Goal: Task Accomplishment & Management: Complete application form

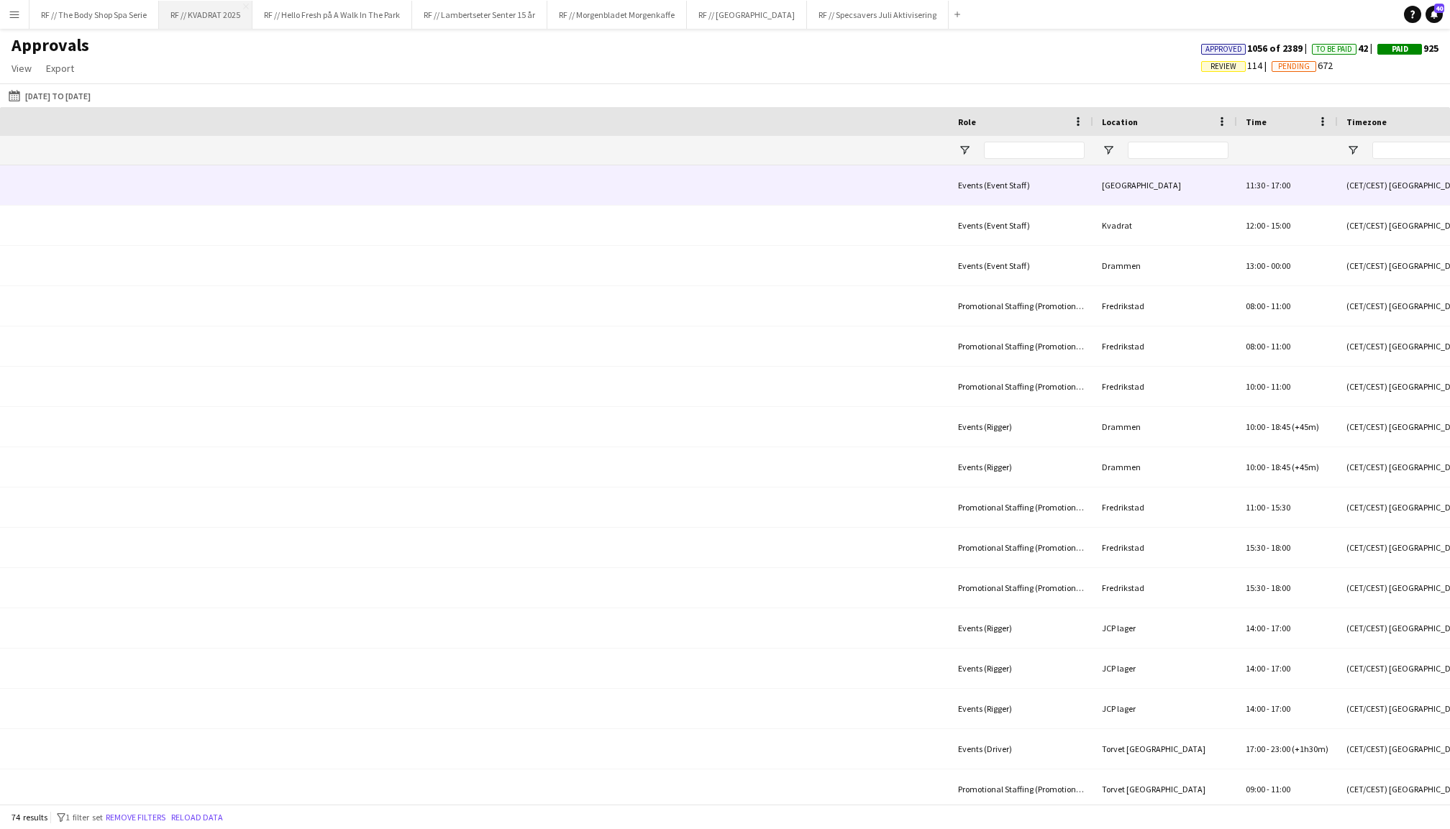
scroll to position [0, 1160]
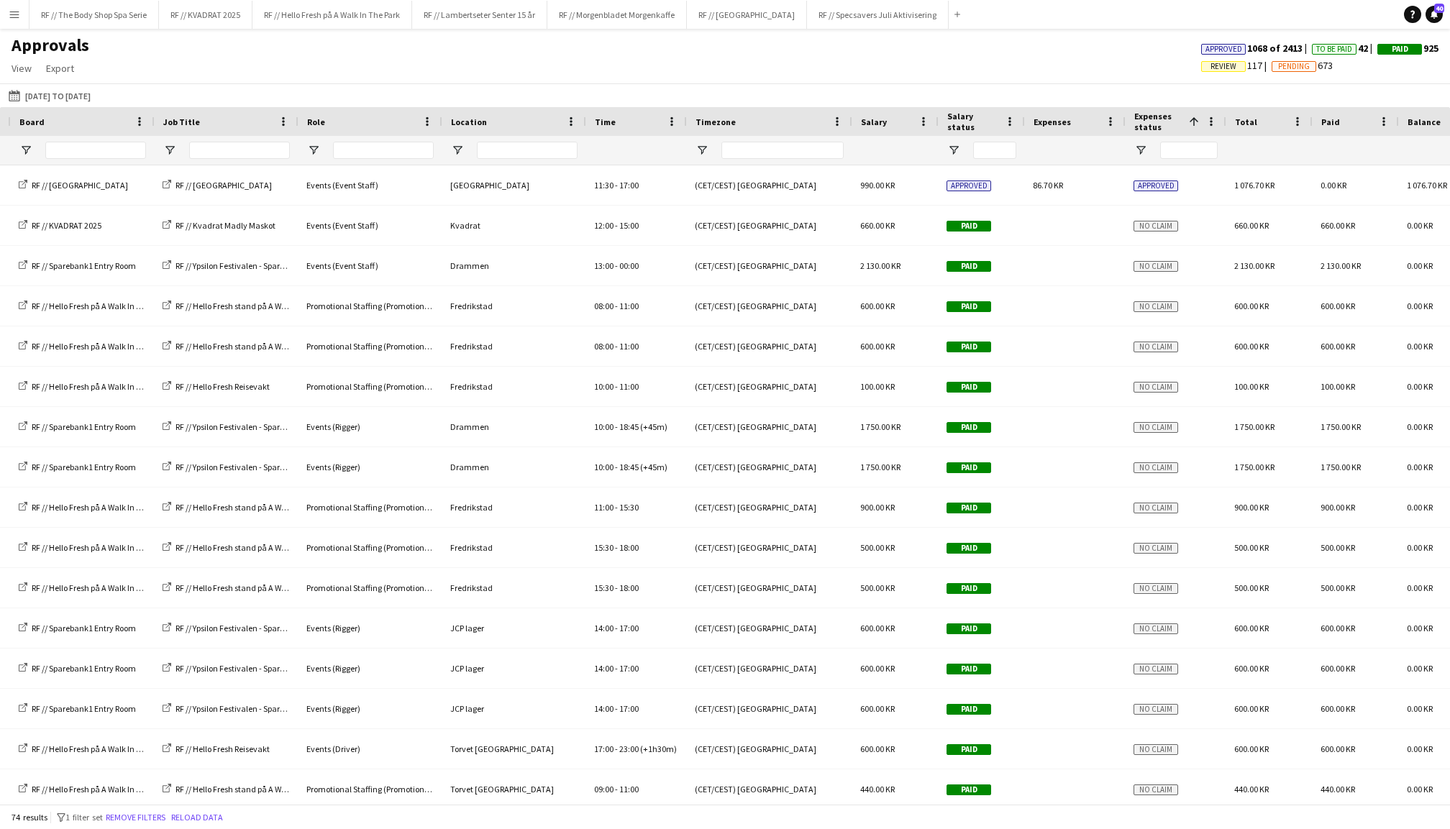
click at [978, 122] on span "Salary status" at bounding box center [973, 122] width 52 height 22
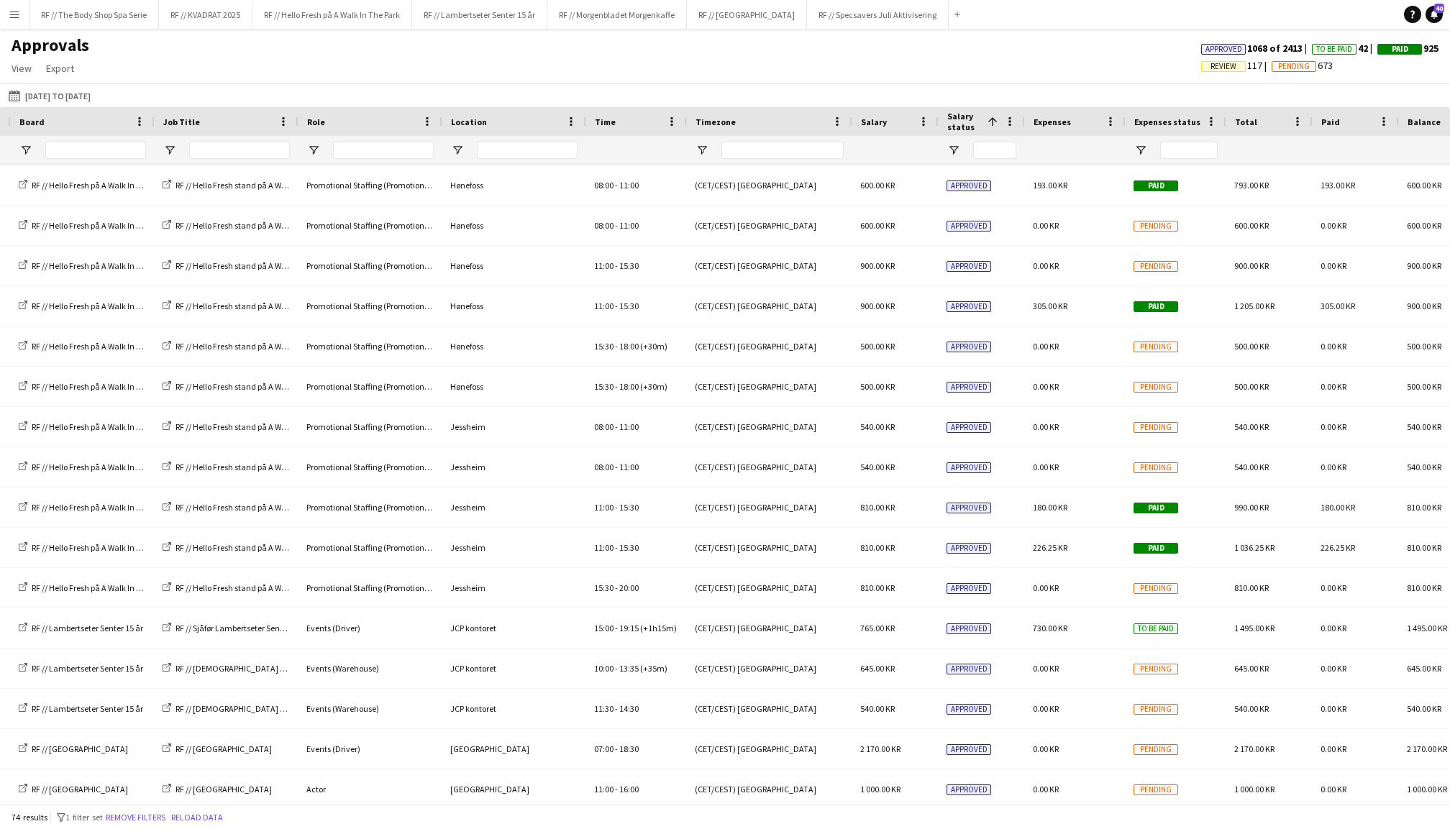
click at [978, 122] on span "Salary status" at bounding box center [964, 122] width 35 height 22
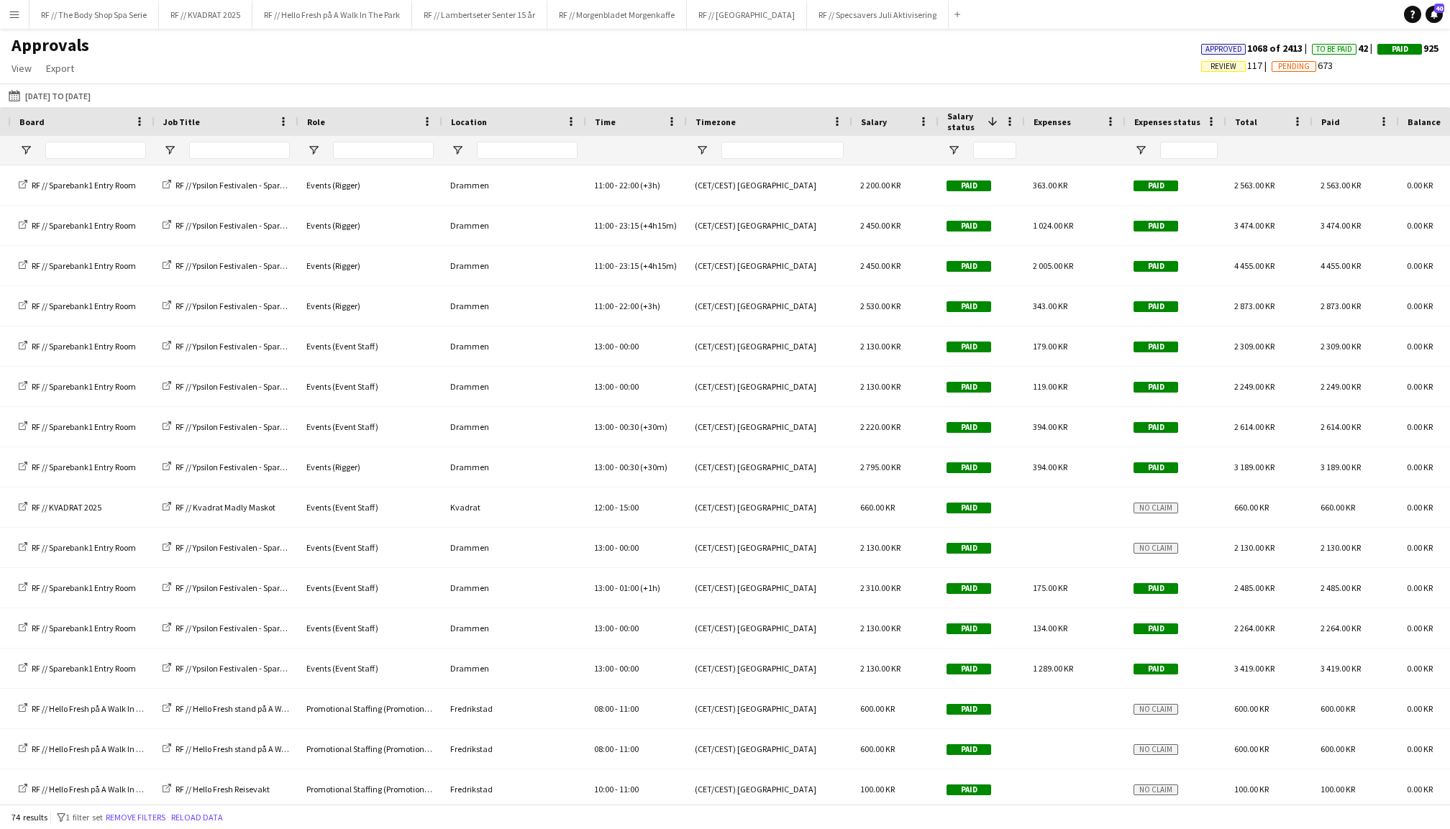
click at [978, 122] on span "Salary status" at bounding box center [964, 122] width 35 height 22
click at [978, 122] on span "Salary status" at bounding box center [973, 122] width 52 height 22
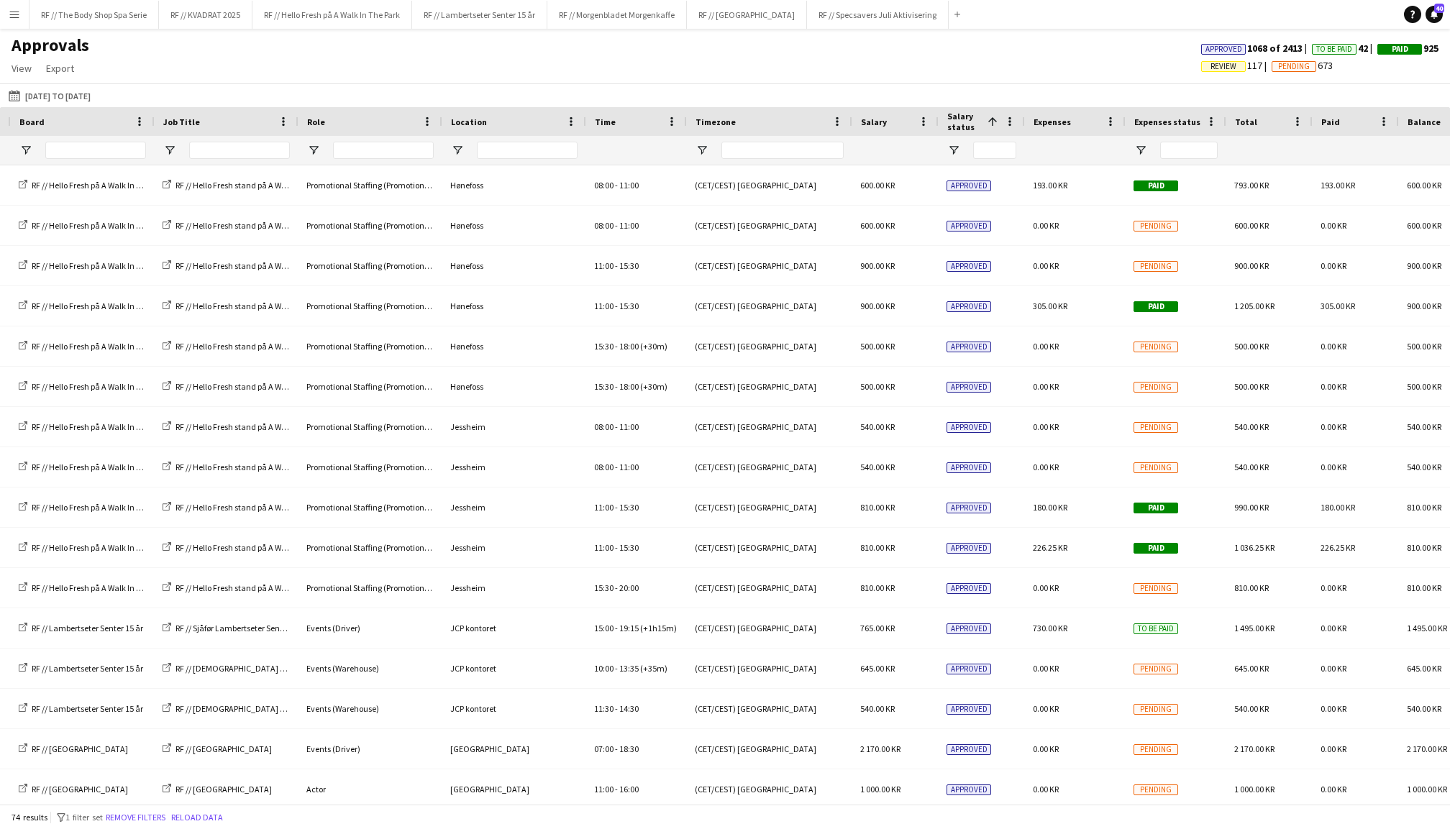
click at [1183, 118] on span "Expenses status" at bounding box center [1168, 122] width 66 height 11
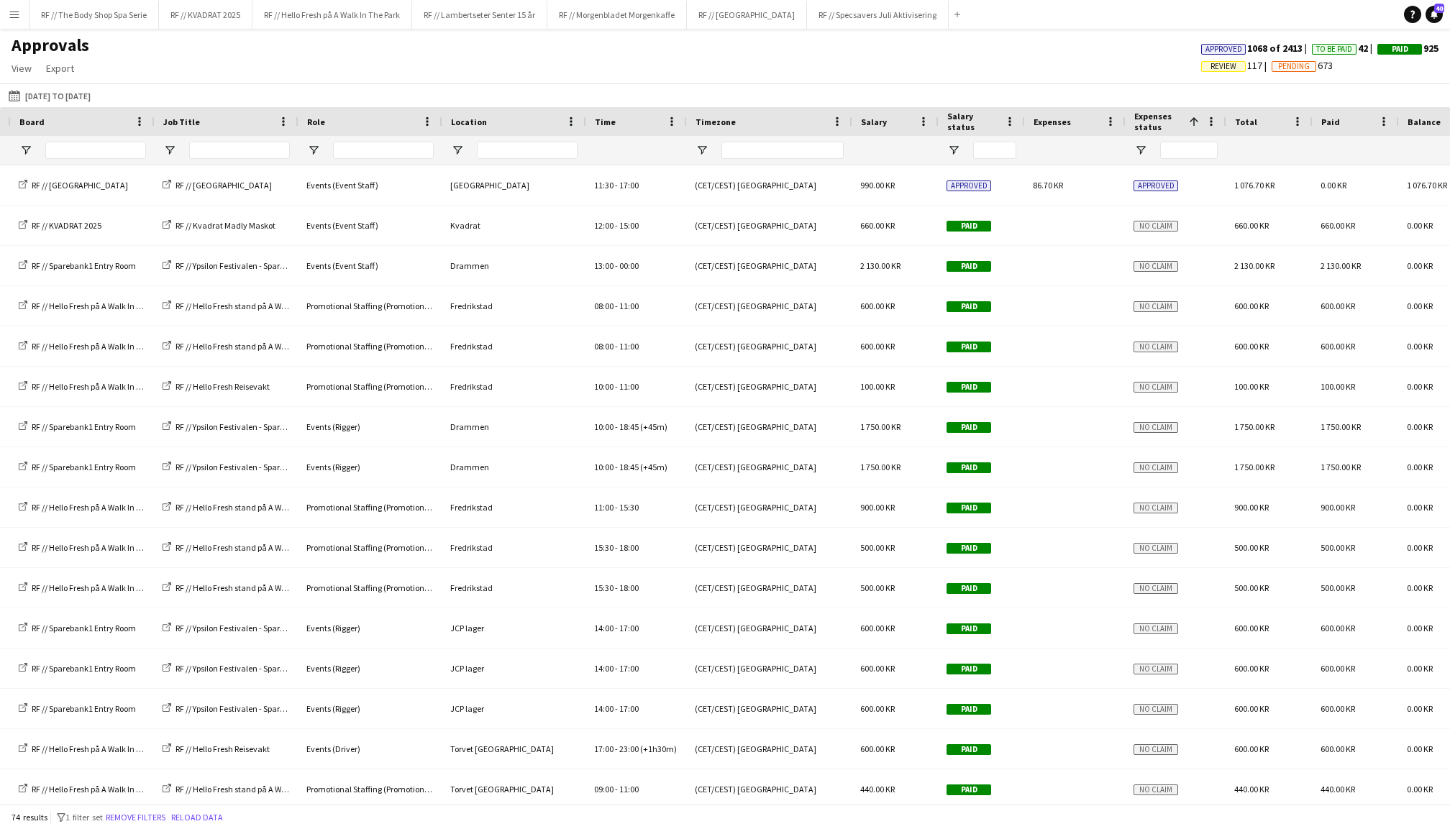
click at [1183, 118] on span at bounding box center [1191, 121] width 17 height 13
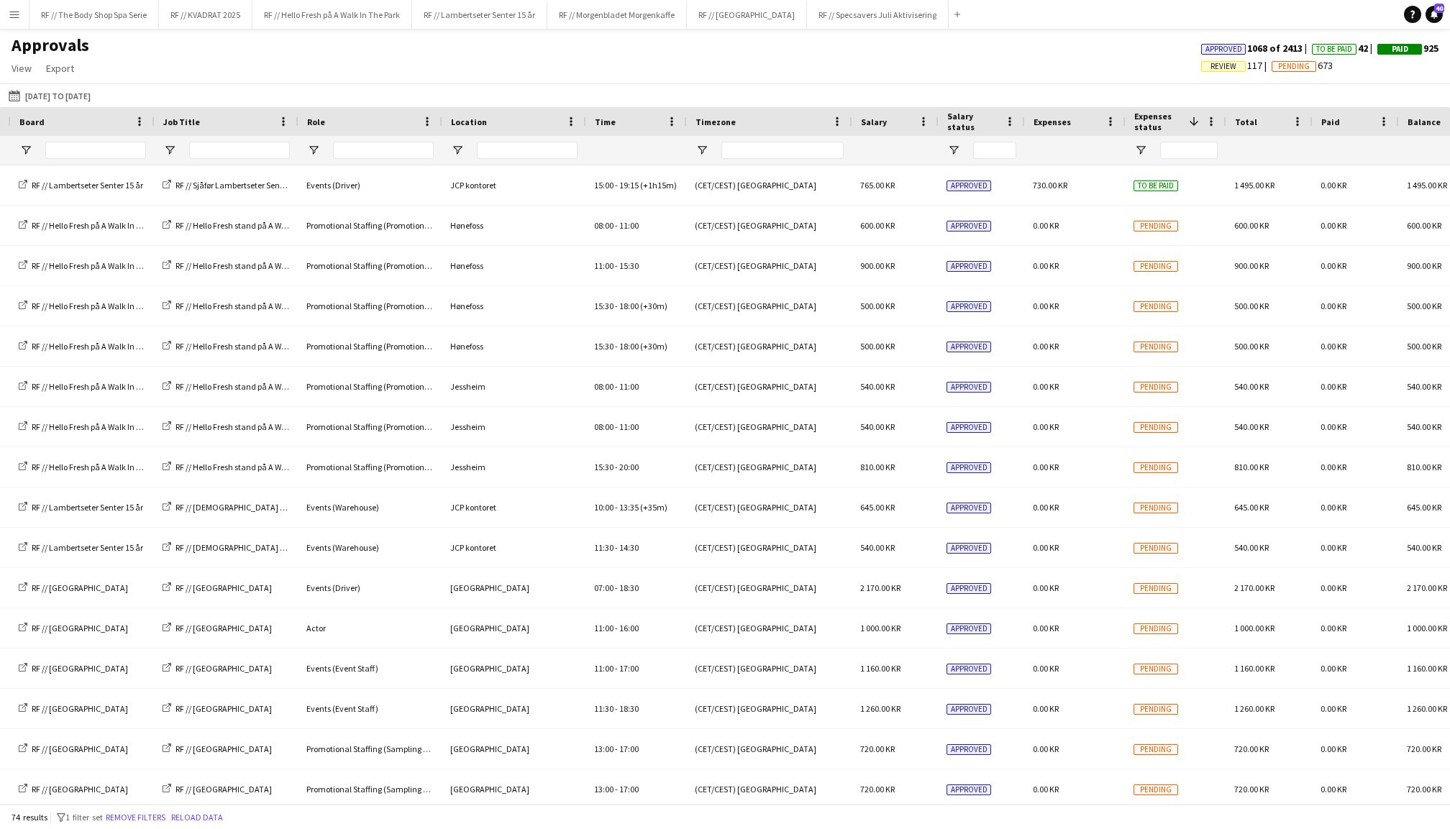
click at [1183, 118] on span at bounding box center [1191, 121] width 17 height 13
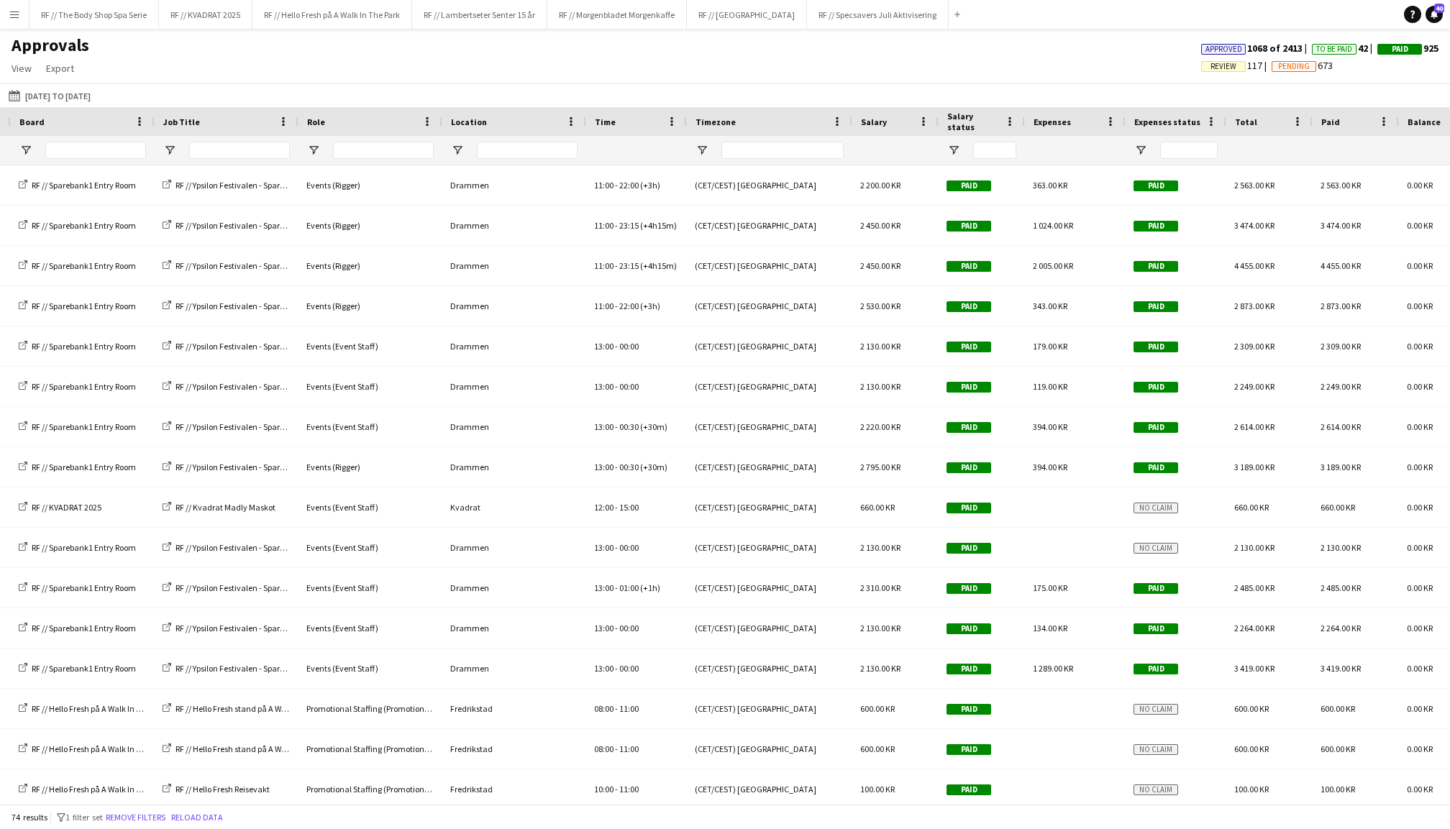
click at [1163, 122] on span "Expenses status" at bounding box center [1168, 122] width 66 height 11
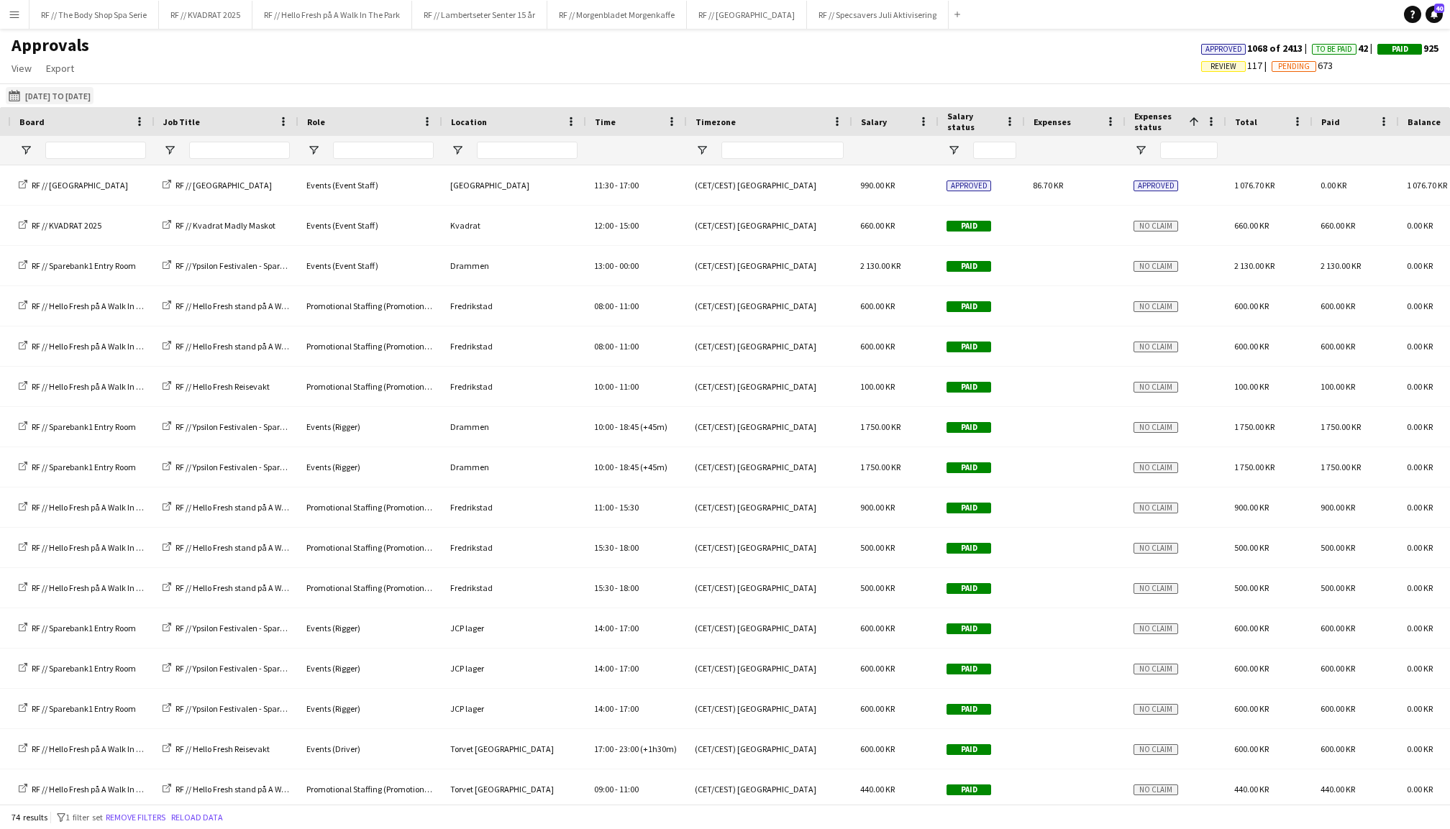
click at [89, 95] on button "[DATE] to [DATE] [DATE] to [DATE]" at bounding box center [50, 95] width 88 height 17
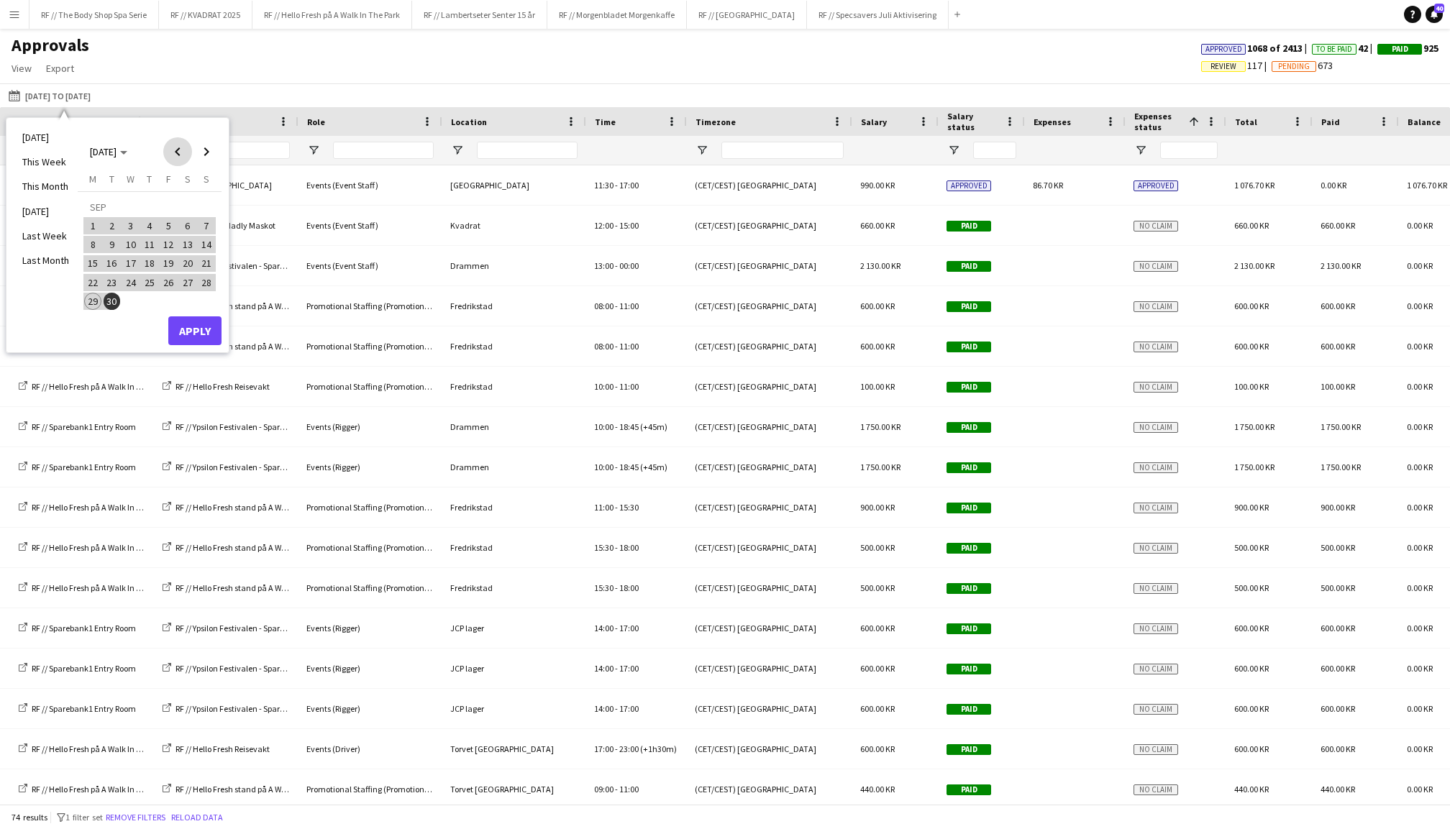
click at [171, 153] on span "Previous month" at bounding box center [177, 151] width 29 height 29
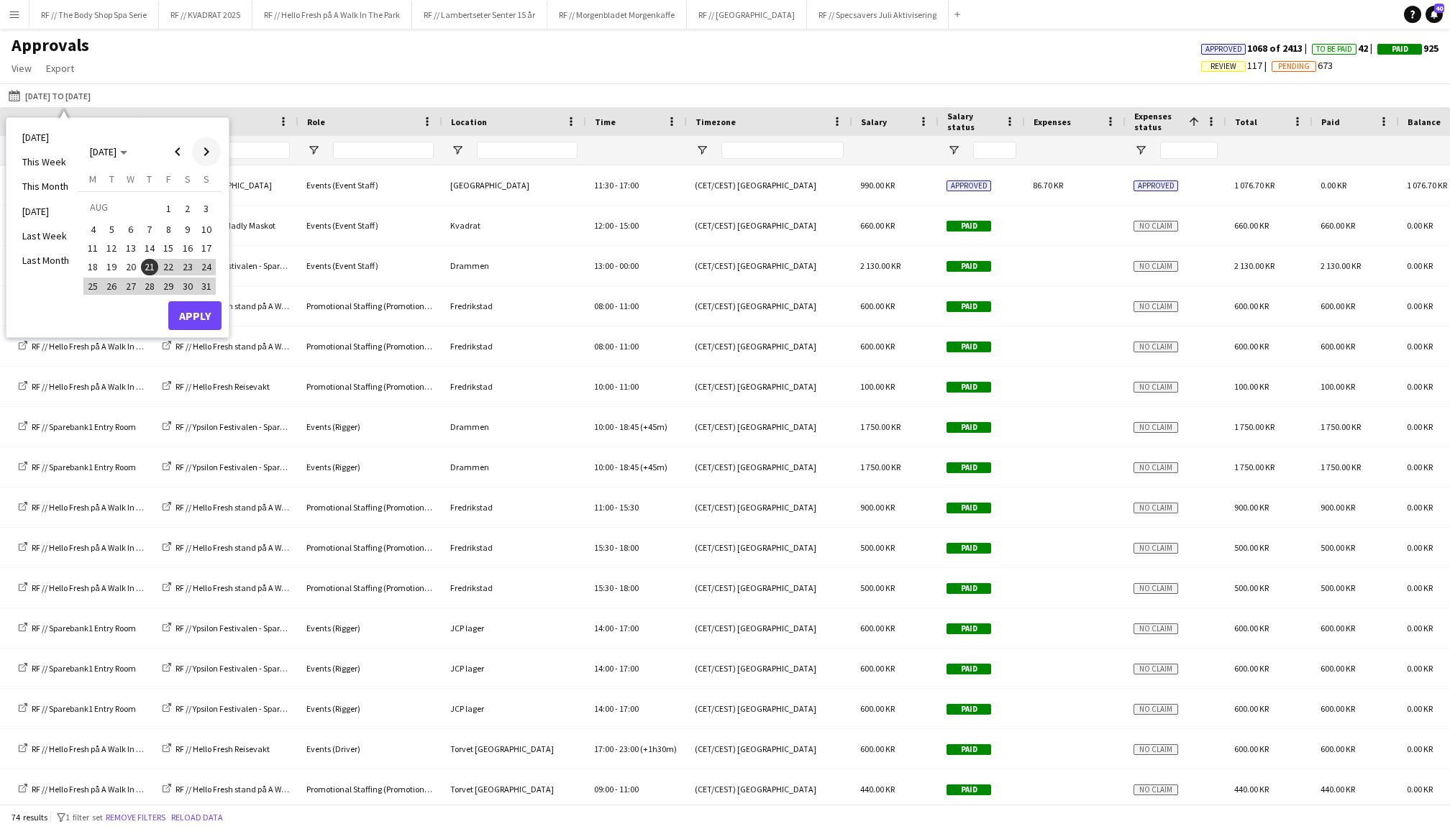
click at [205, 150] on span "Next month" at bounding box center [206, 151] width 29 height 29
click at [90, 228] on span "1" at bounding box center [92, 225] width 17 height 17
click at [199, 158] on span "Next month" at bounding box center [206, 151] width 29 height 29
click at [170, 303] on span "31" at bounding box center [168, 301] width 17 height 17
click at [191, 326] on button "Apply" at bounding box center [194, 331] width 53 height 29
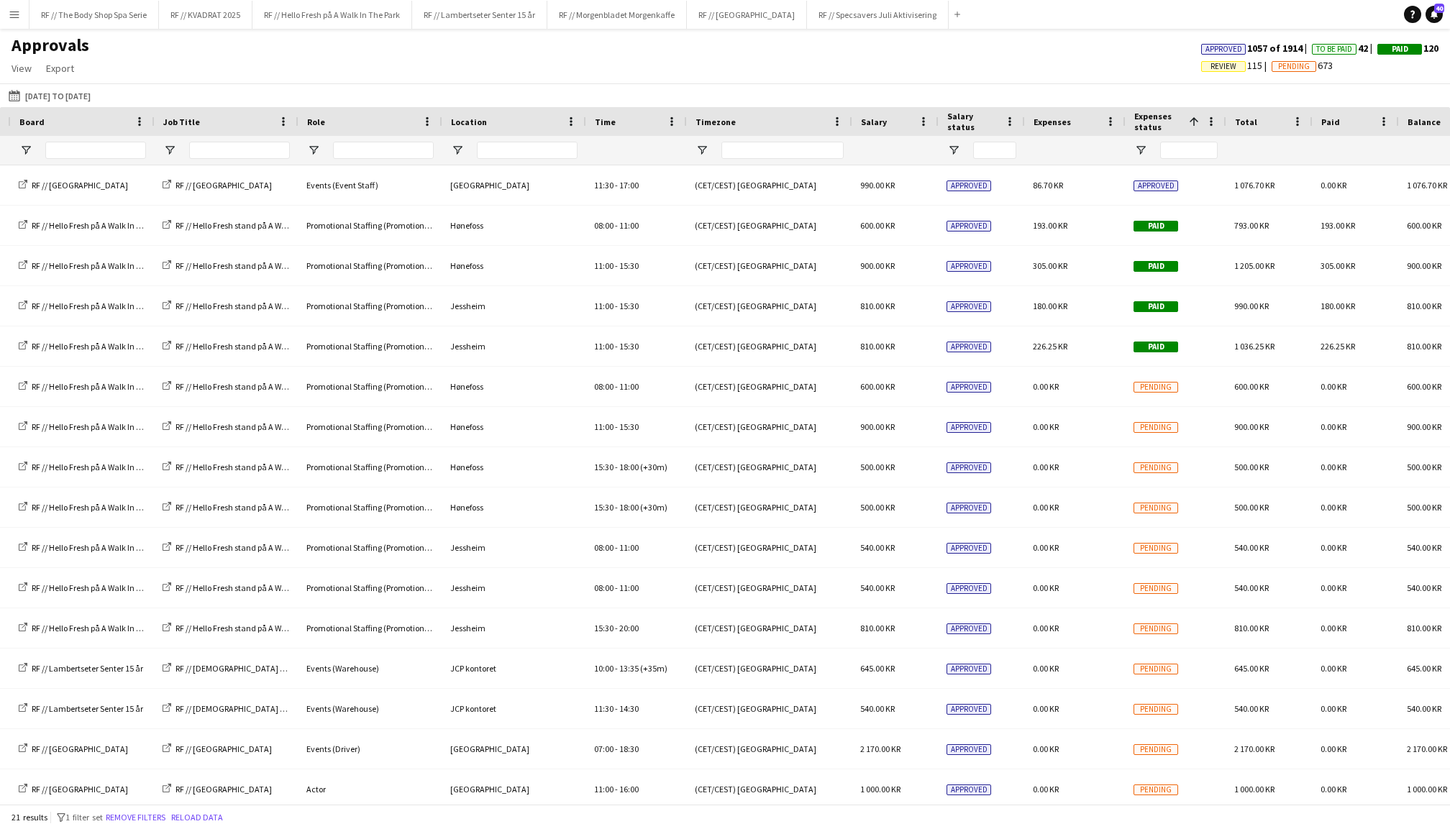
click at [1163, 119] on span "Expenses status" at bounding box center [1159, 122] width 49 height 22
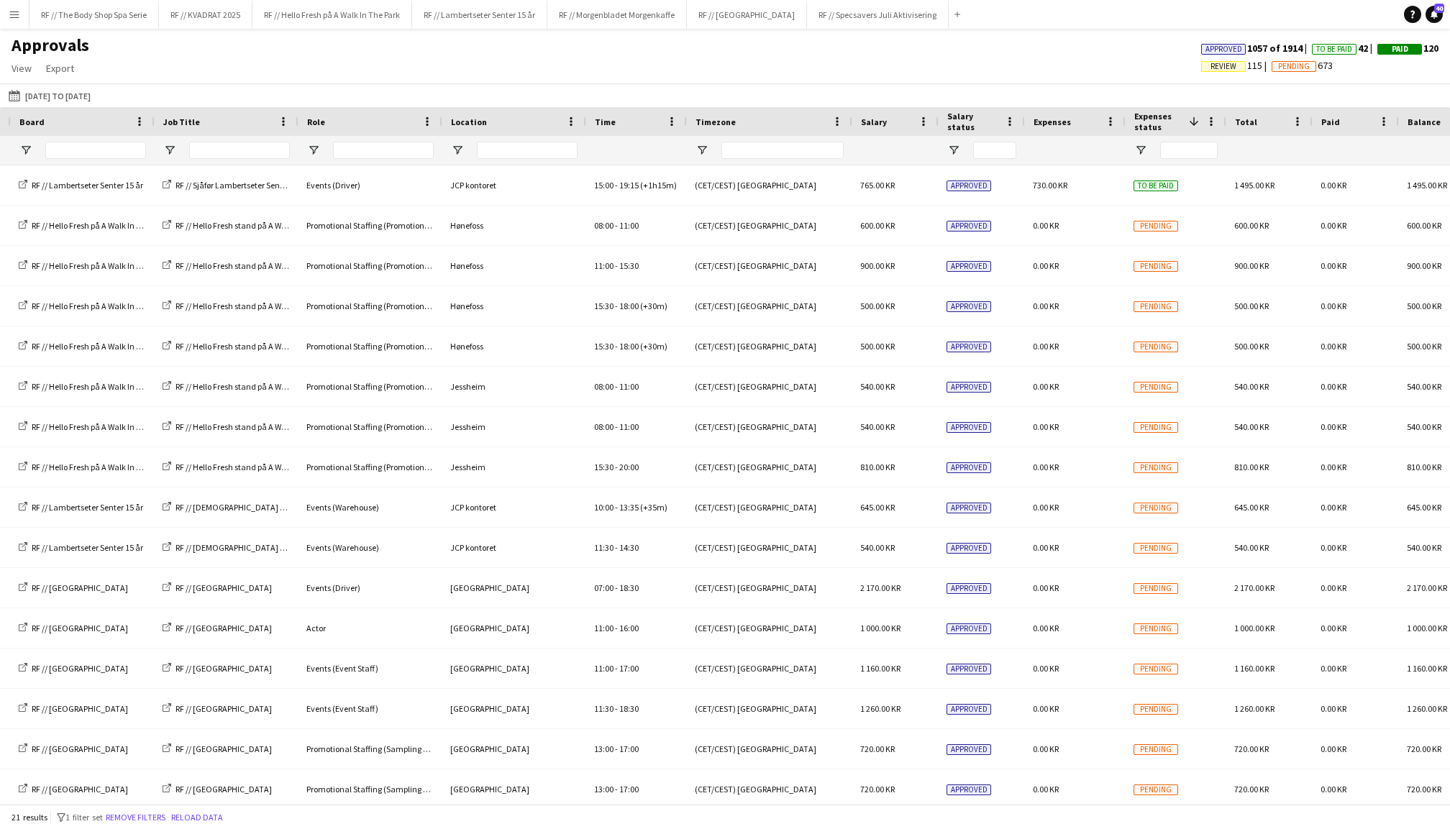
click at [1163, 119] on span "Expenses status" at bounding box center [1159, 122] width 49 height 22
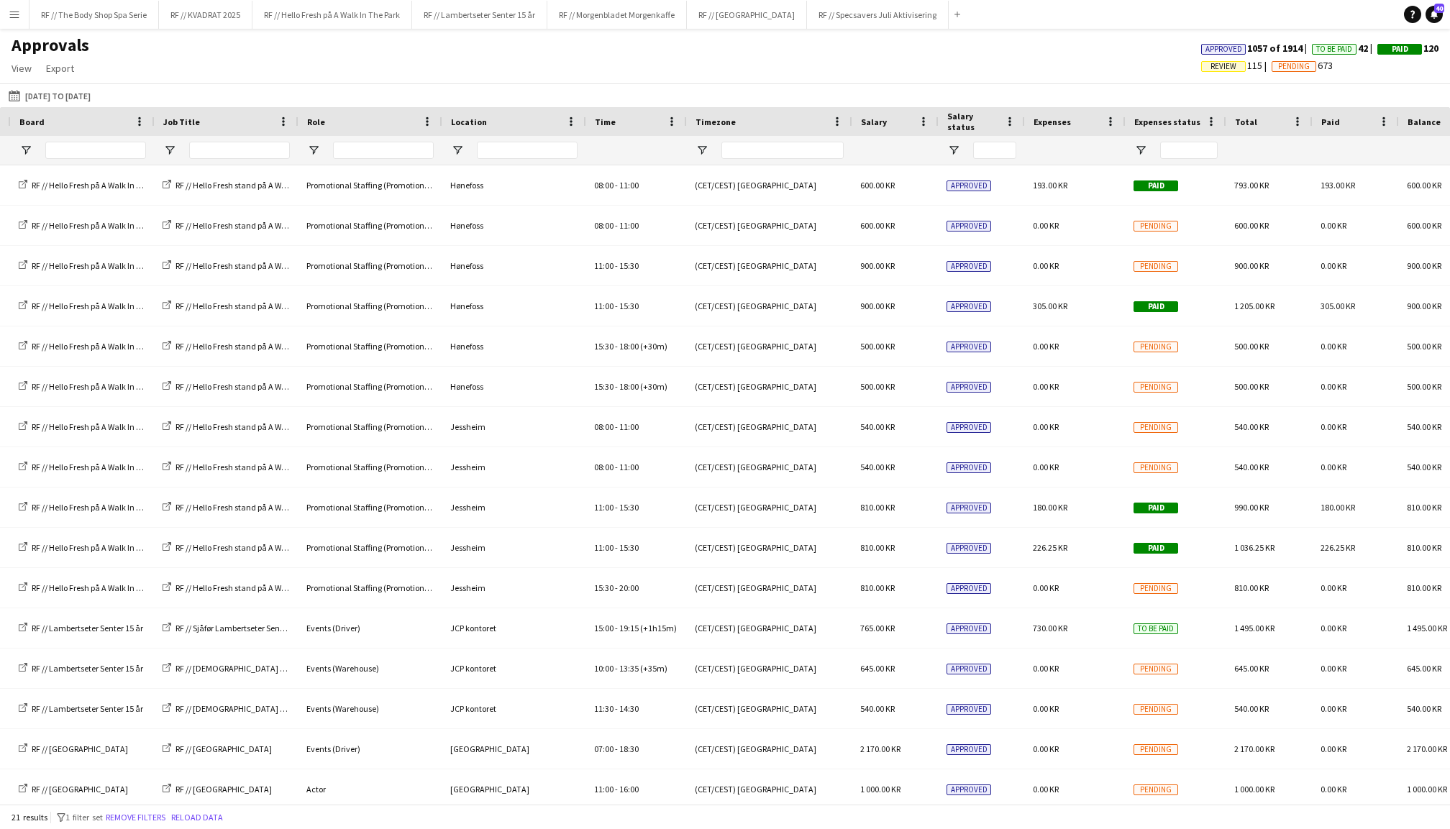
click at [1163, 119] on span "Expenses status" at bounding box center [1168, 122] width 66 height 11
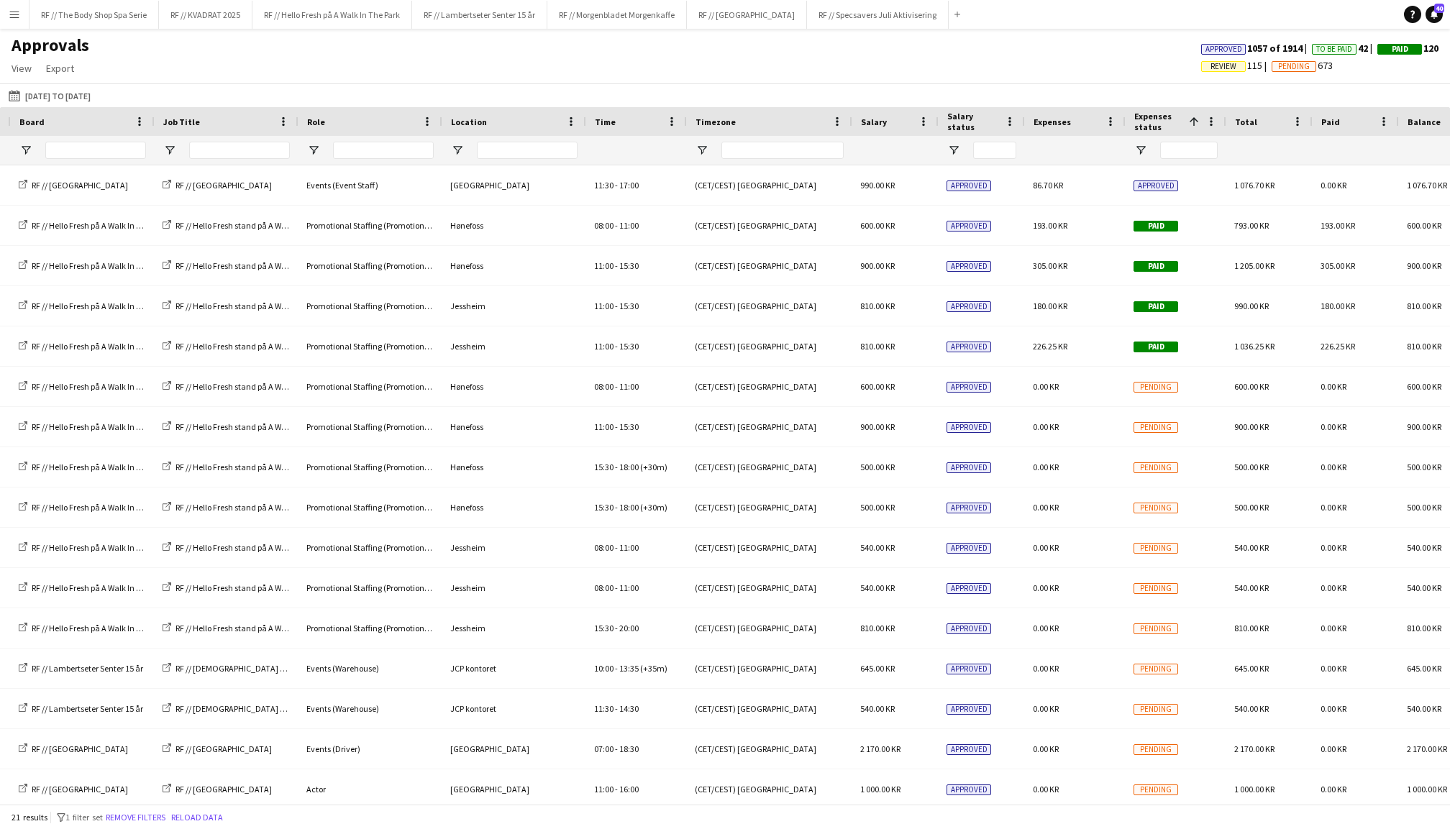
click at [1163, 119] on span "Expenses status" at bounding box center [1159, 122] width 49 height 22
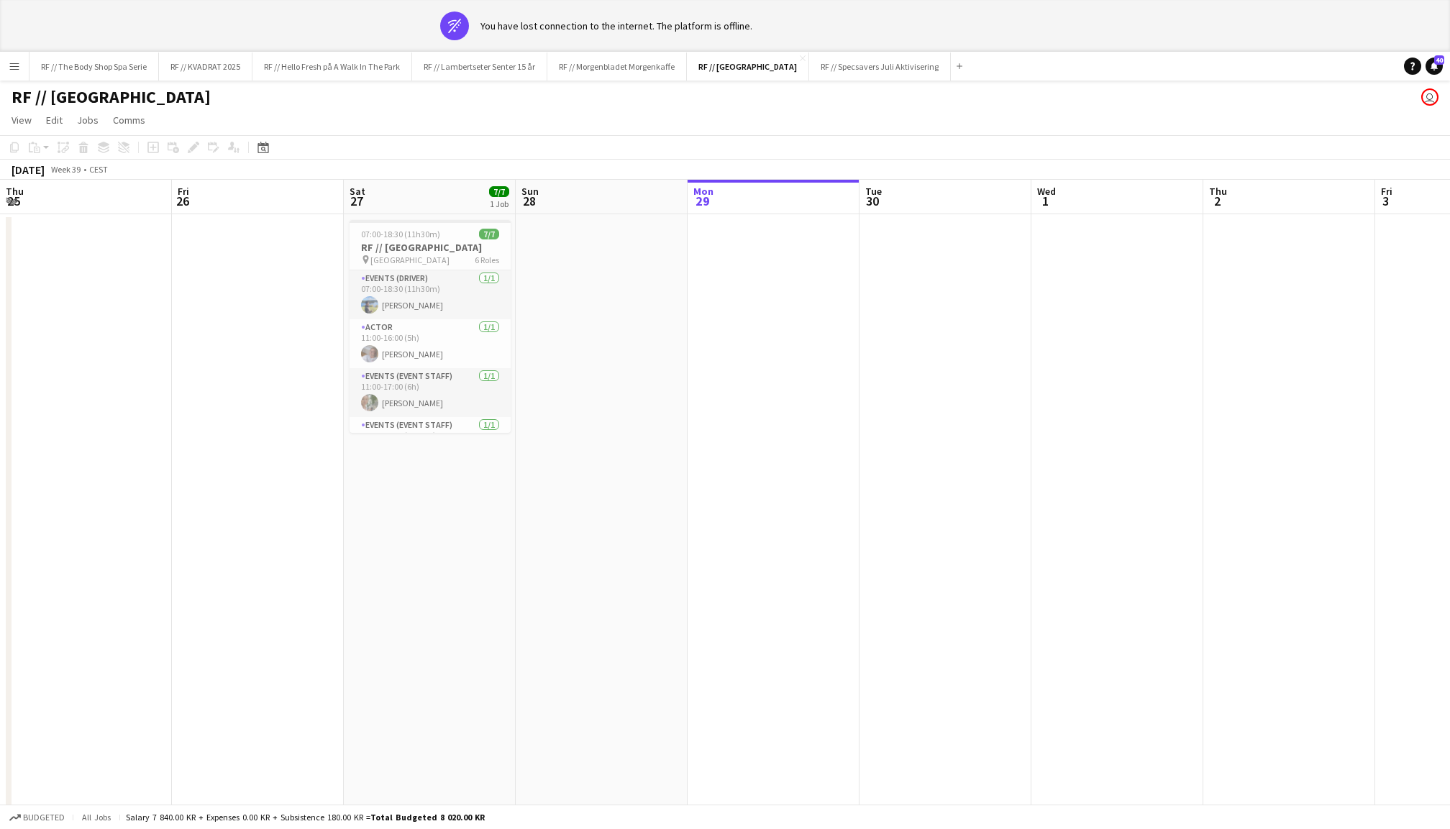
scroll to position [0, 343]
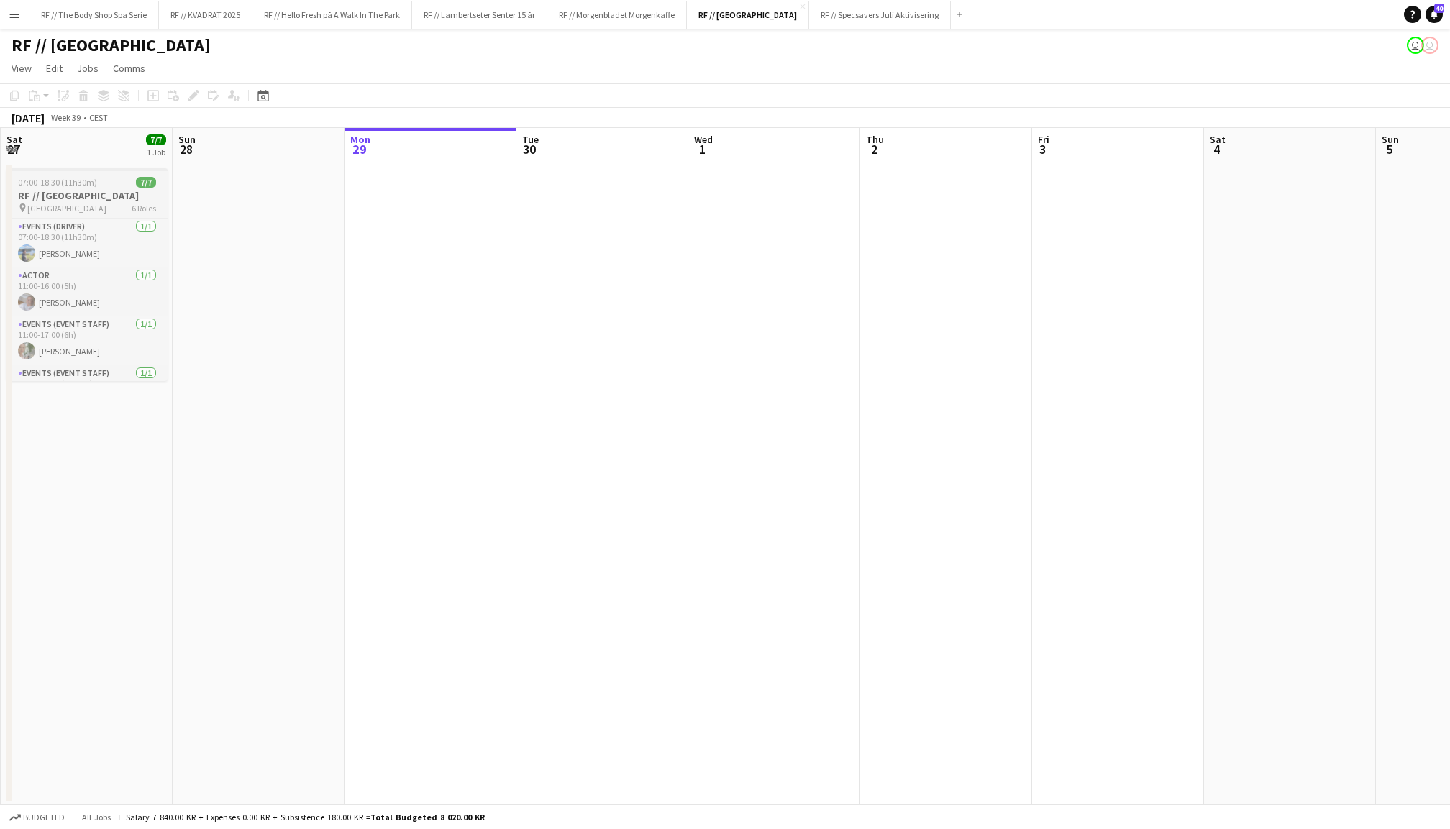
click at [84, 193] on h3 "RF // [GEOGRAPHIC_DATA]" at bounding box center [86, 195] width 161 height 13
click at [196, 95] on icon "Edit" at bounding box center [194, 96] width 12 height 12
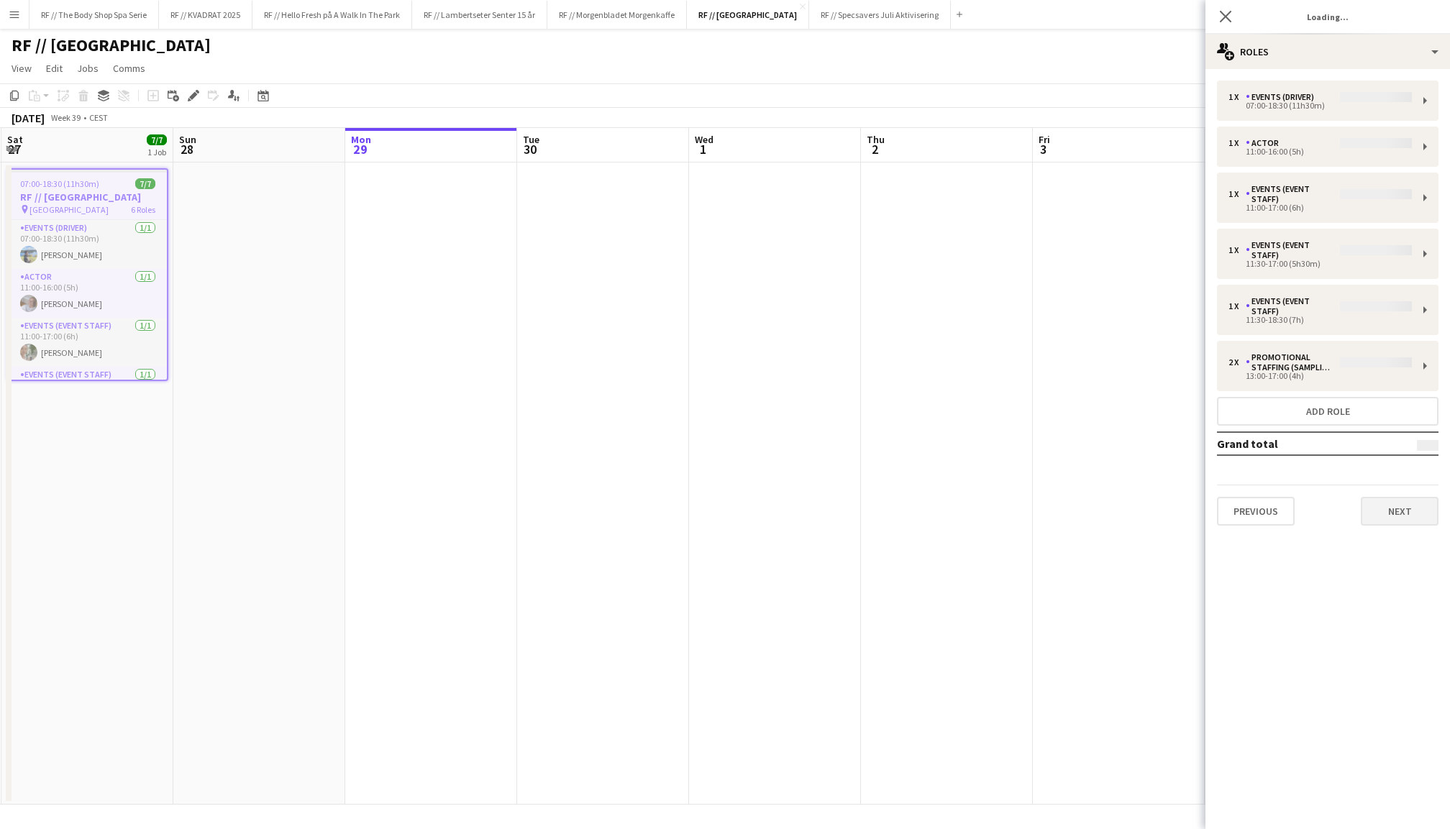
click at [1407, 497] on button "Next" at bounding box center [1400, 511] width 78 height 29
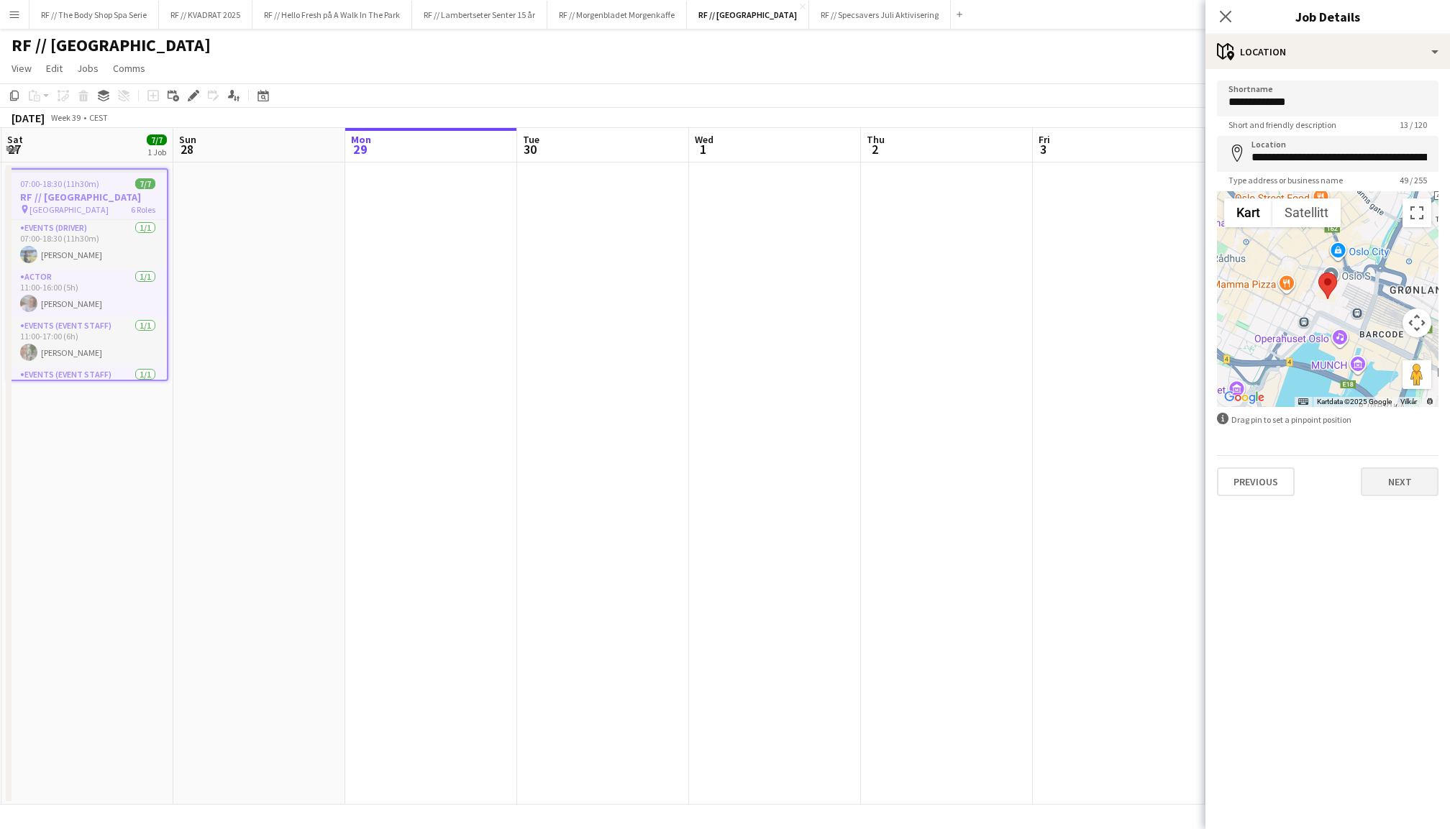
click at [1407, 489] on button "Next" at bounding box center [1400, 482] width 78 height 29
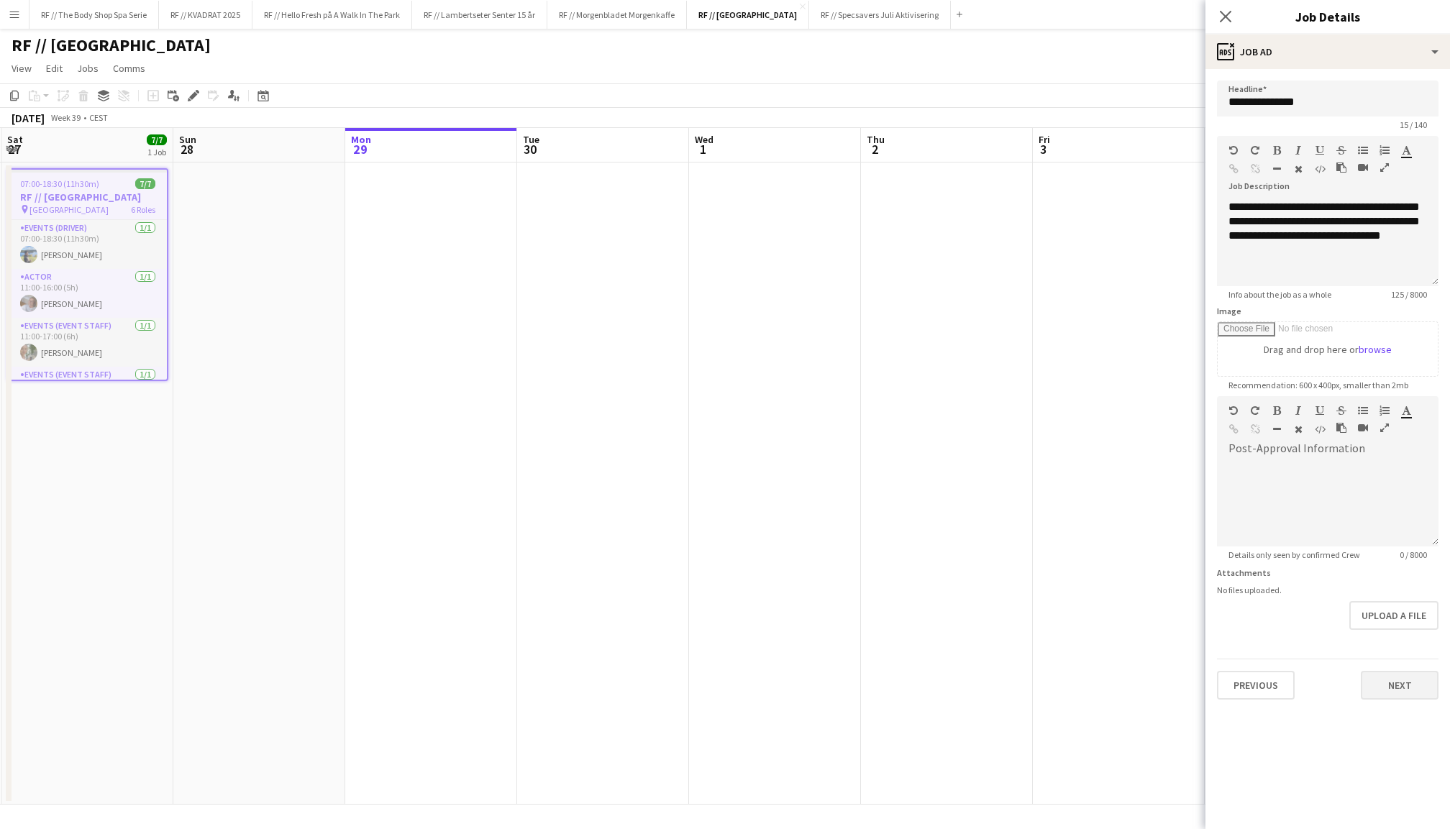
click at [1403, 679] on button "Next" at bounding box center [1400, 685] width 78 height 29
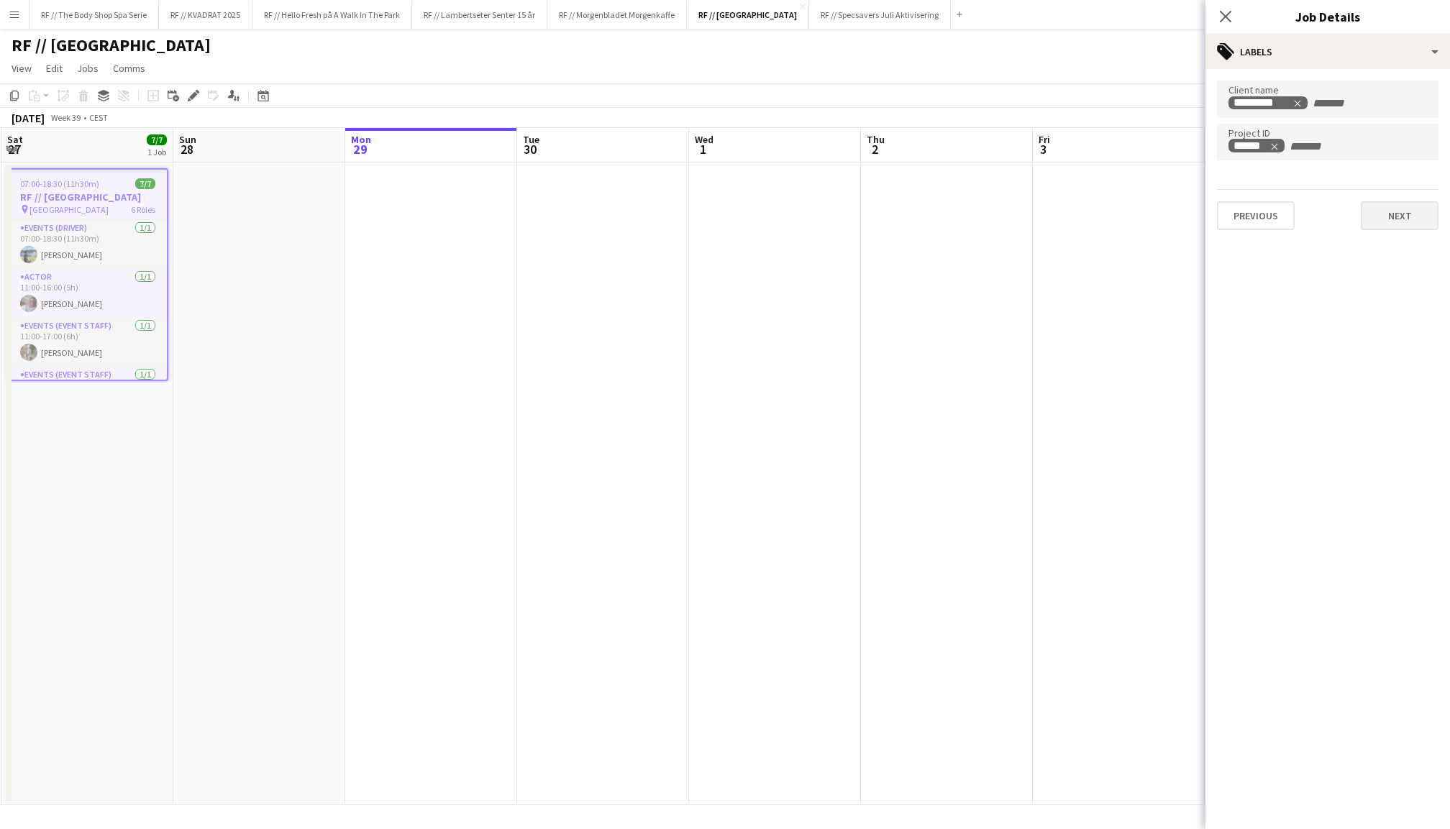
click at [1382, 214] on button "Next" at bounding box center [1400, 215] width 78 height 29
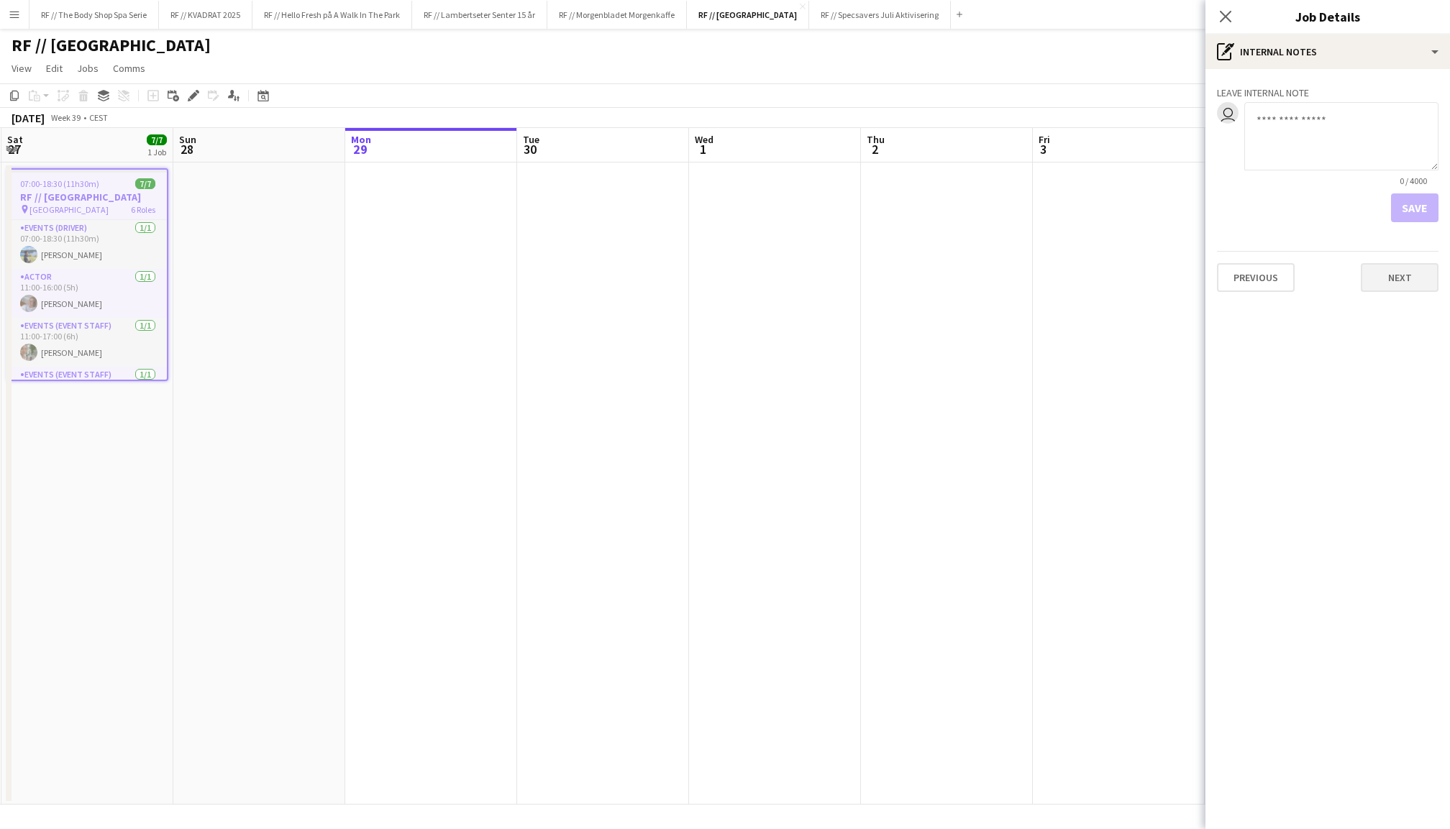
click at [1391, 274] on button "Next" at bounding box center [1400, 277] width 78 height 29
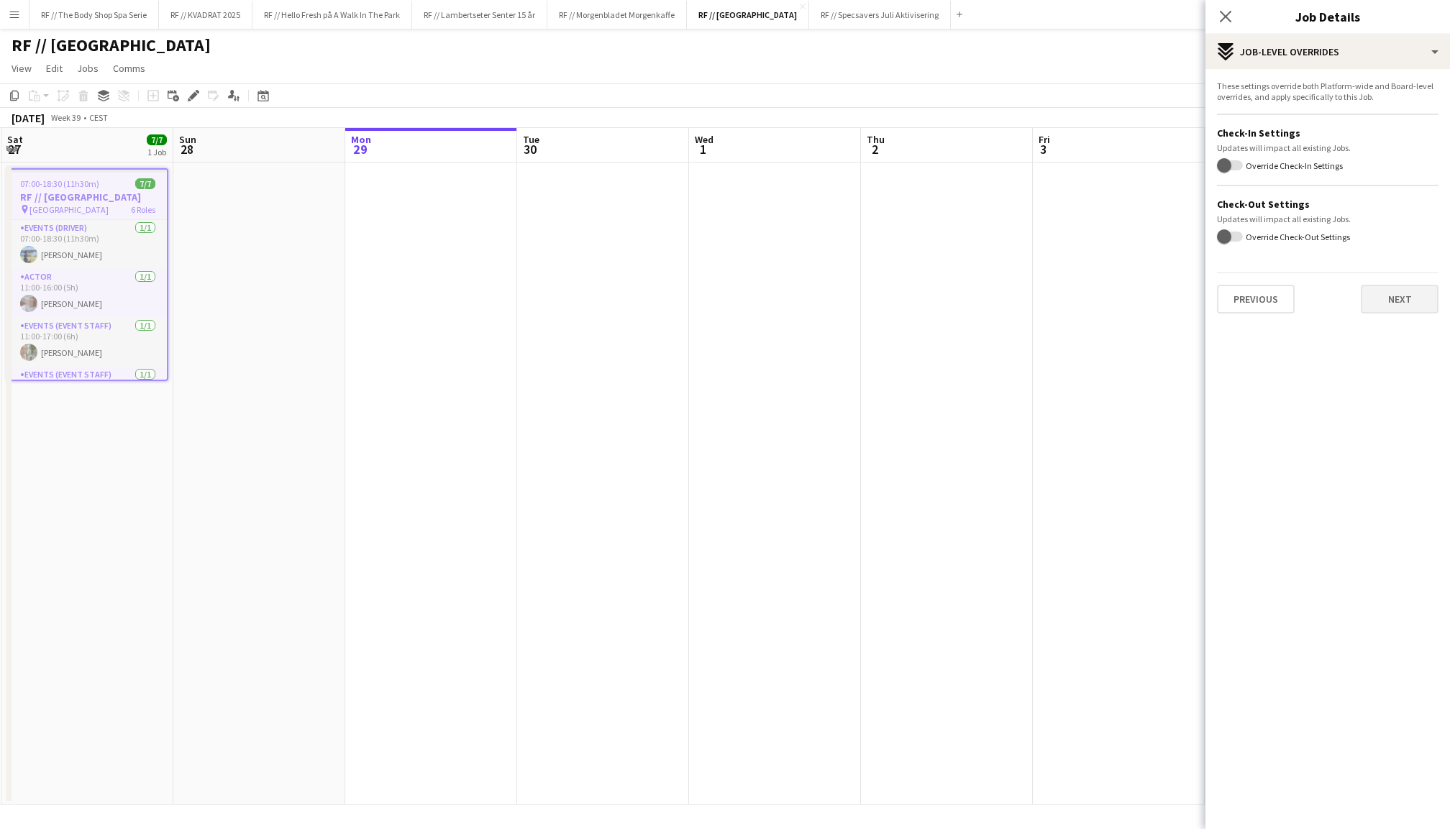
click at [1371, 285] on button "Next" at bounding box center [1400, 299] width 78 height 29
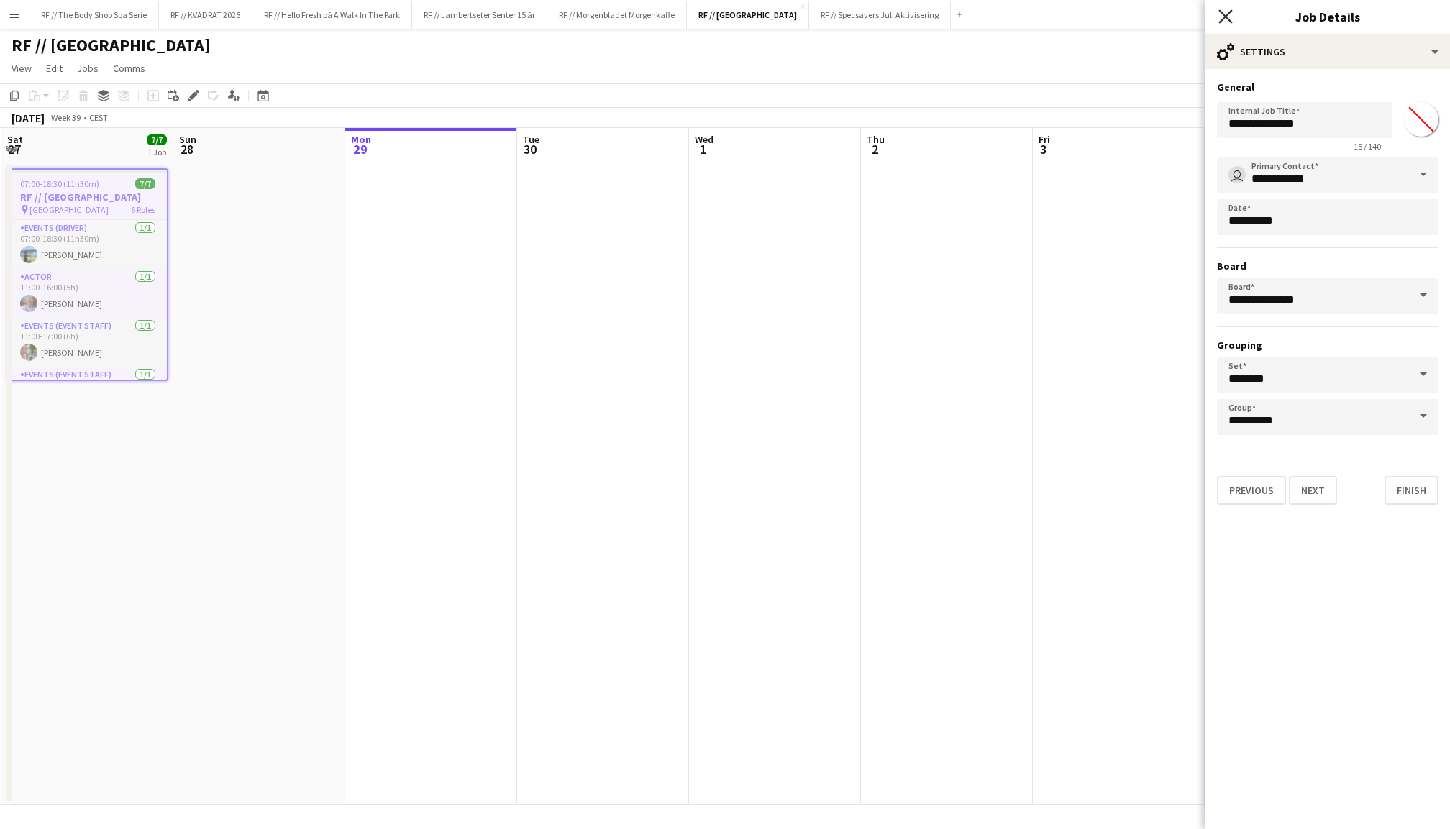
click at [1221, 18] on icon "Close pop-in" at bounding box center [1226, 16] width 14 height 14
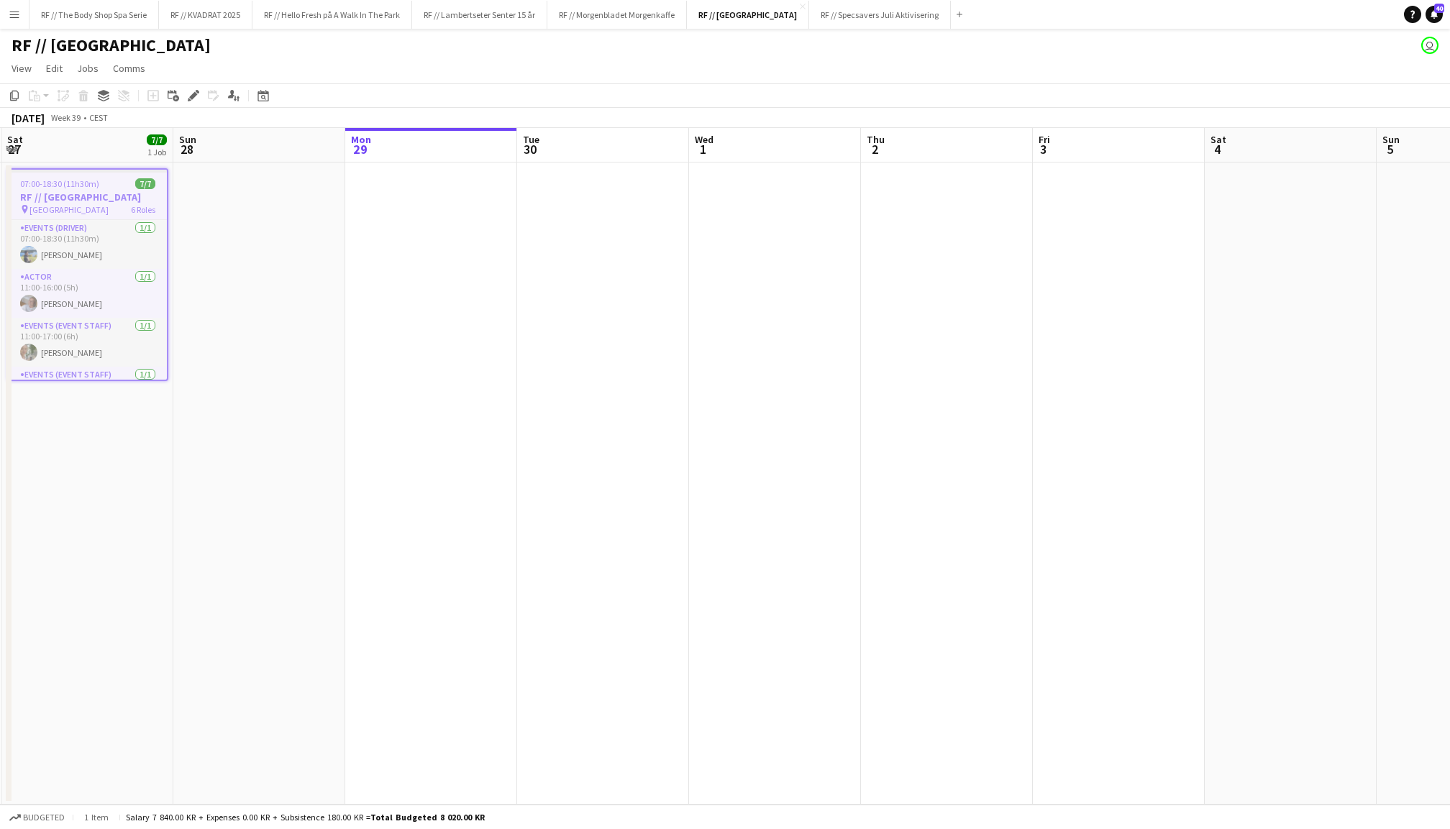
click at [420, 363] on app-date-cell at bounding box center [431, 484] width 172 height 642
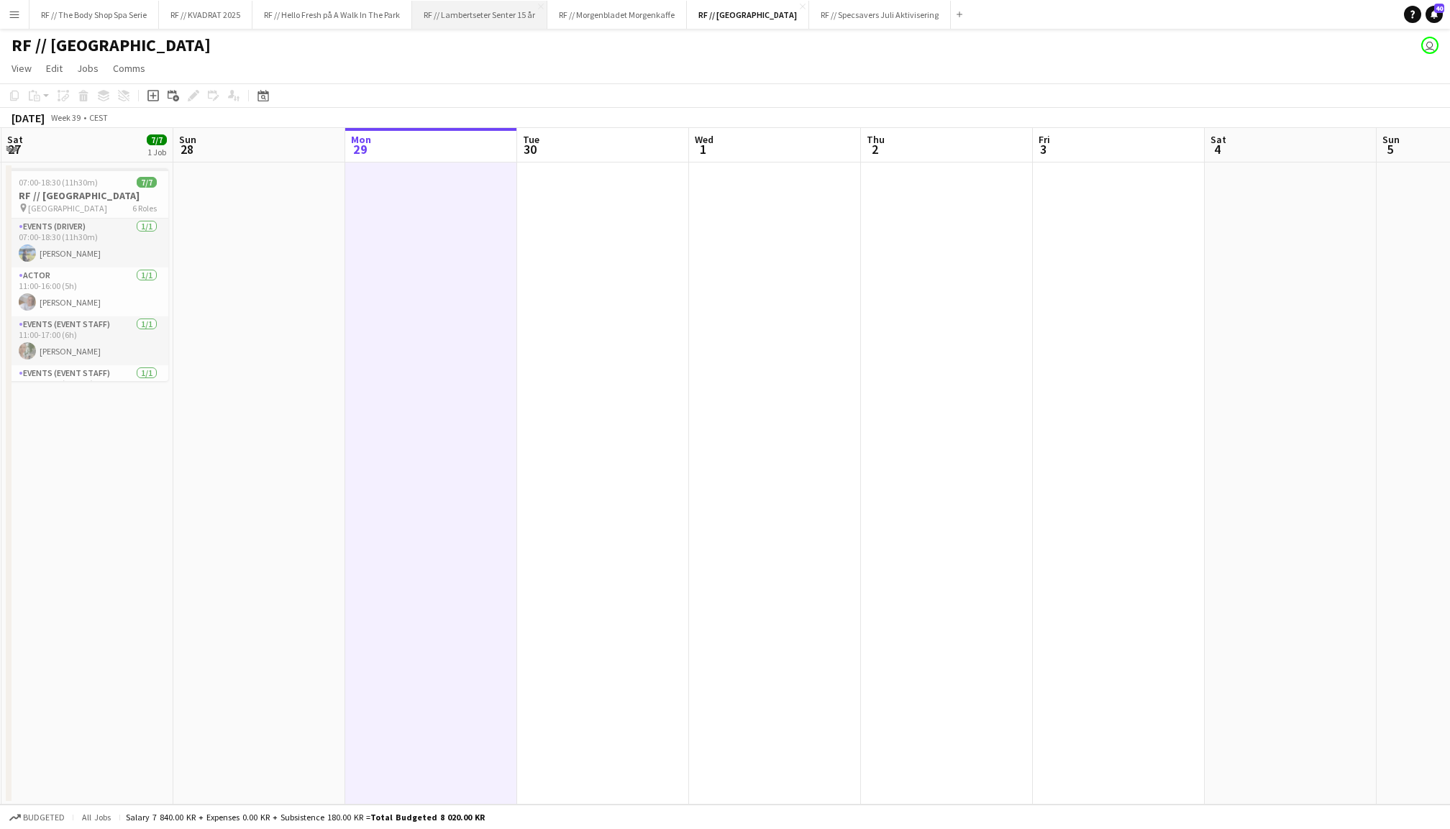
click at [484, 20] on button "RF // Lambertseter Senter 15 år Close" at bounding box center [479, 15] width 135 height 28
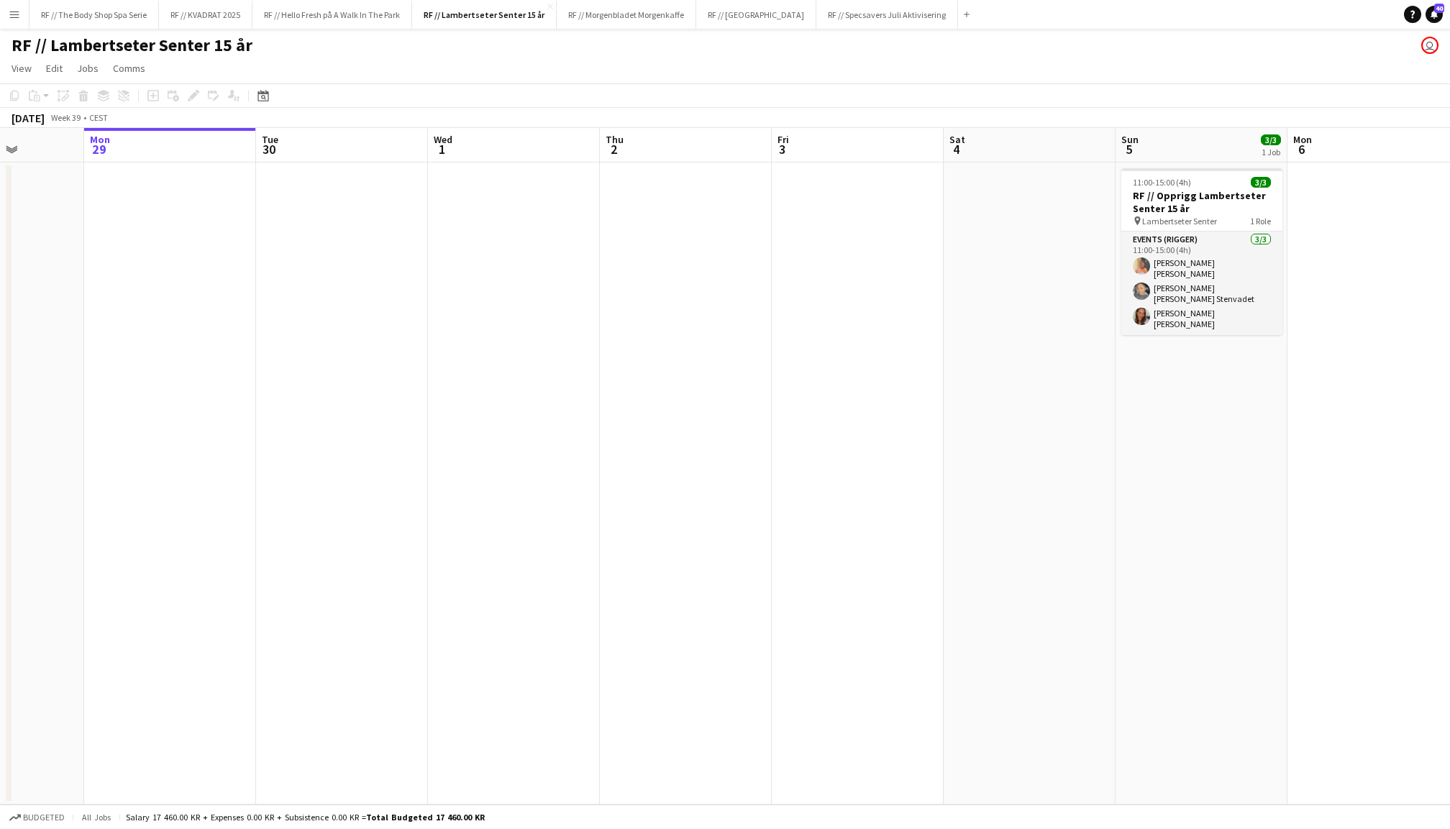
scroll to position [0, 445]
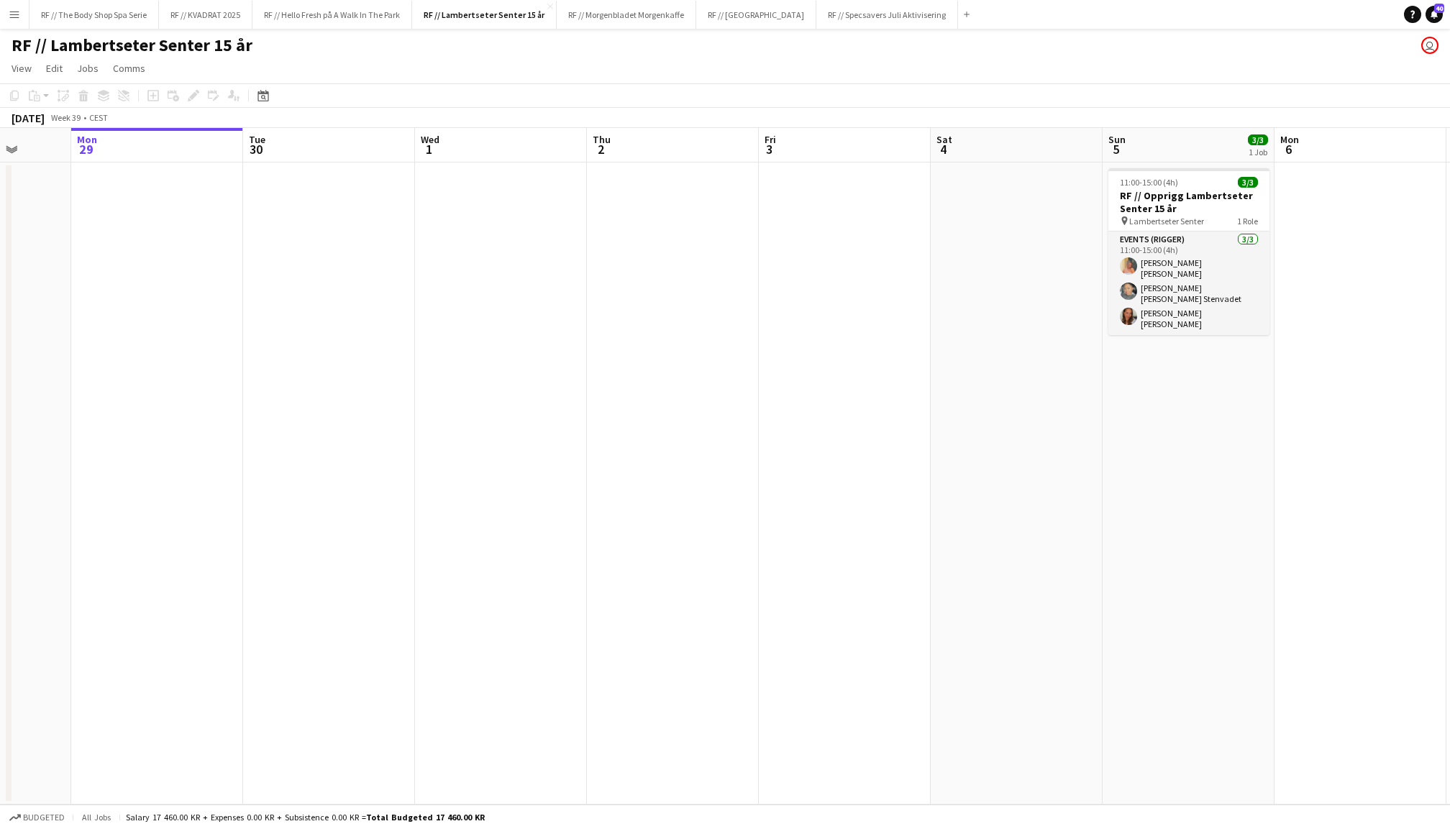
click at [846, 286] on app-date-cell at bounding box center [845, 484] width 172 height 642
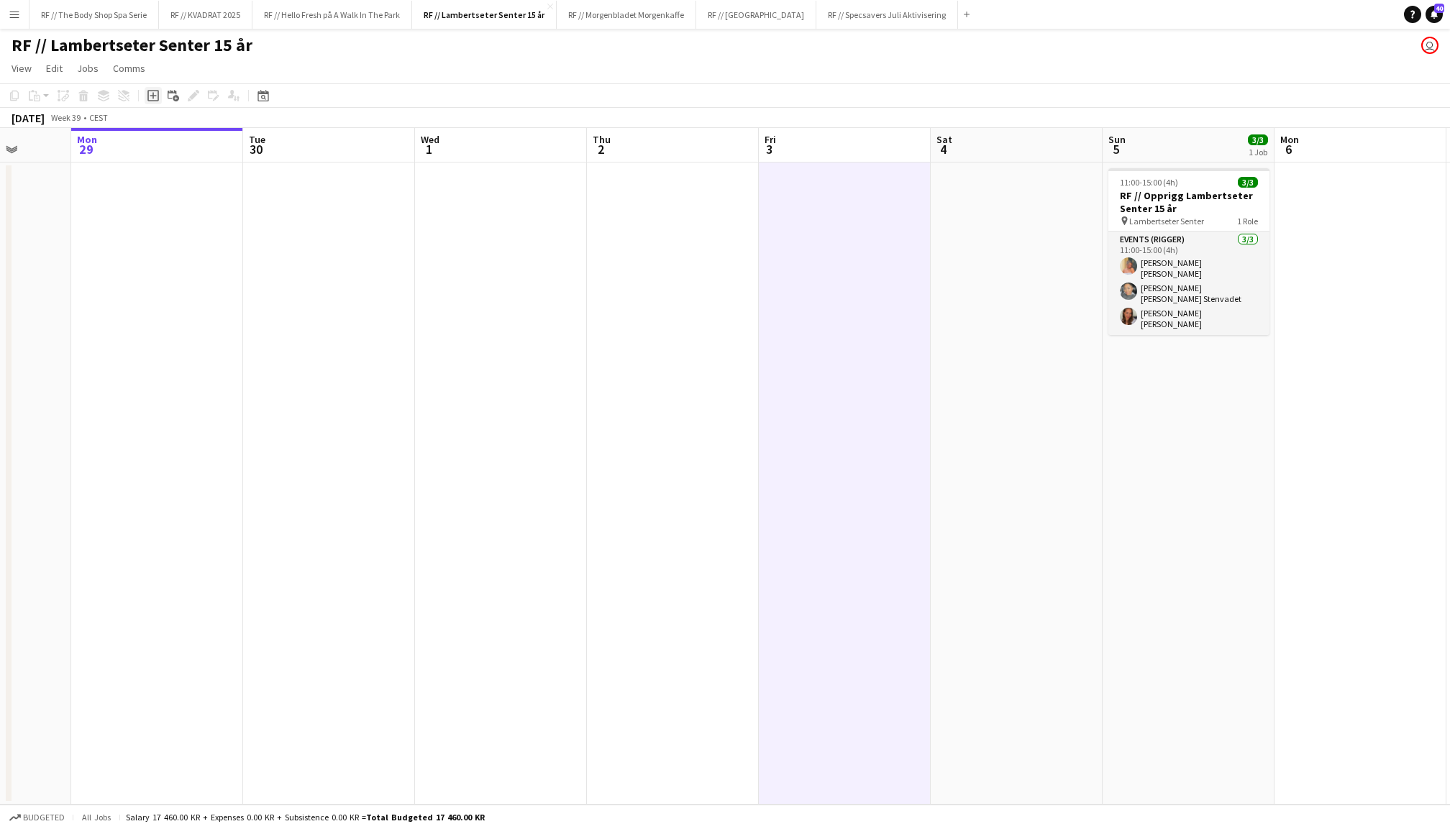
click at [151, 96] on icon "Add job" at bounding box center [153, 96] width 12 height 12
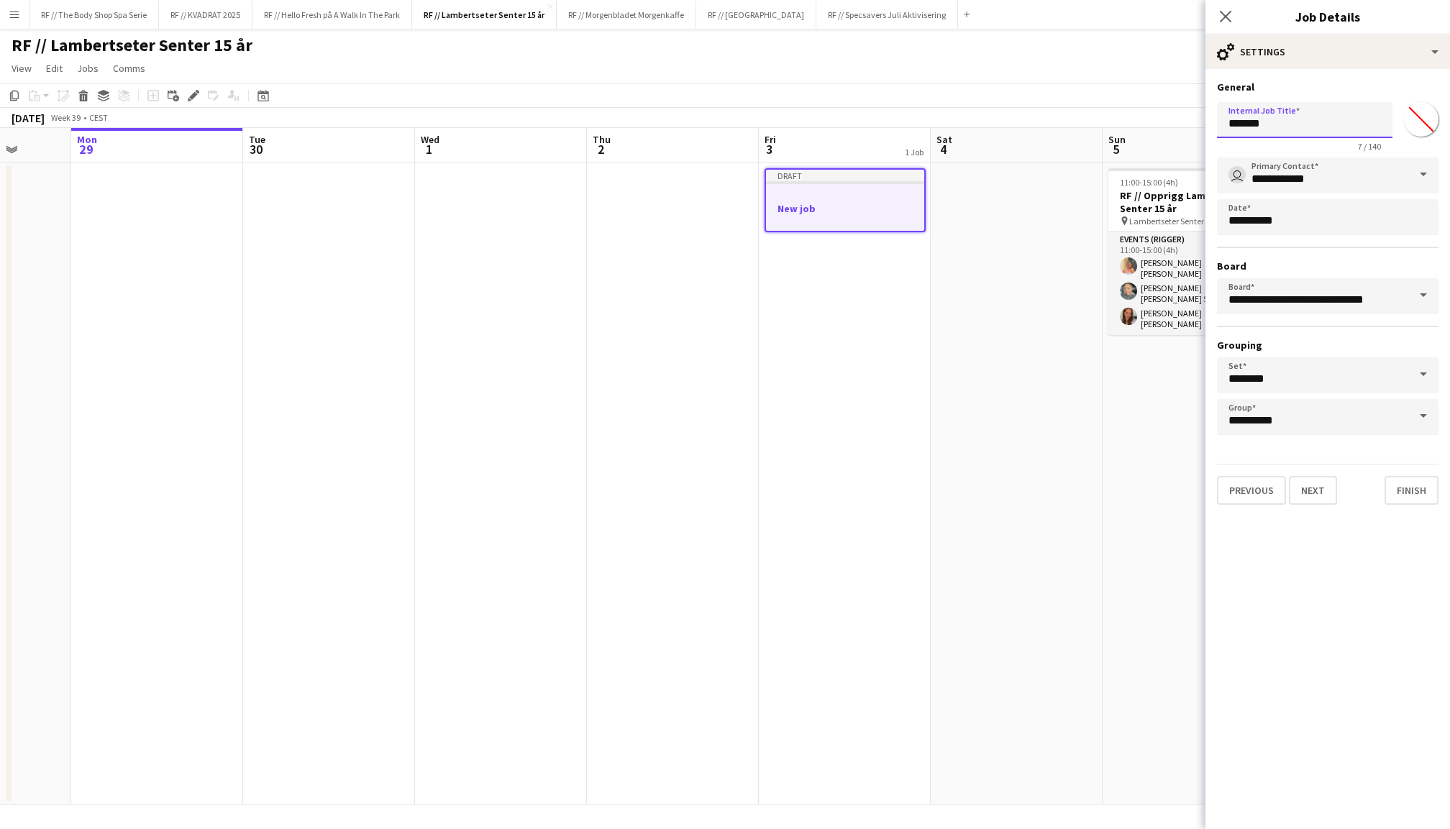
drag, startPoint x: 1299, startPoint y: 127, endPoint x: 1187, endPoint y: 127, distance: 111.5
click at [1187, 127] on body "Menu Boards Boards Boards All jobs Status Workforce Workforce My Workforce Recr…" at bounding box center [725, 414] width 1450 height 829
type input "**********"
click at [1315, 487] on button "Next" at bounding box center [1313, 490] width 48 height 29
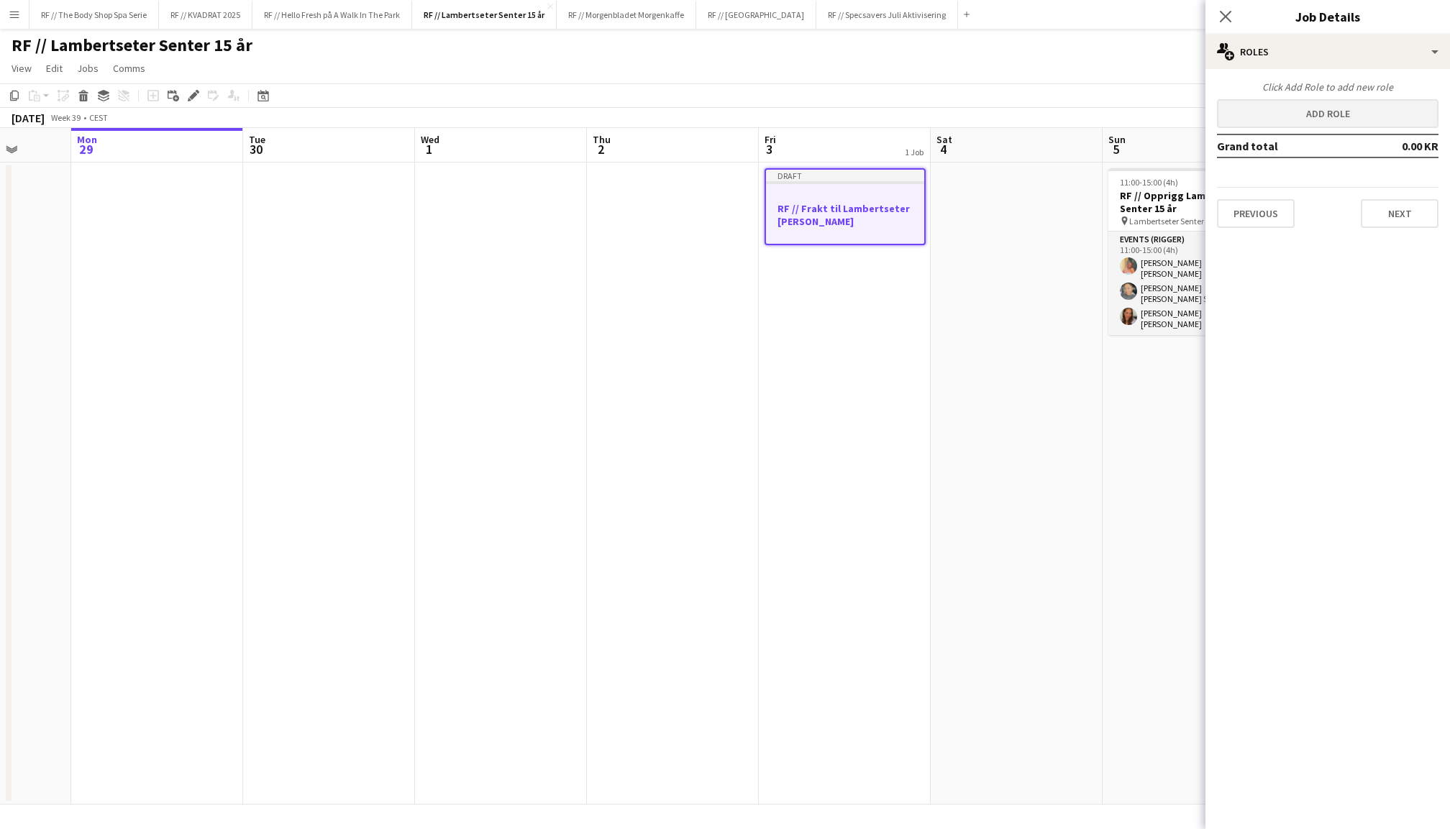
click at [1321, 118] on button "Add role" at bounding box center [1328, 113] width 222 height 29
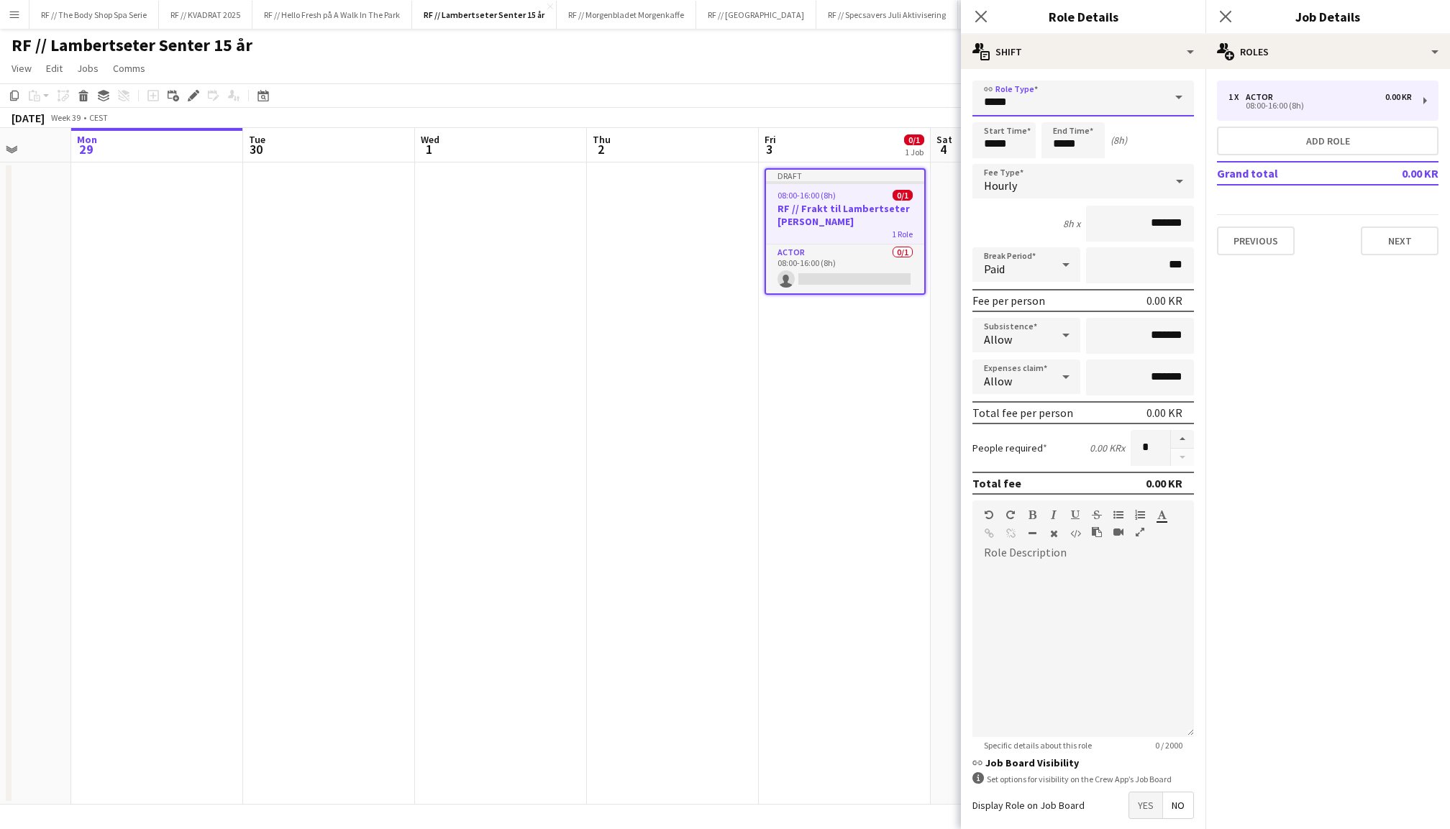
click at [1074, 95] on input "*****" at bounding box center [1084, 99] width 222 height 36
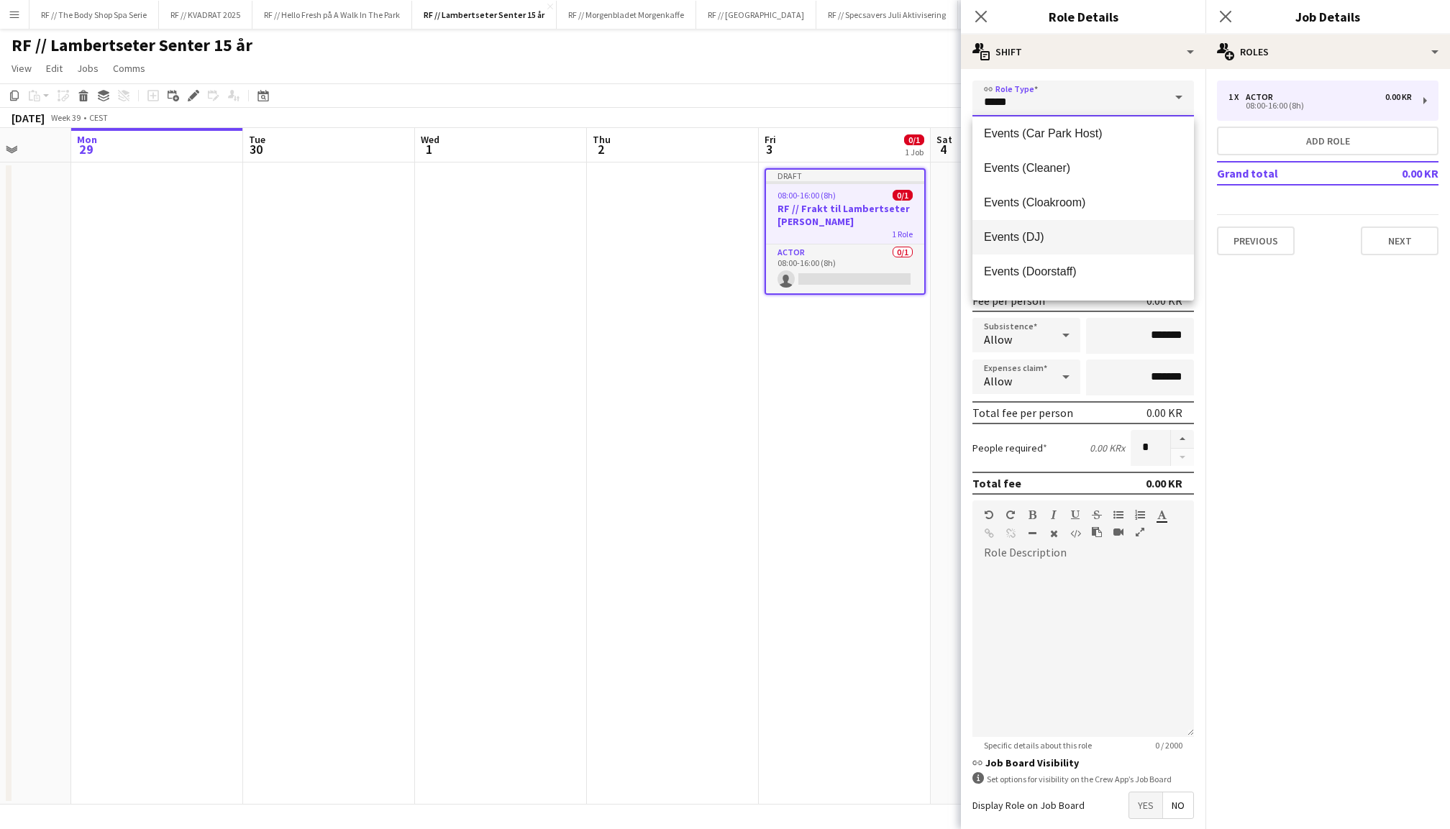
scroll to position [219, 0]
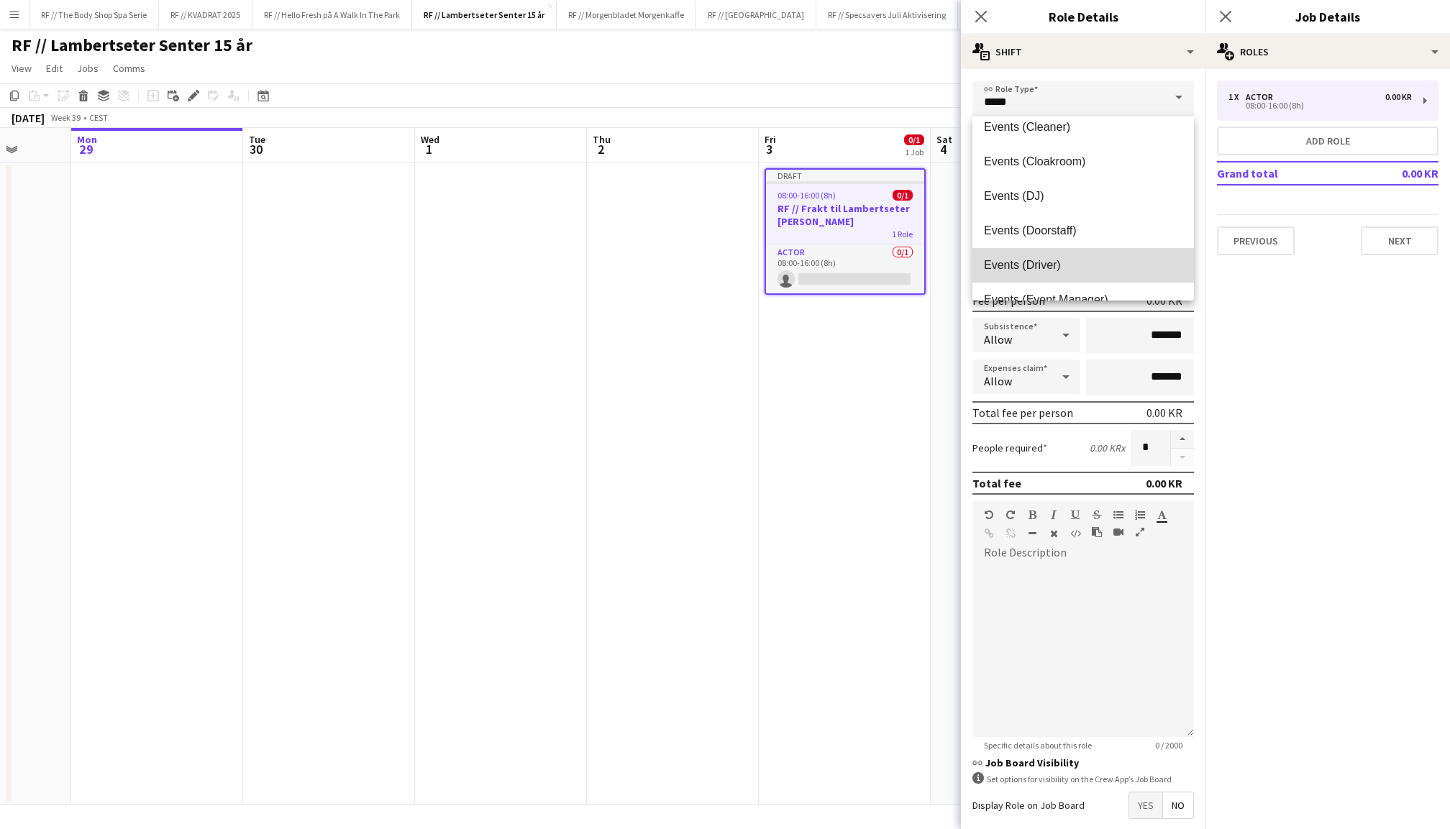
click at [1055, 259] on span "Events (Driver)" at bounding box center [1083, 265] width 199 height 14
type input "**********"
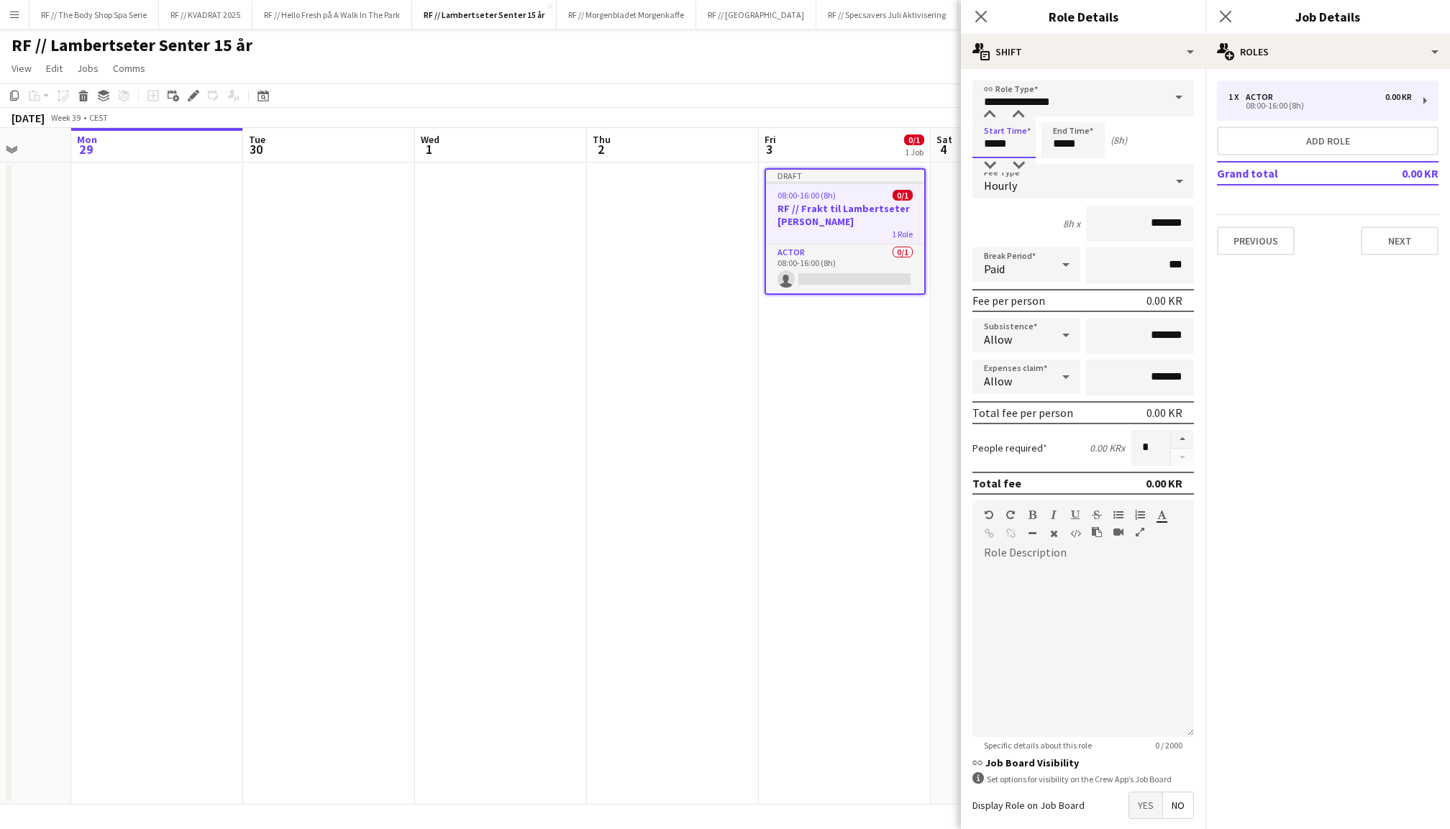
click at [993, 145] on input "*****" at bounding box center [1004, 140] width 63 height 36
click at [988, 113] on div at bounding box center [990, 115] width 29 height 14
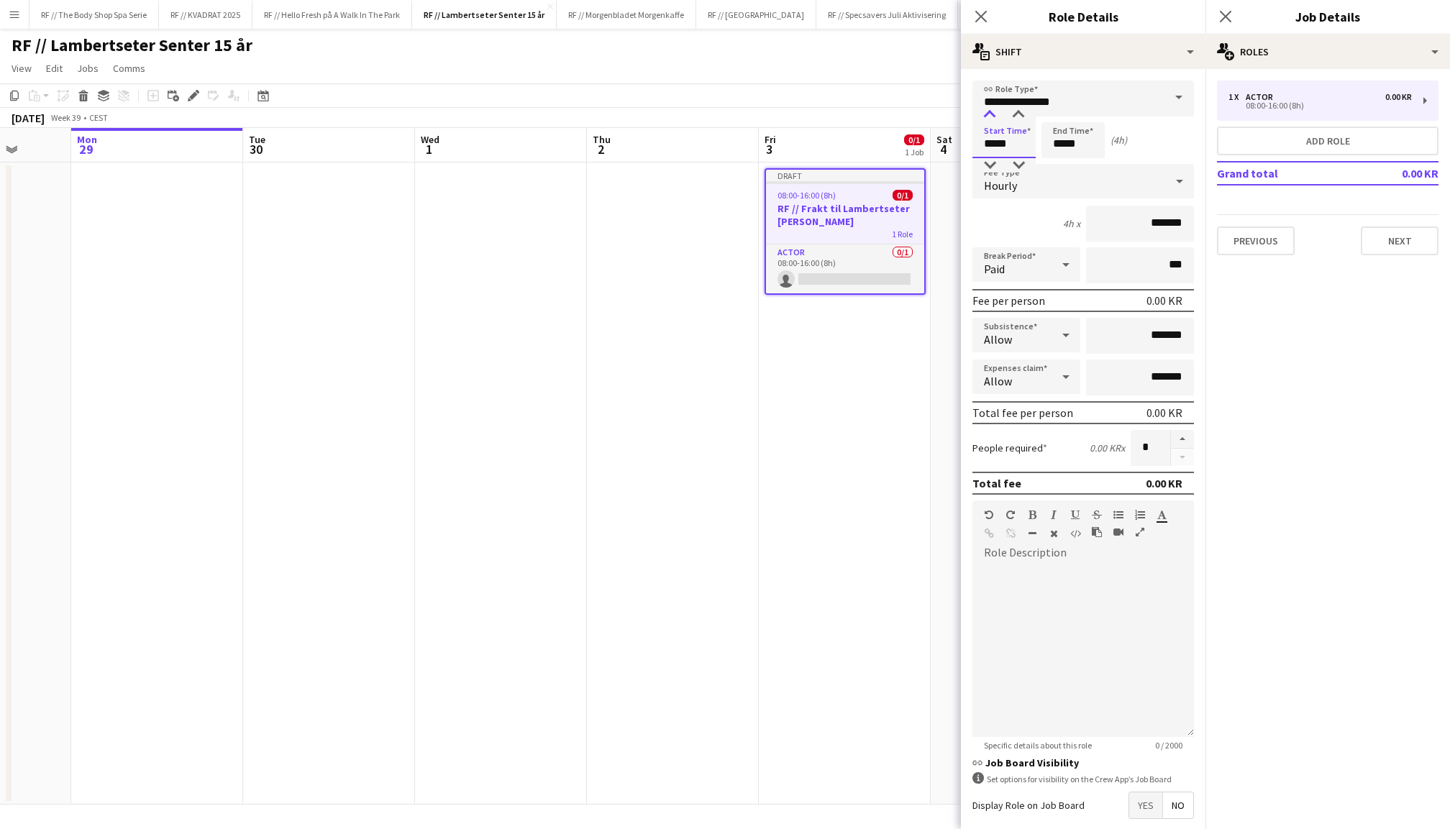
click at [988, 113] on div at bounding box center [990, 115] width 29 height 14
type input "*****"
click at [988, 167] on div at bounding box center [990, 165] width 29 height 14
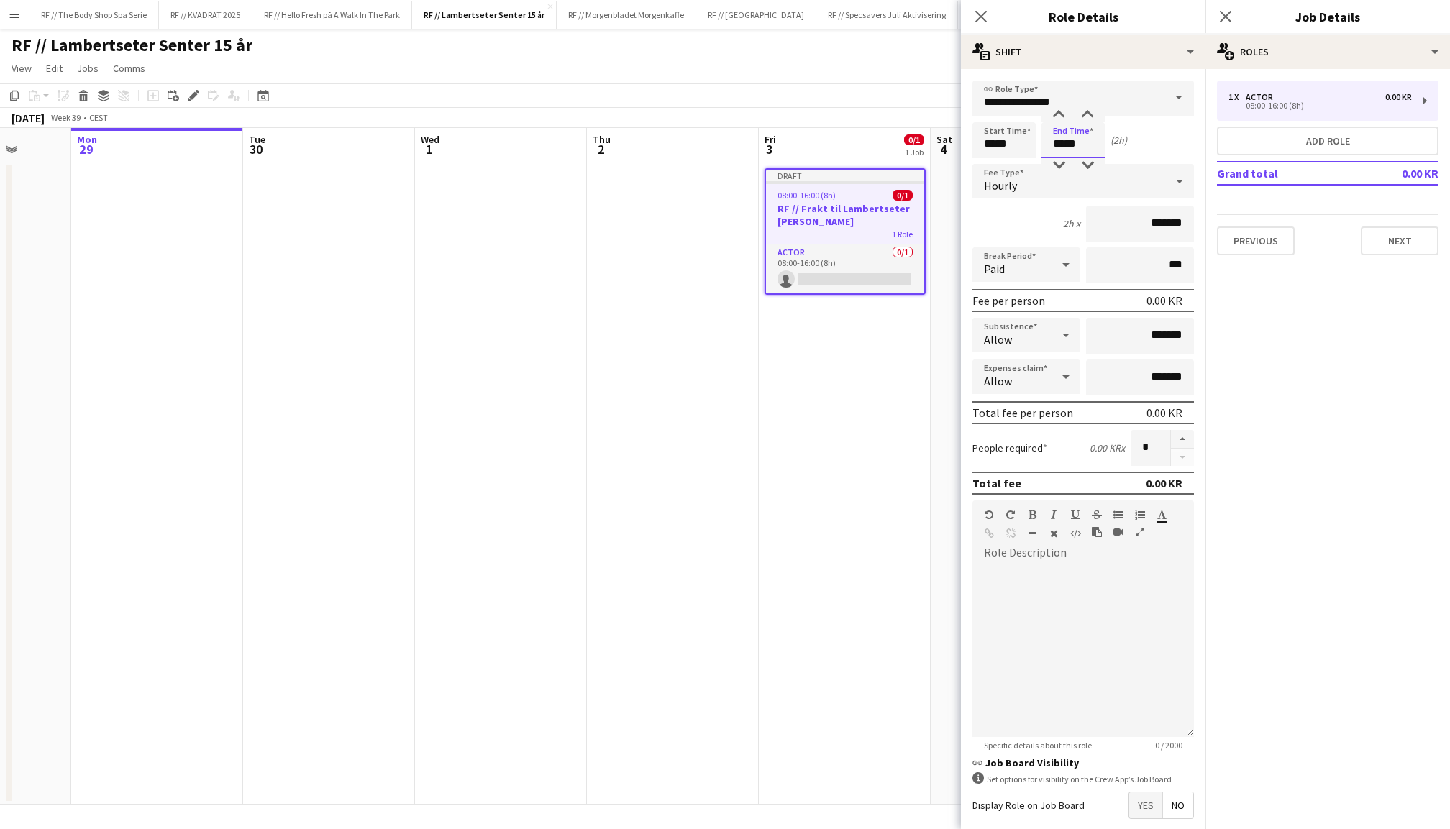
click at [1053, 144] on input "*****" at bounding box center [1073, 140] width 63 height 36
type input "*****"
click at [1058, 116] on div at bounding box center [1059, 115] width 29 height 14
click at [1142, 224] on input "*******" at bounding box center [1140, 224] width 108 height 36
type input "*********"
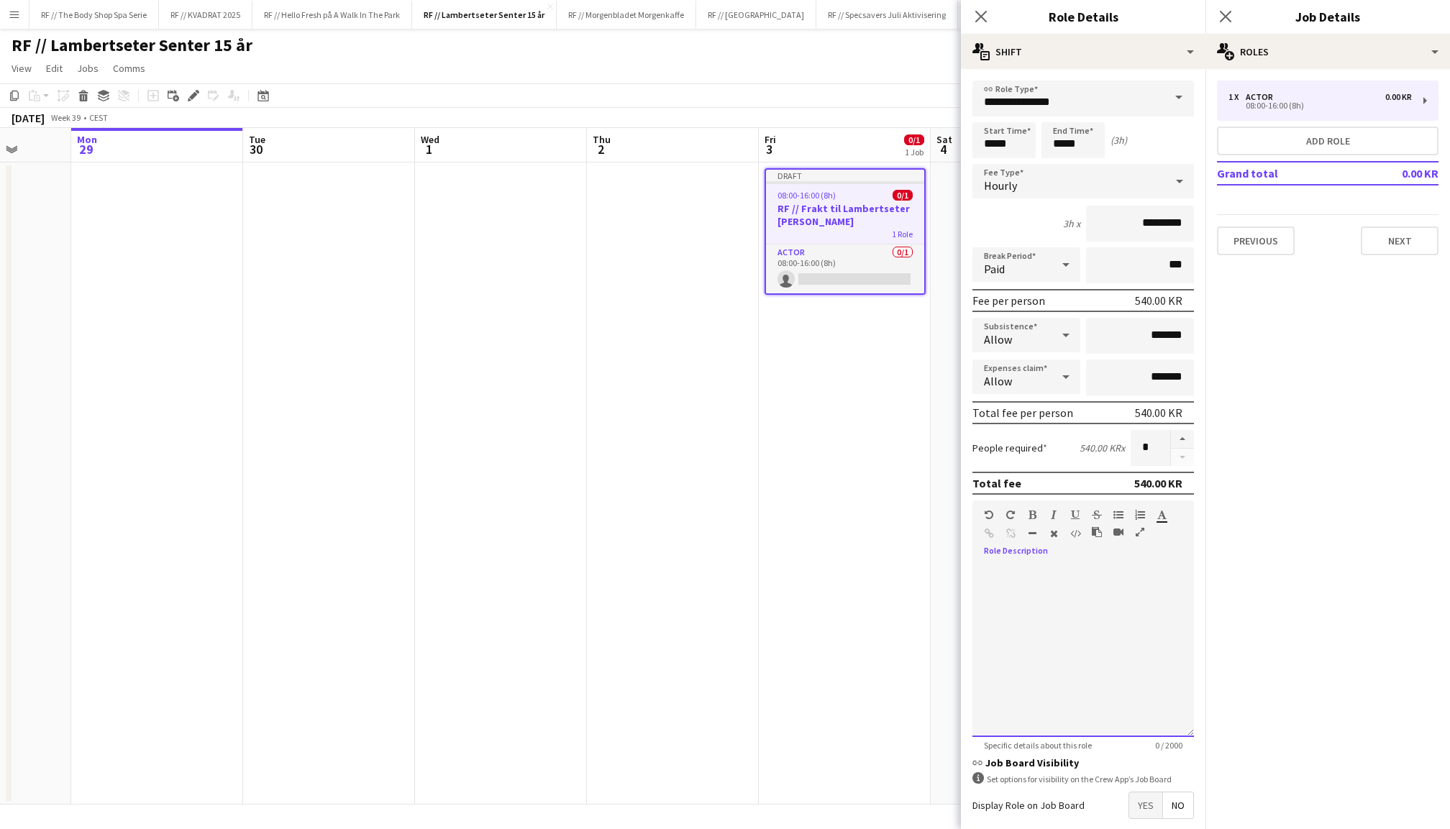
click at [1112, 571] on div at bounding box center [1084, 651] width 222 height 173
click at [1077, 565] on div "**********" at bounding box center [1084, 651] width 222 height 173
click at [1091, 583] on div "**********" at bounding box center [1084, 651] width 222 height 173
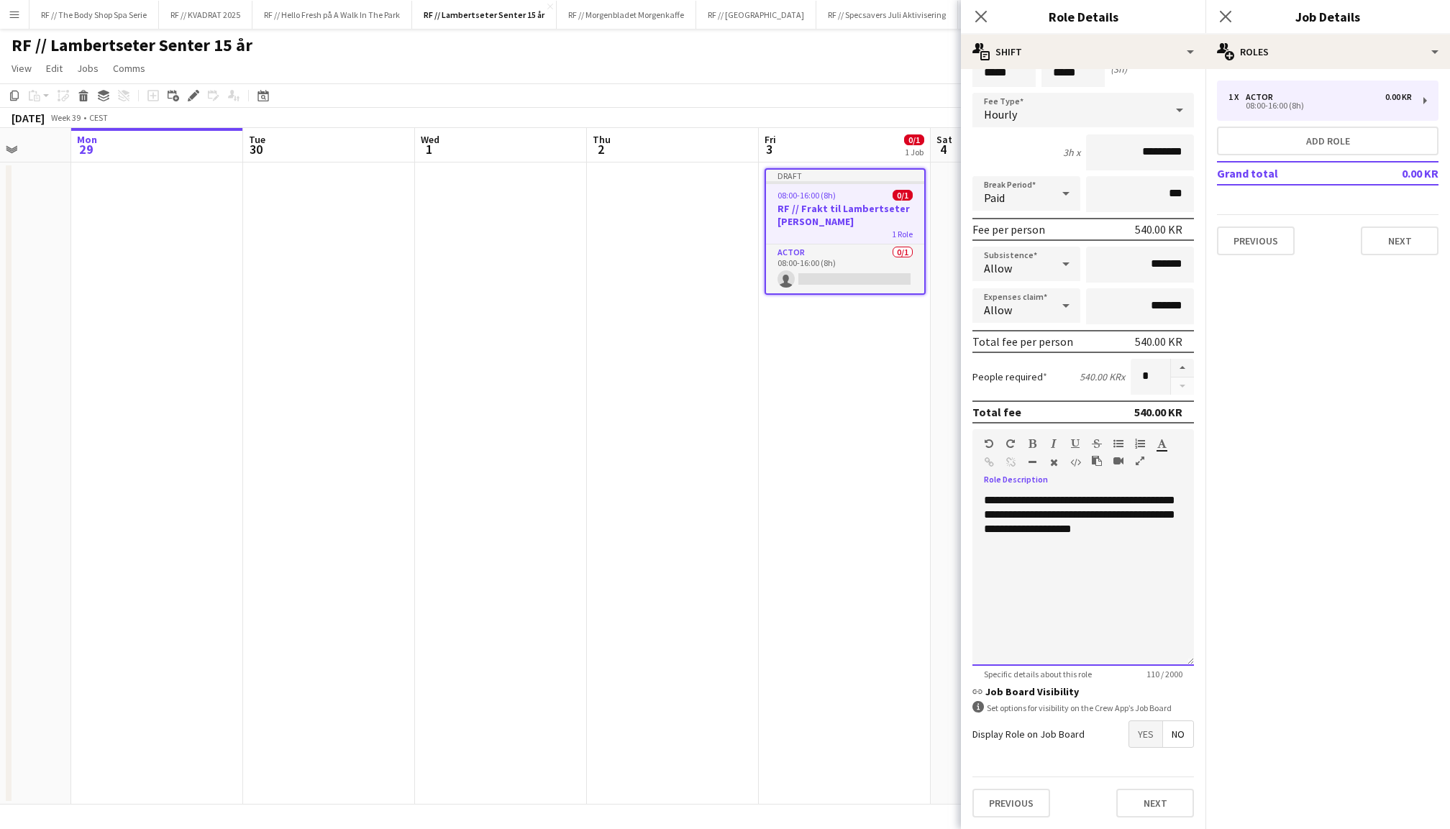
scroll to position [70, 0]
click at [1135, 740] on span "Yes" at bounding box center [1145, 736] width 33 height 26
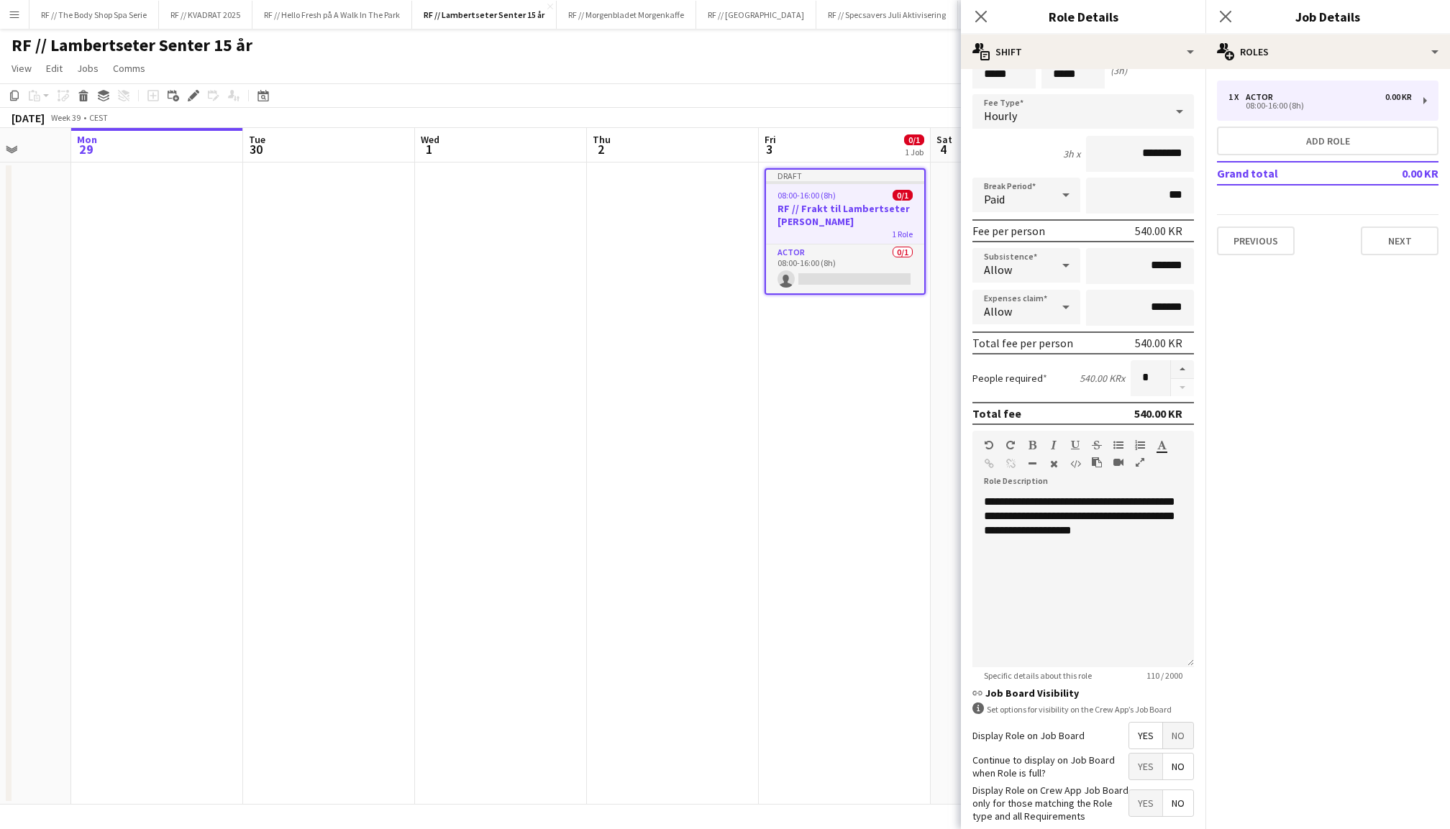
click at [1137, 773] on span "Yes" at bounding box center [1145, 767] width 33 height 26
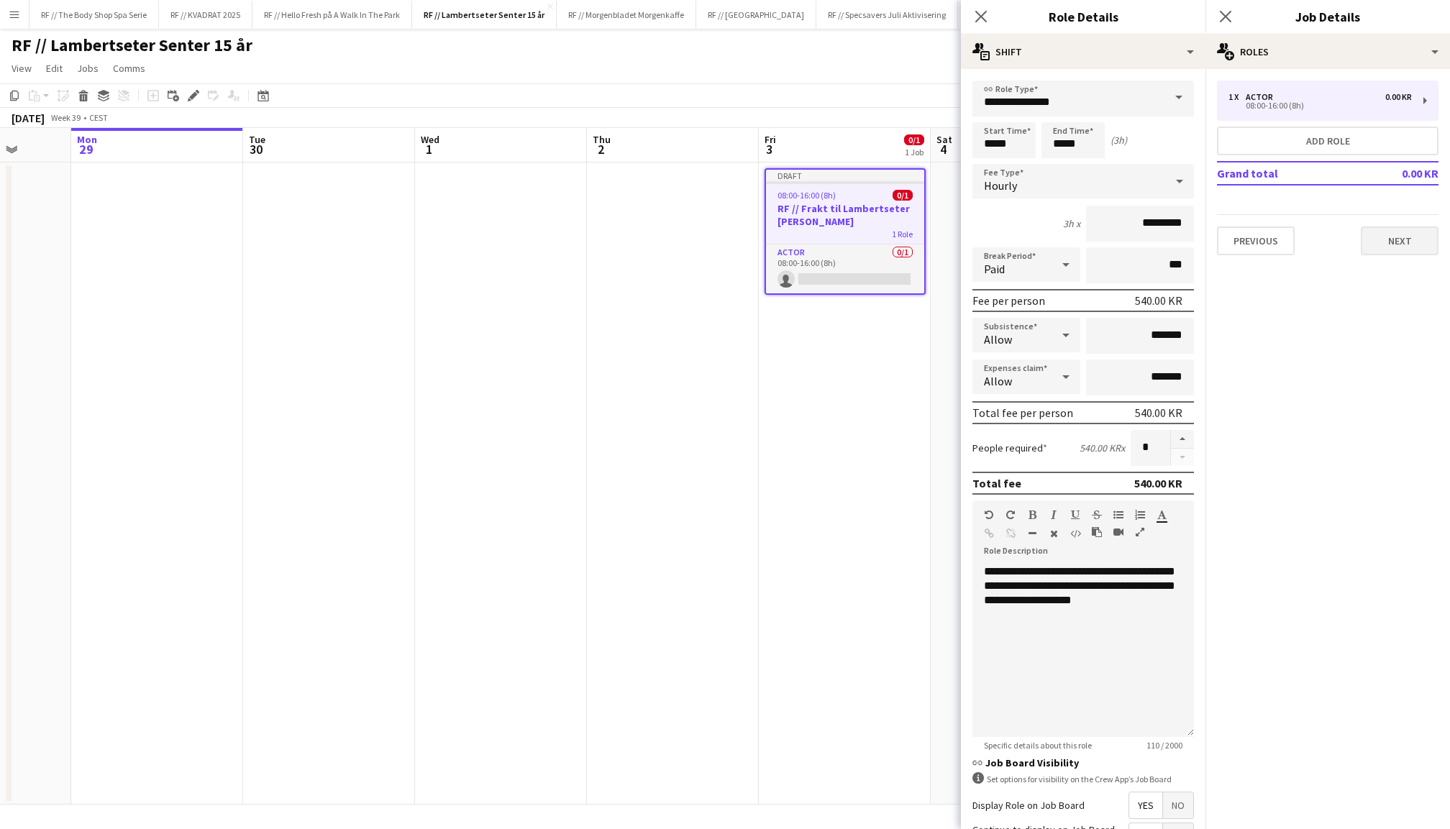
scroll to position [0, 0]
click at [1393, 237] on button "Next" at bounding box center [1400, 241] width 78 height 29
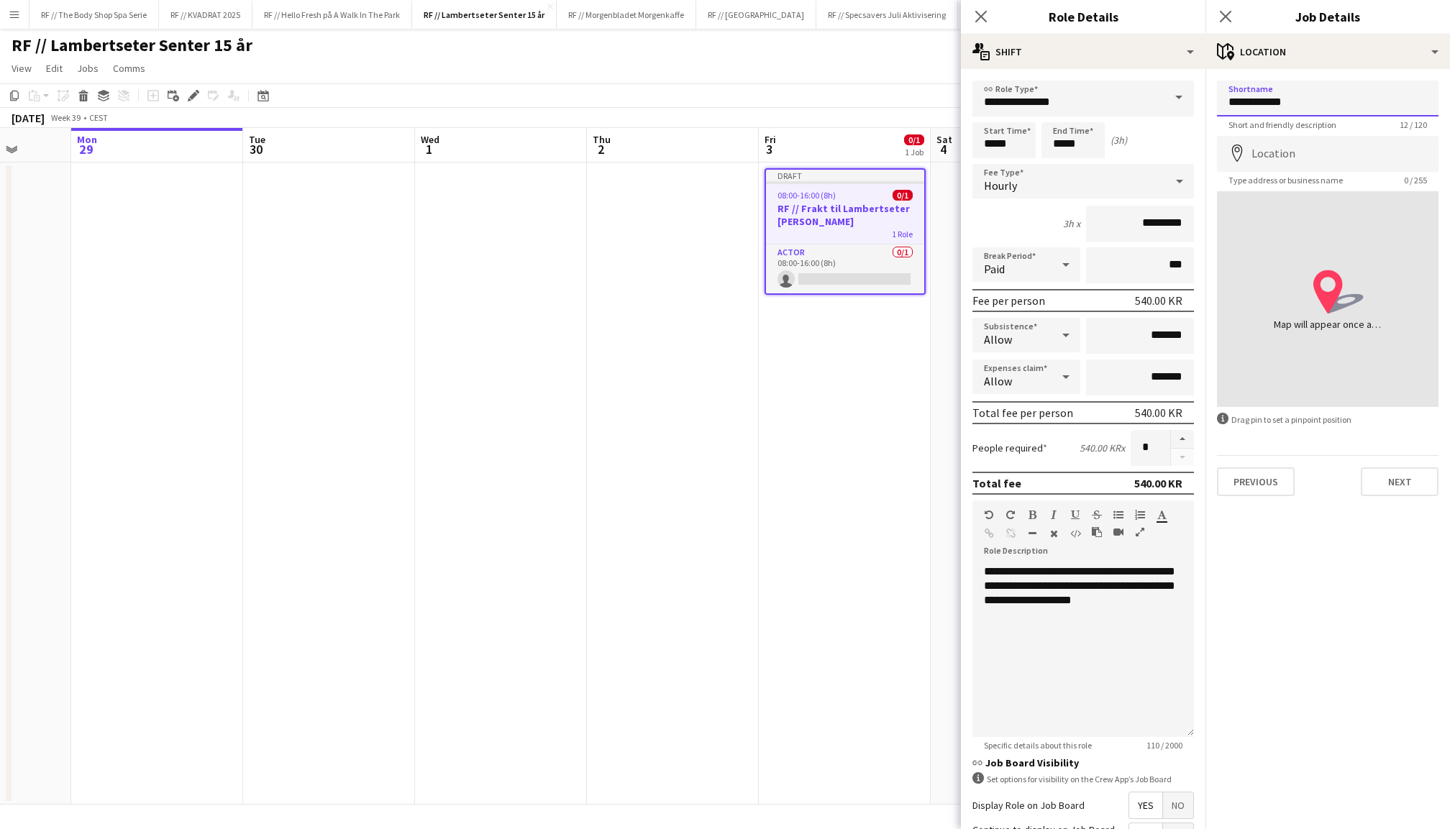
type input "**********"
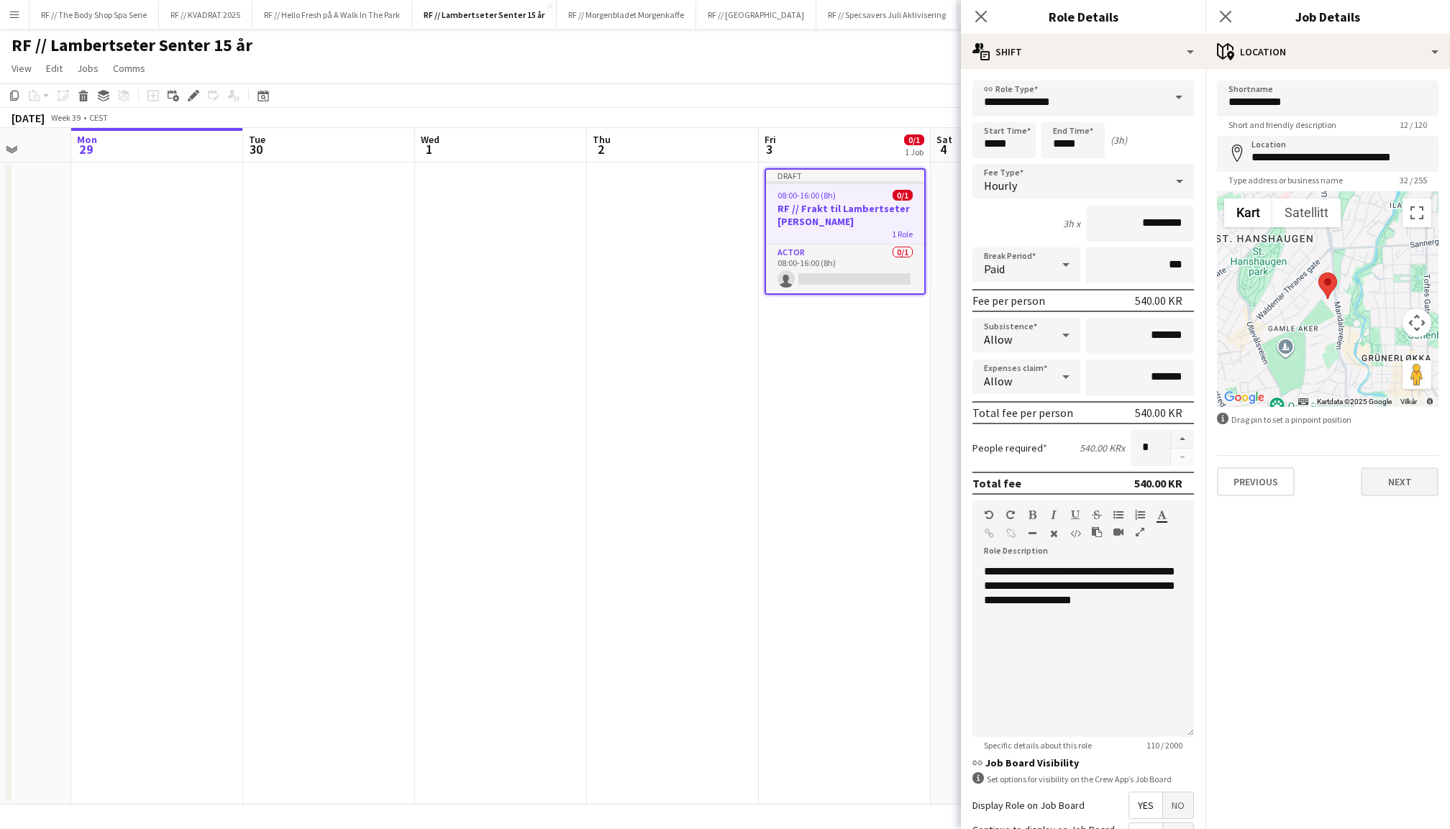
click at [1384, 478] on button "Next" at bounding box center [1400, 482] width 78 height 29
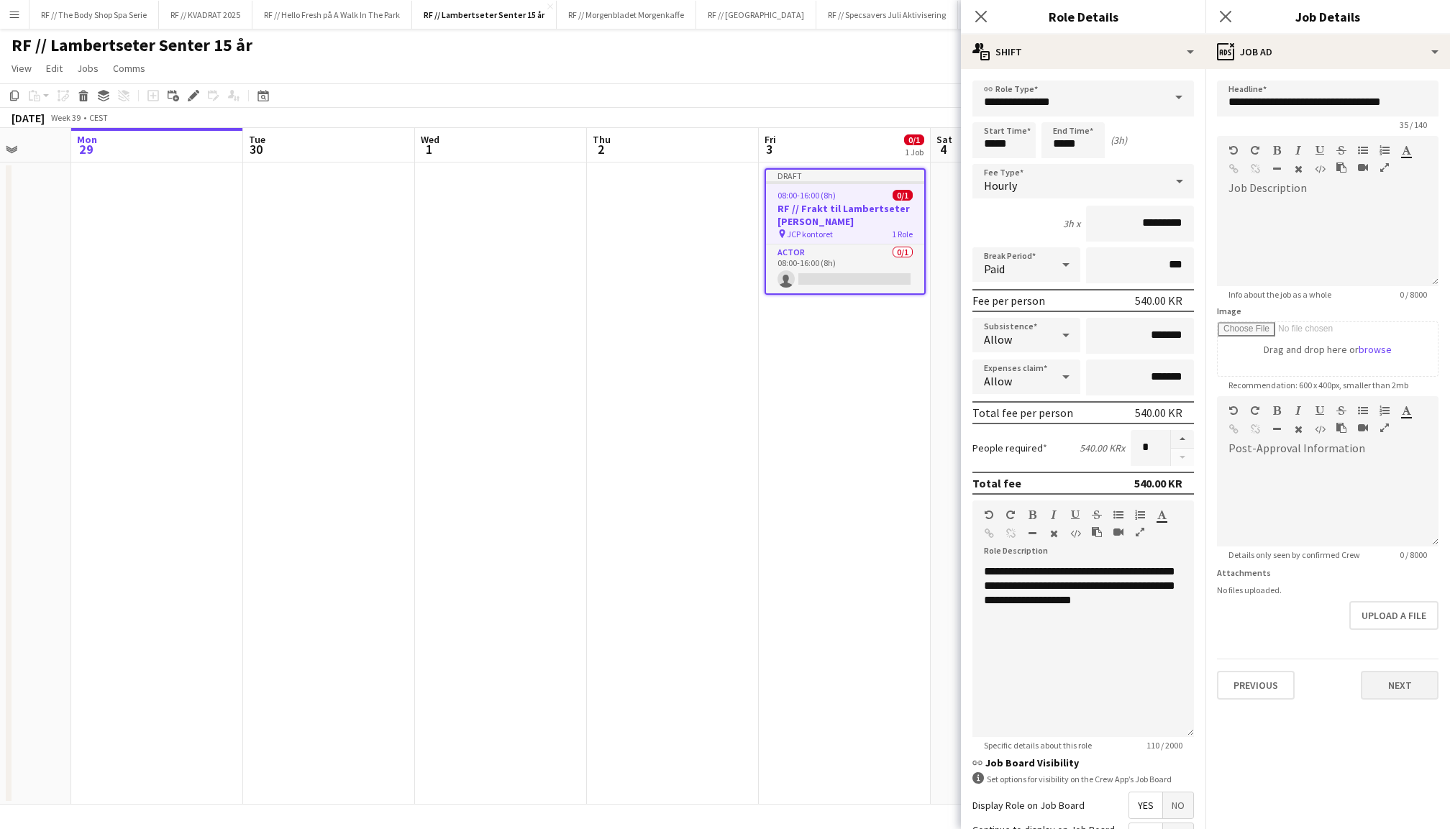
click at [1410, 679] on button "Next" at bounding box center [1400, 685] width 78 height 29
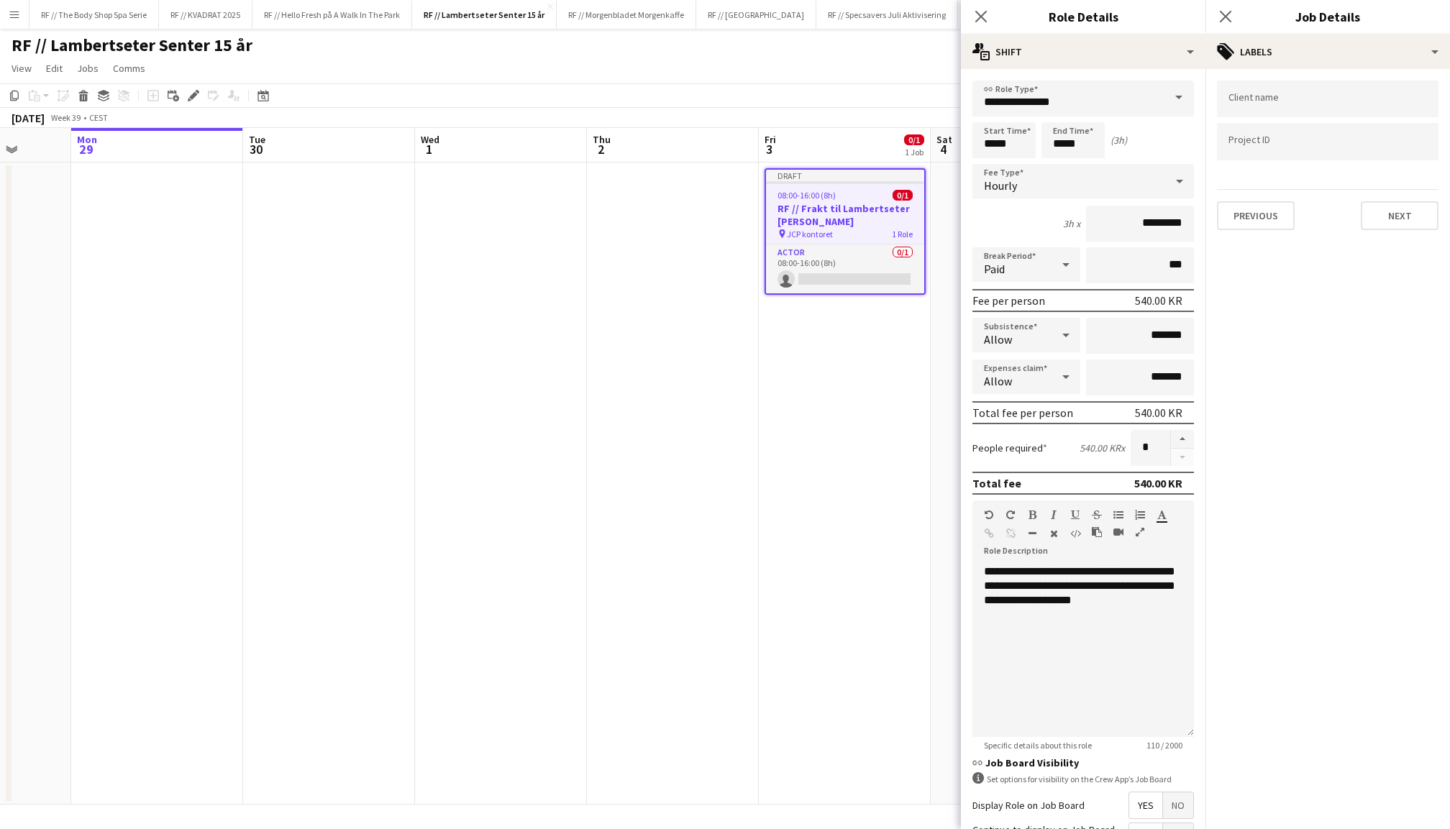
click at [1309, 93] on div at bounding box center [1328, 99] width 222 height 37
type input "**********"
click at [1273, 145] on div "Lambertseter Senter" at bounding box center [1328, 143] width 222 height 35
click at [1250, 155] on input "Type to search project ID labels..." at bounding box center [1328, 157] width 199 height 13
paste input "******"
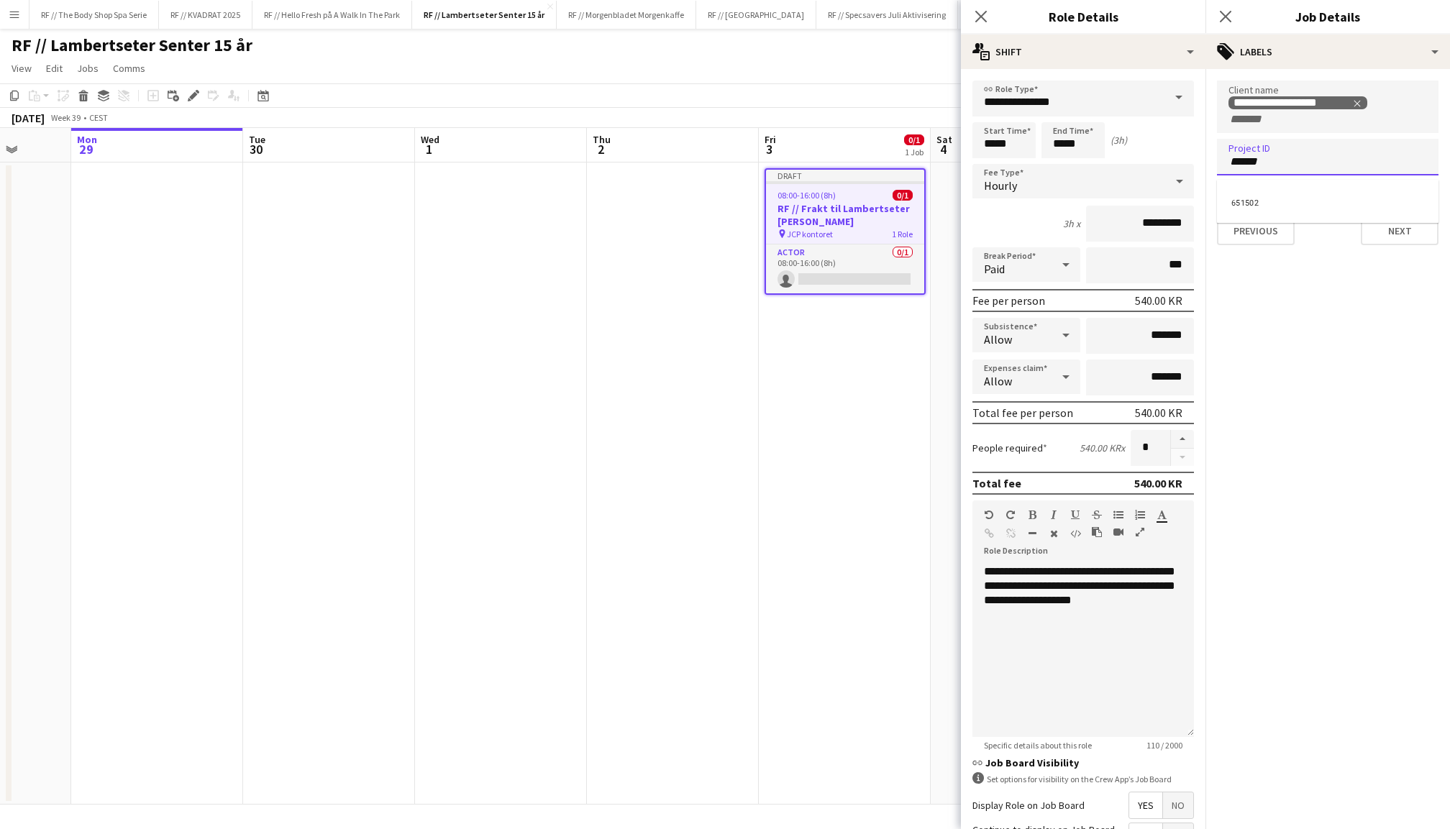
type input "******"
click at [1284, 217] on div "651502" at bounding box center [1328, 201] width 222 height 35
click at [1426, 269] on mat-expansion-panel "**********" at bounding box center [1328, 449] width 245 height 760
click at [1410, 232] on button "Next" at bounding box center [1400, 231] width 78 height 29
click at [1391, 133] on div "Previous Next" at bounding box center [1328, 142] width 222 height 41
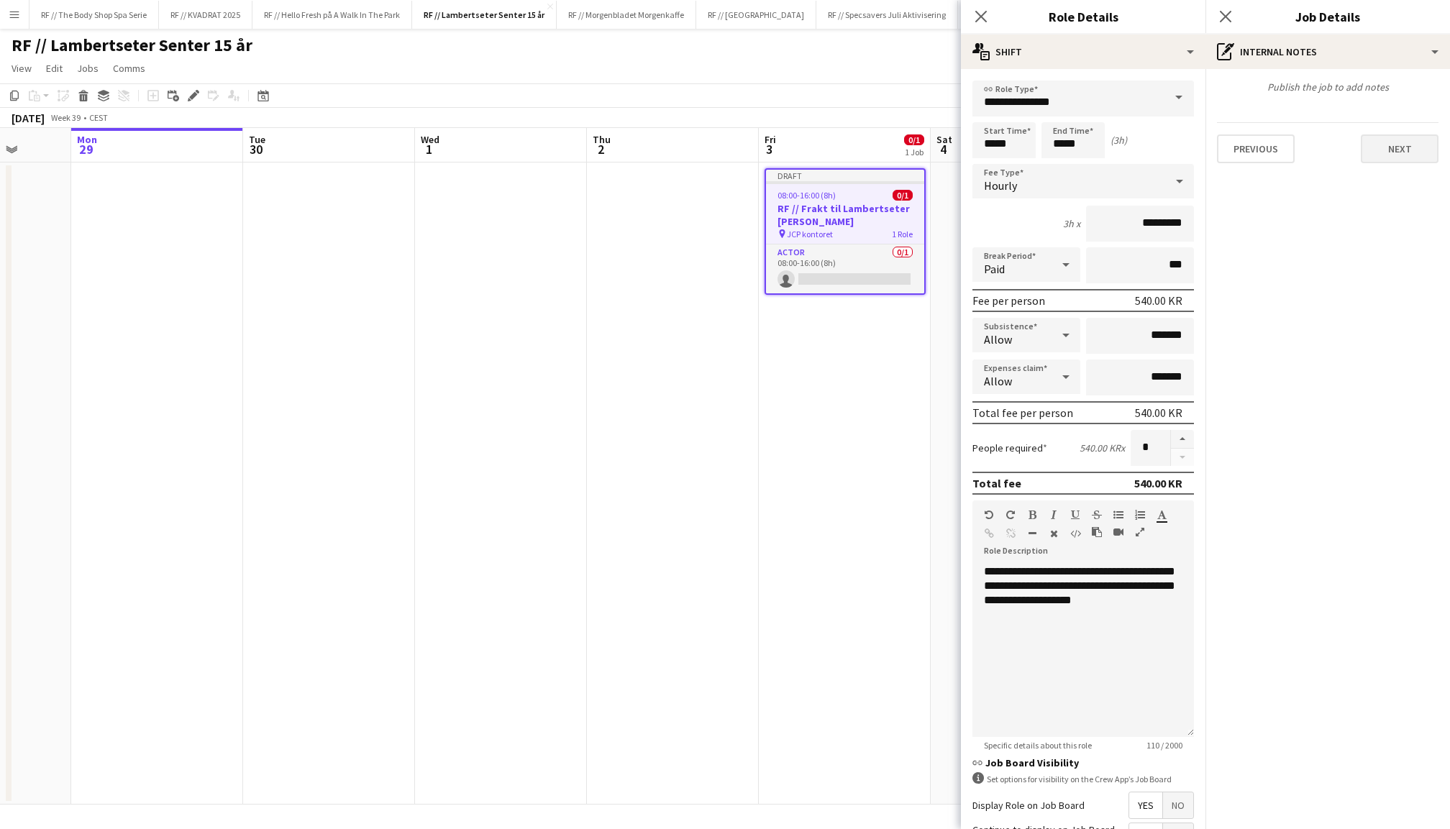
click at [1391, 142] on button "Next" at bounding box center [1400, 149] width 78 height 29
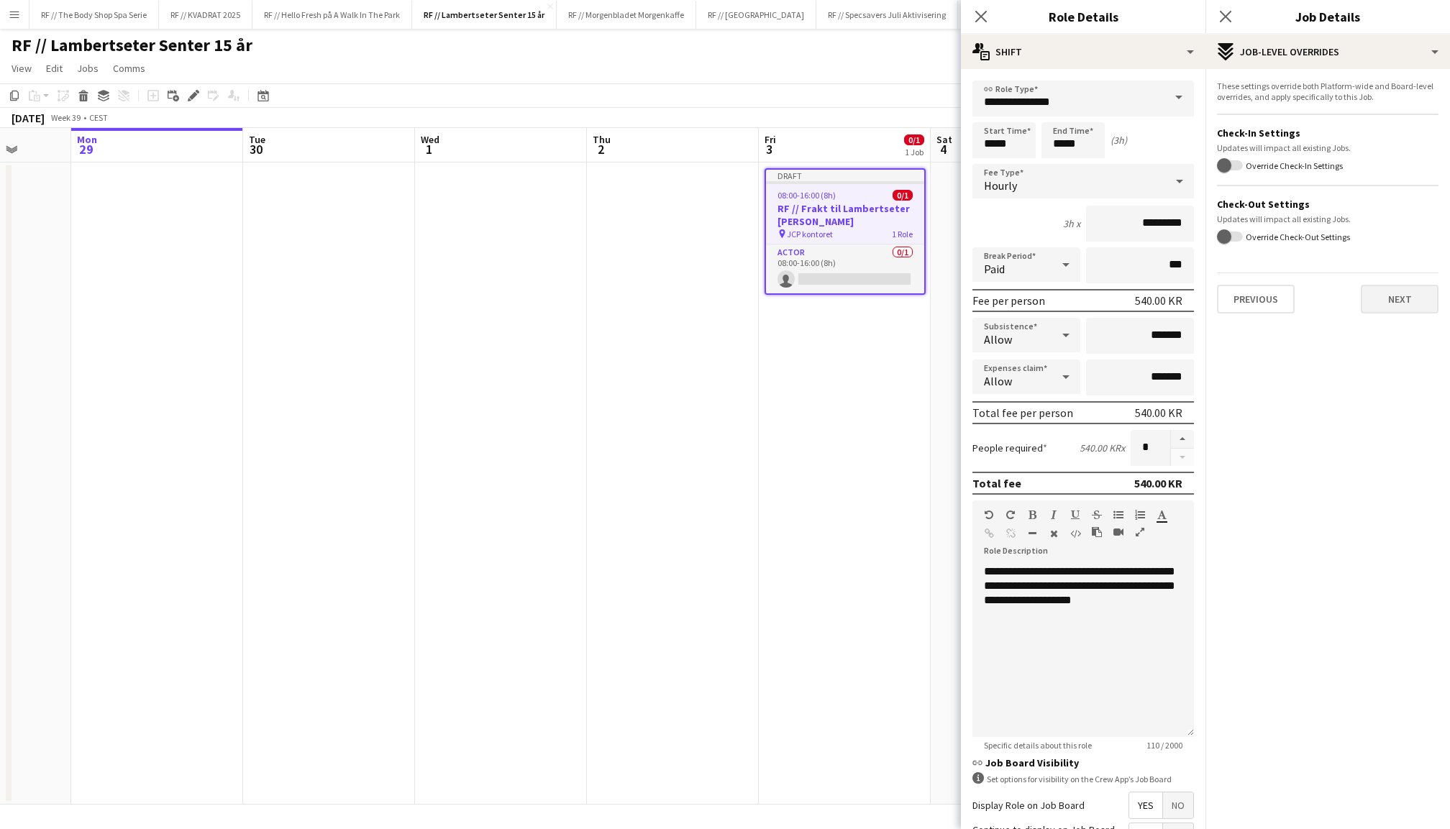
click at [1387, 301] on button "Next" at bounding box center [1400, 299] width 78 height 29
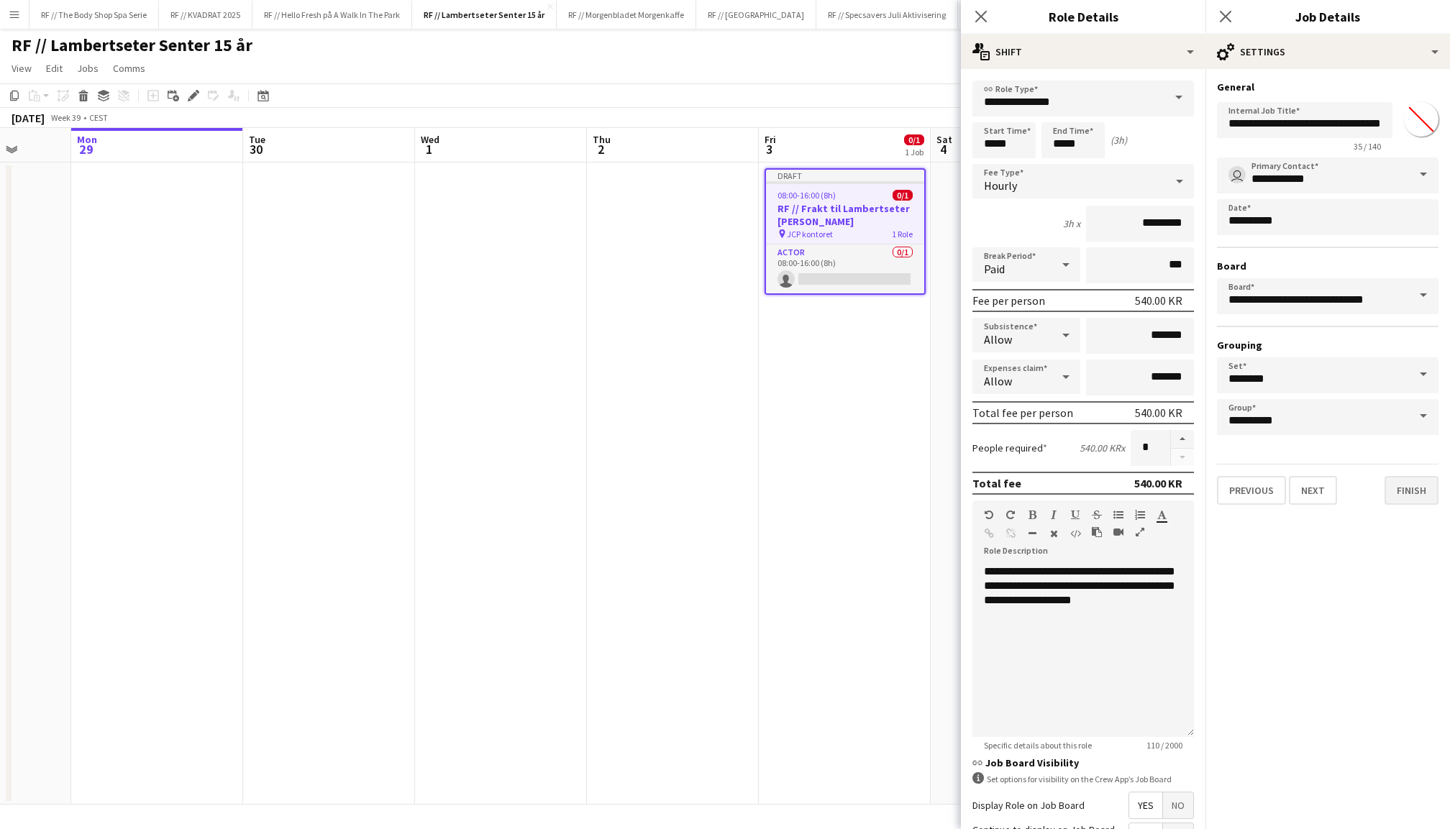
click at [1411, 484] on button "Finish" at bounding box center [1412, 490] width 54 height 29
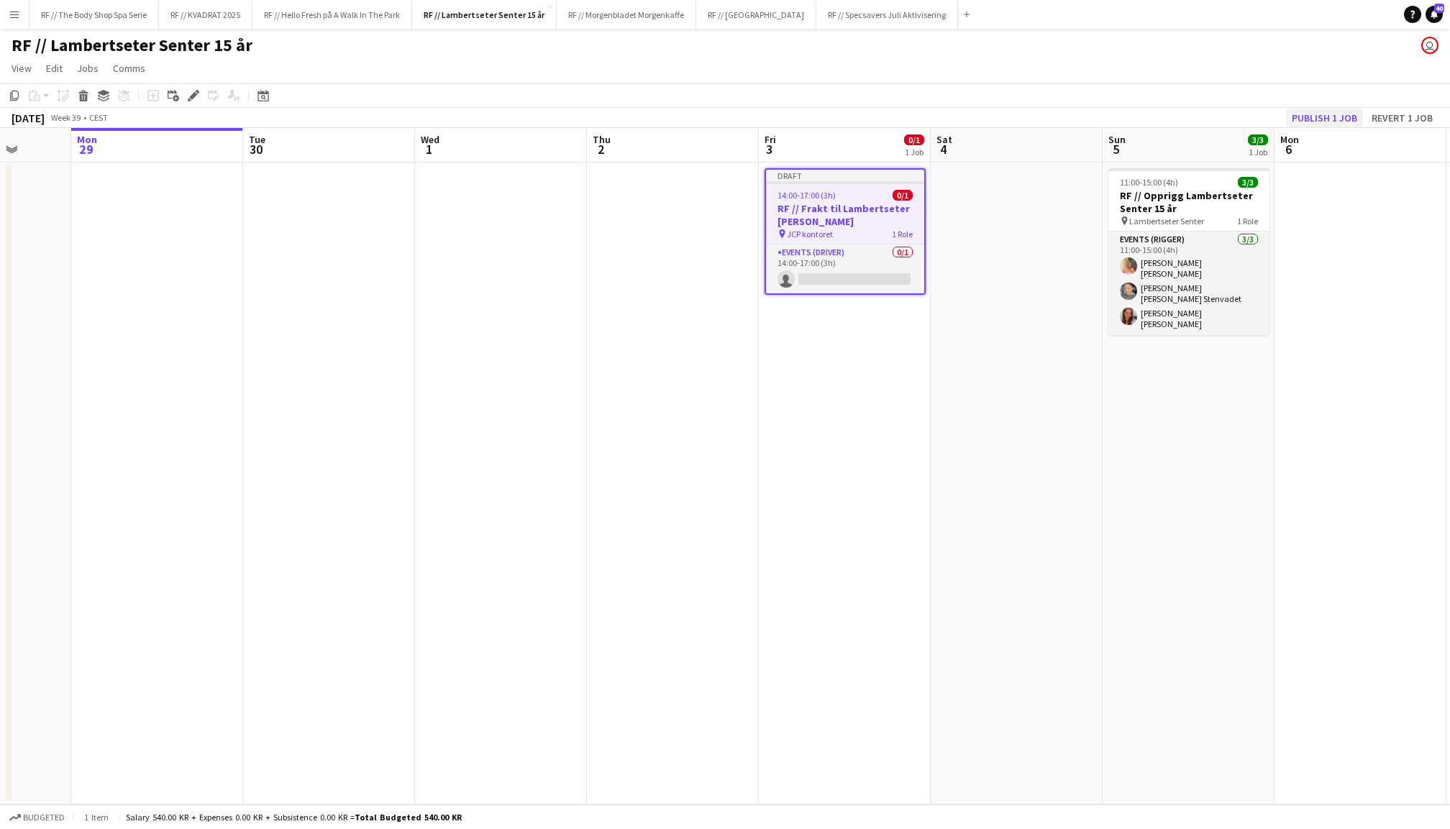
click at [1325, 117] on button "Publish 1 job" at bounding box center [1324, 118] width 77 height 19
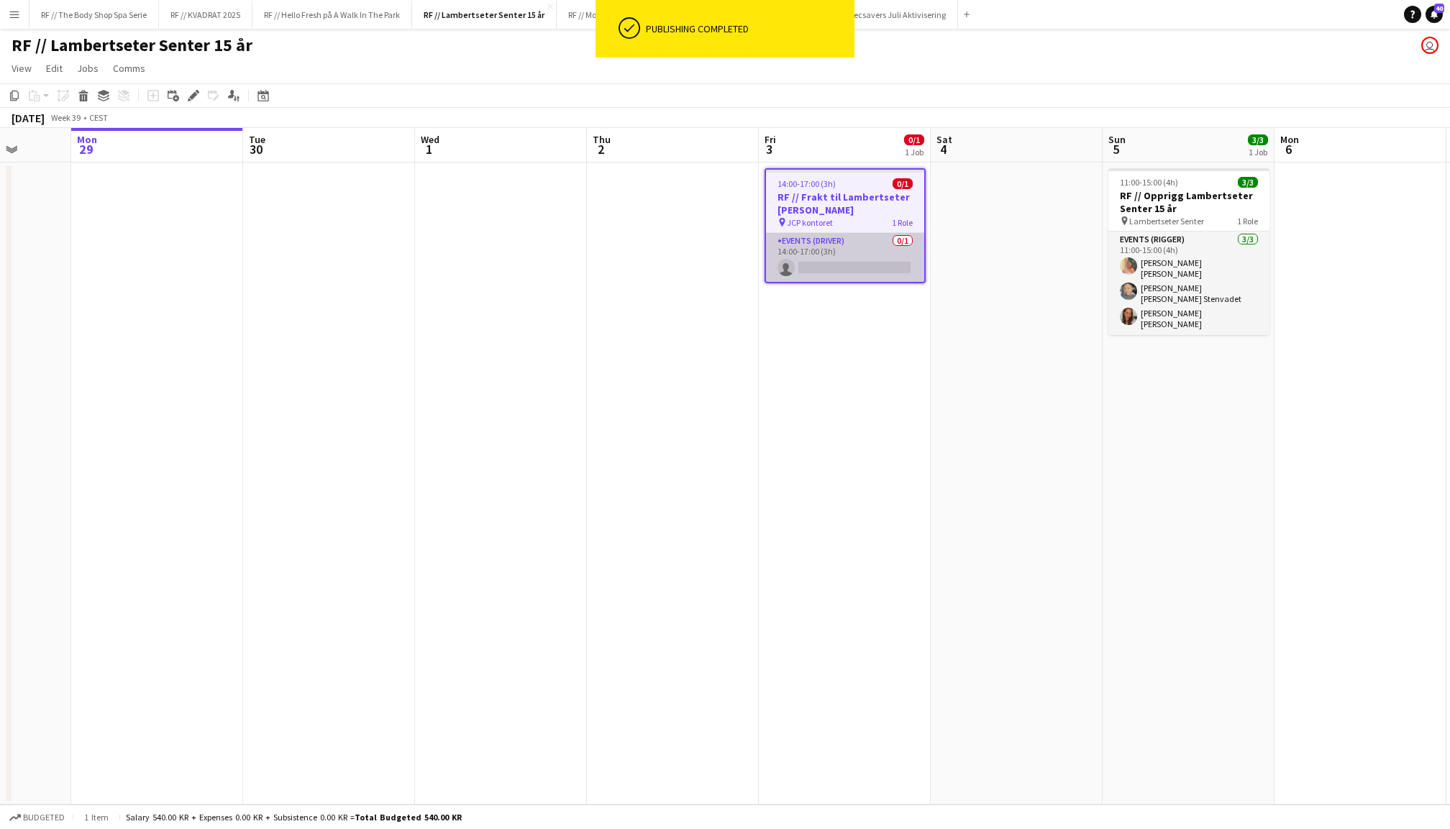
click at [835, 249] on app-card-role "Events (Driver) 0/1 14:00-17:00 (3h) single-neutral-actions" at bounding box center [845, 257] width 158 height 49
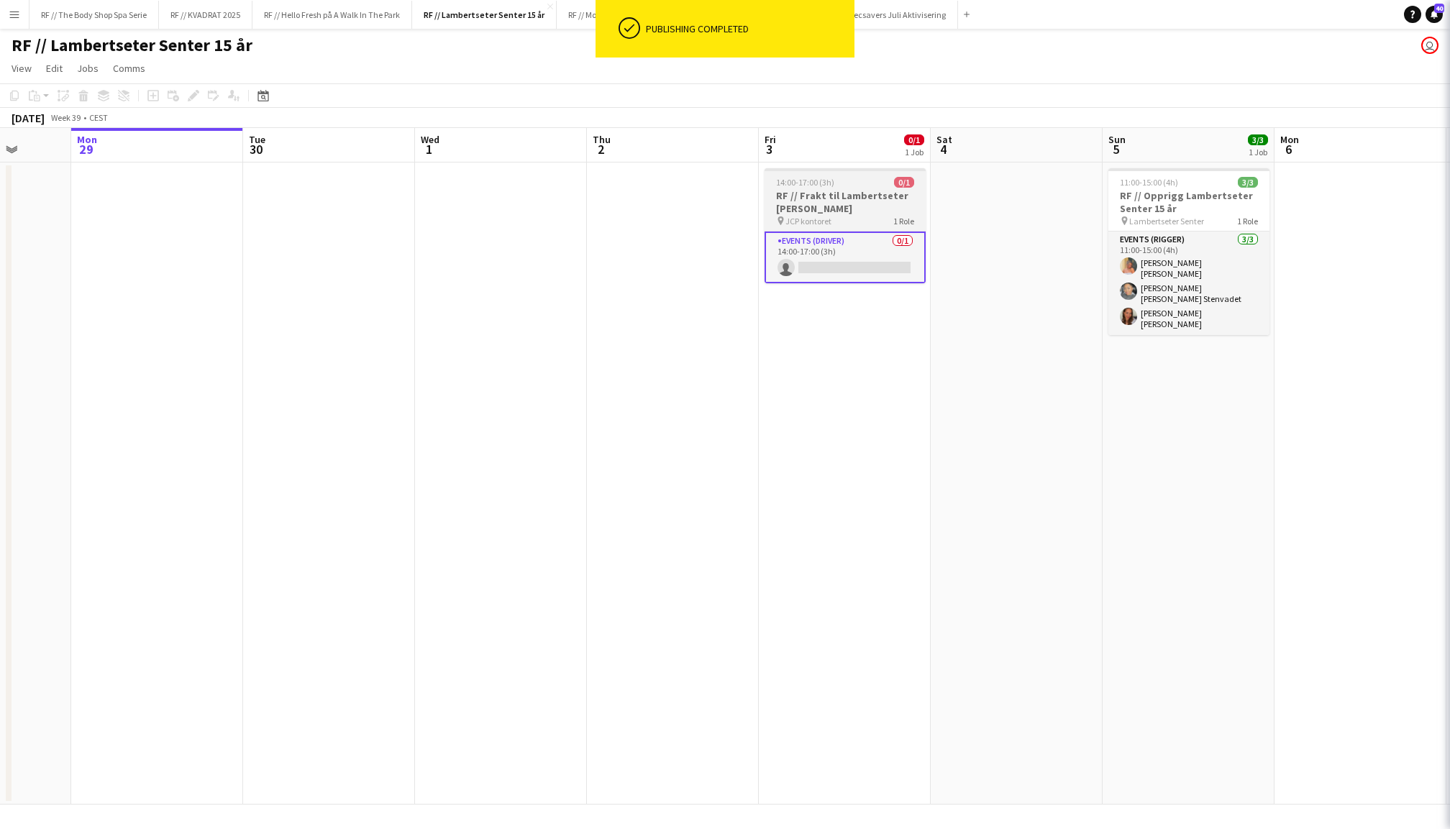
click at [850, 191] on h3 "RF // Frakt til Lambertseter Senter" at bounding box center [845, 202] width 161 height 26
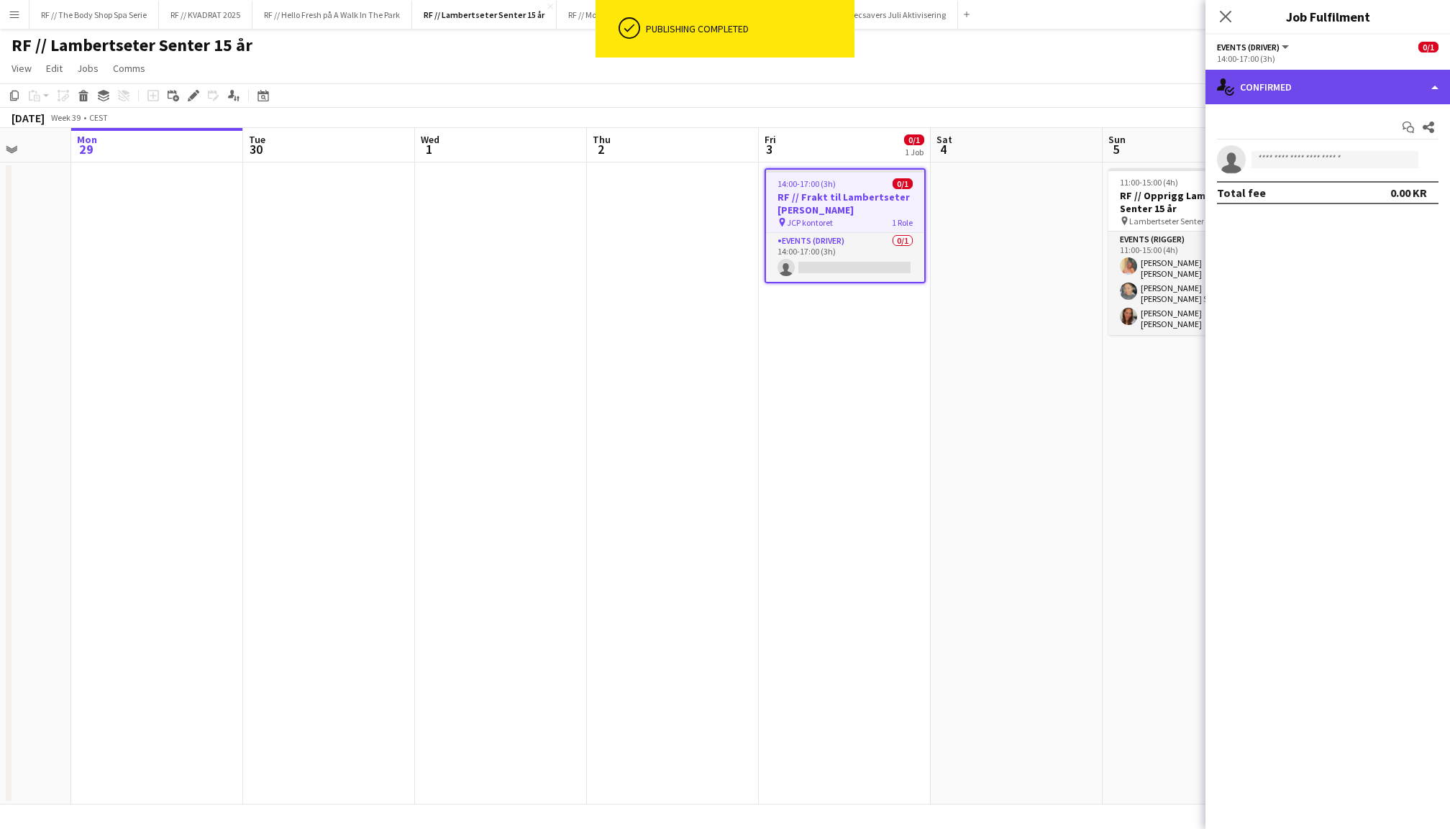
click at [1306, 101] on div "single-neutral-actions-check-2 Confirmed" at bounding box center [1328, 87] width 245 height 35
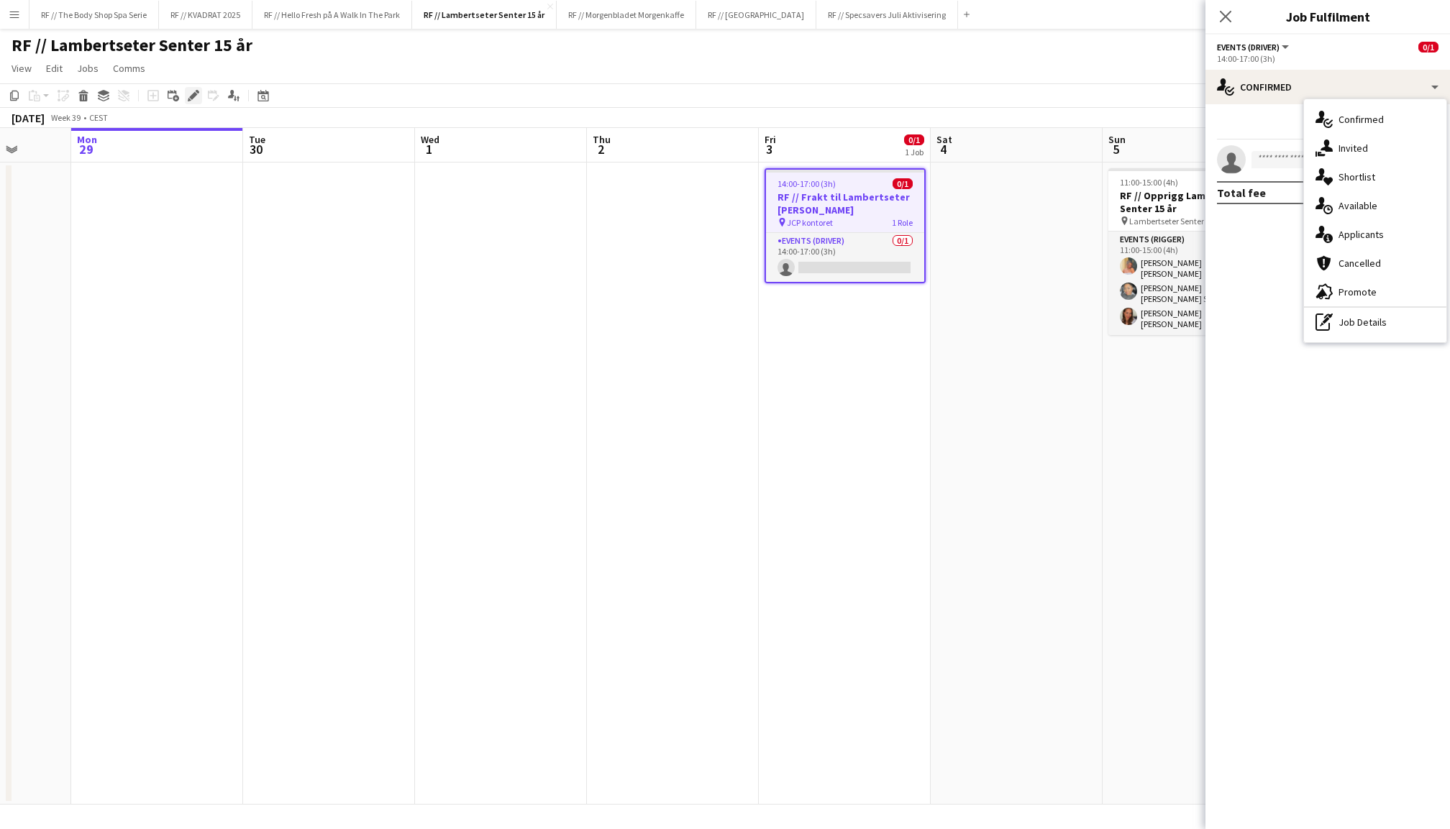
click at [191, 101] on div "Edit" at bounding box center [193, 95] width 17 height 17
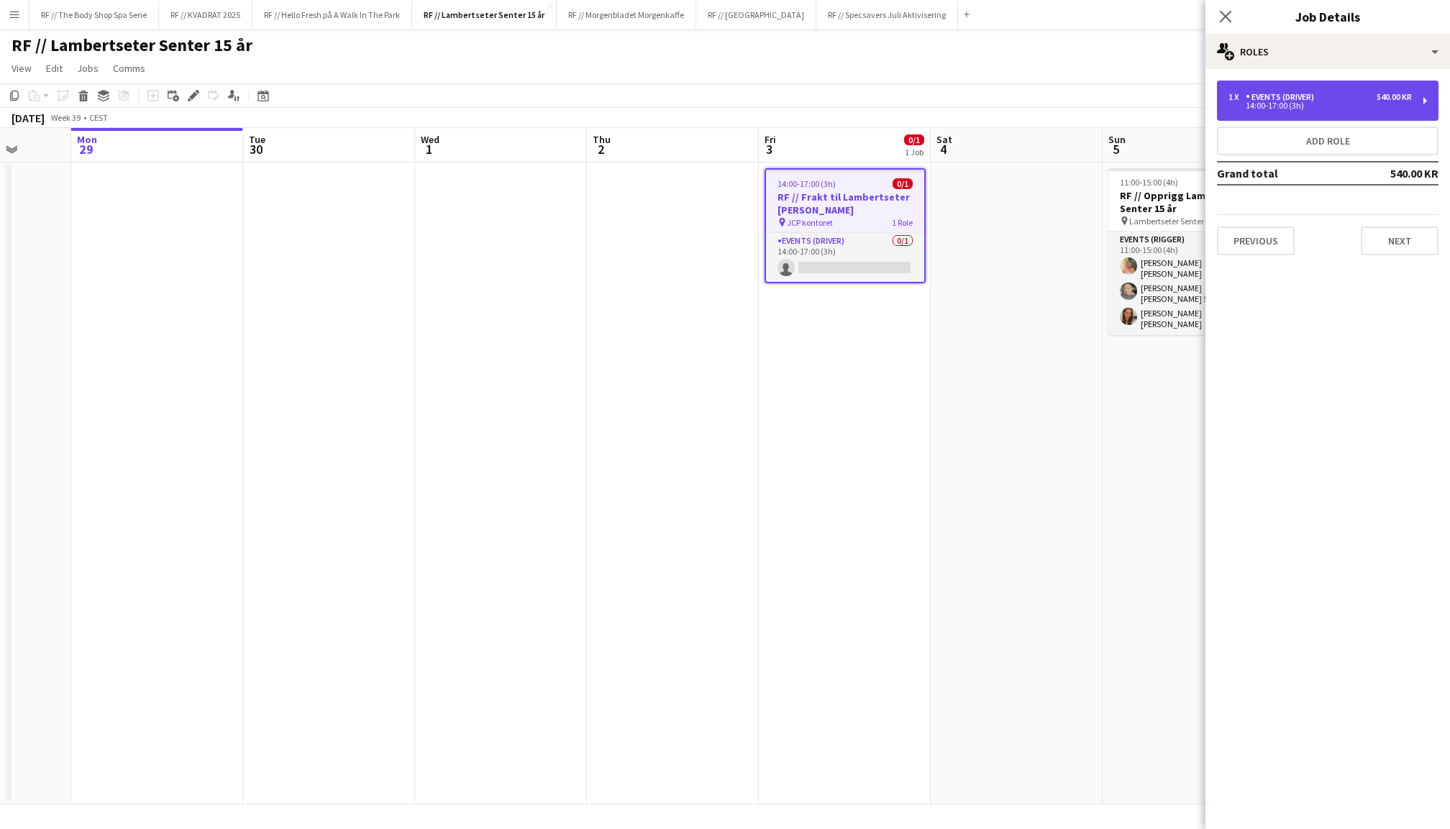
click at [1283, 96] on div "Events (Driver)" at bounding box center [1283, 97] width 74 height 10
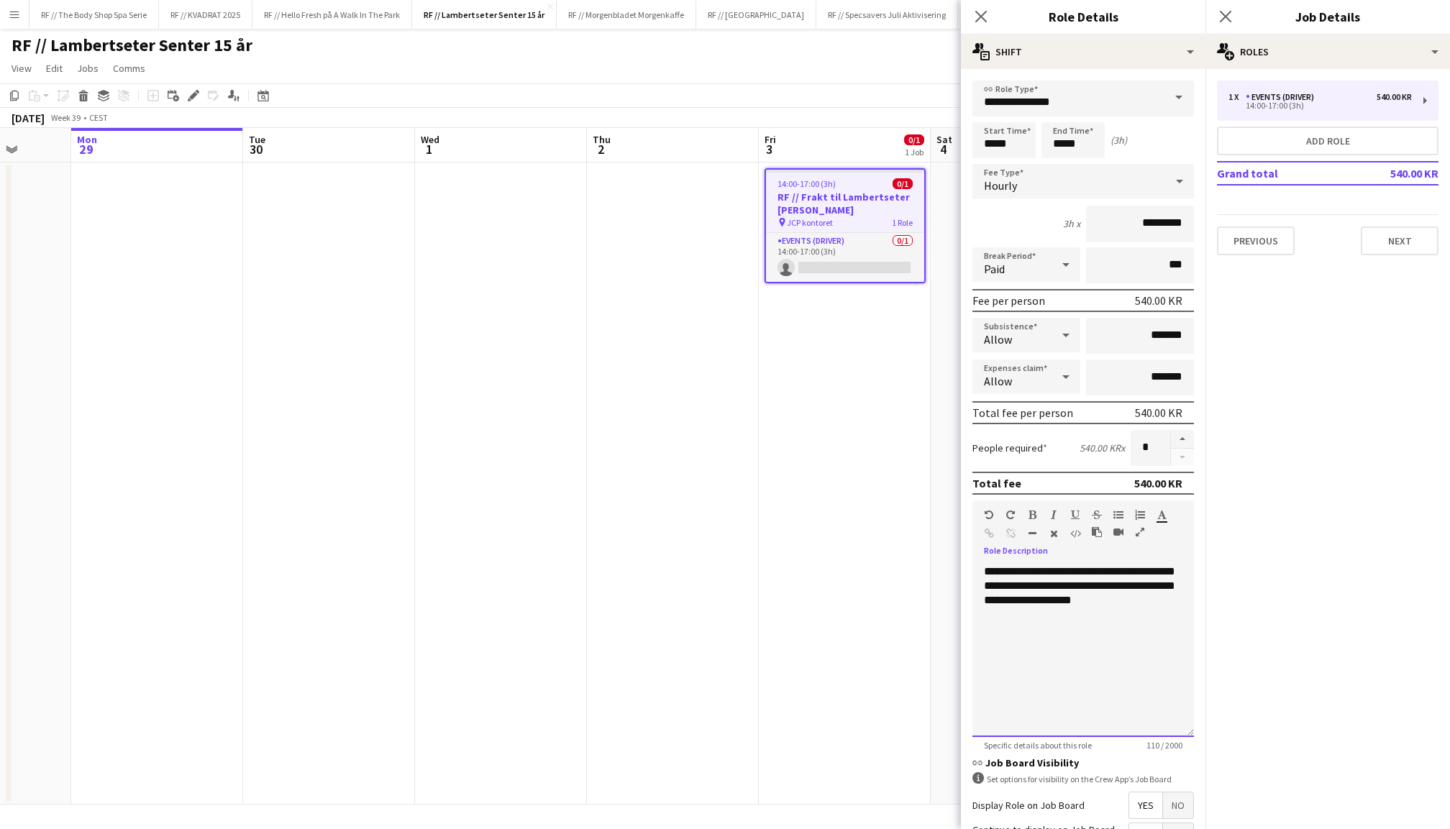
click at [1178, 599] on div "**********" at bounding box center [1084, 651] width 222 height 173
click at [1094, 611] on div "**********" at bounding box center [1084, 651] width 222 height 173
click at [1227, 13] on icon "Close pop-in" at bounding box center [1226, 16] width 14 height 14
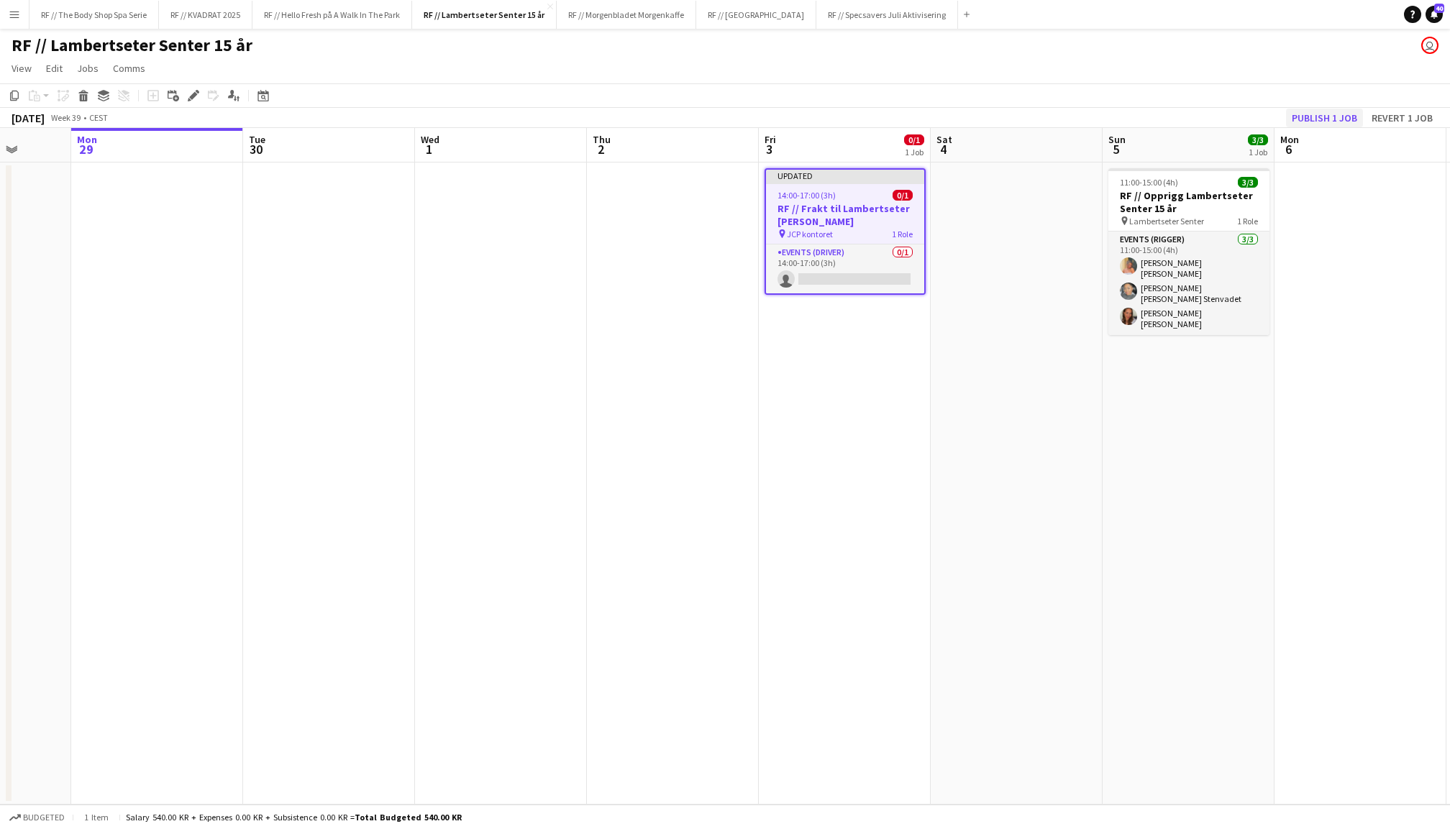
click at [1324, 112] on button "Publish 1 job" at bounding box center [1324, 118] width 77 height 19
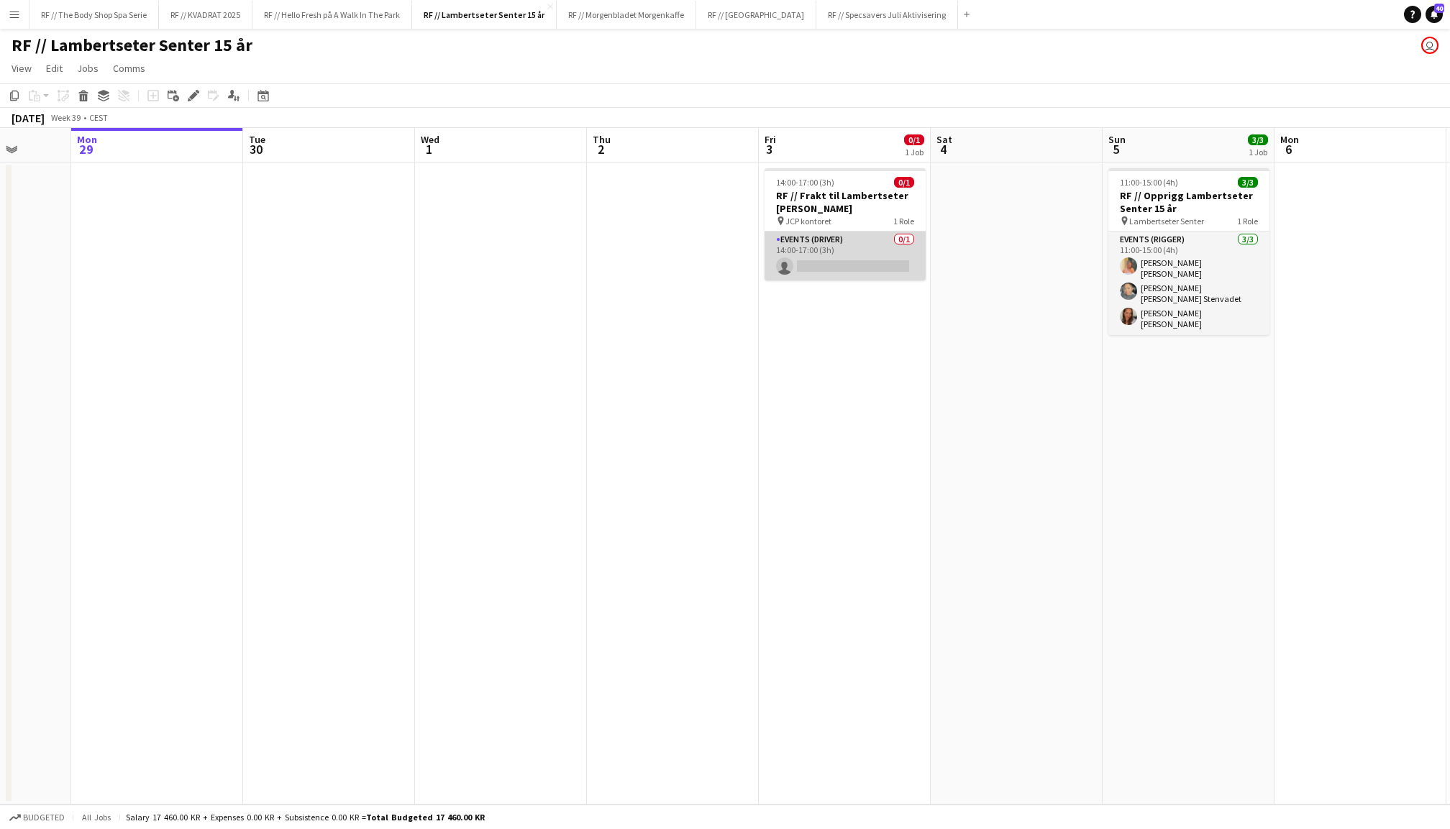
click at [866, 266] on app-card-role "Events (Driver) 0/1 14:00-17:00 (3h) single-neutral-actions" at bounding box center [845, 256] width 161 height 49
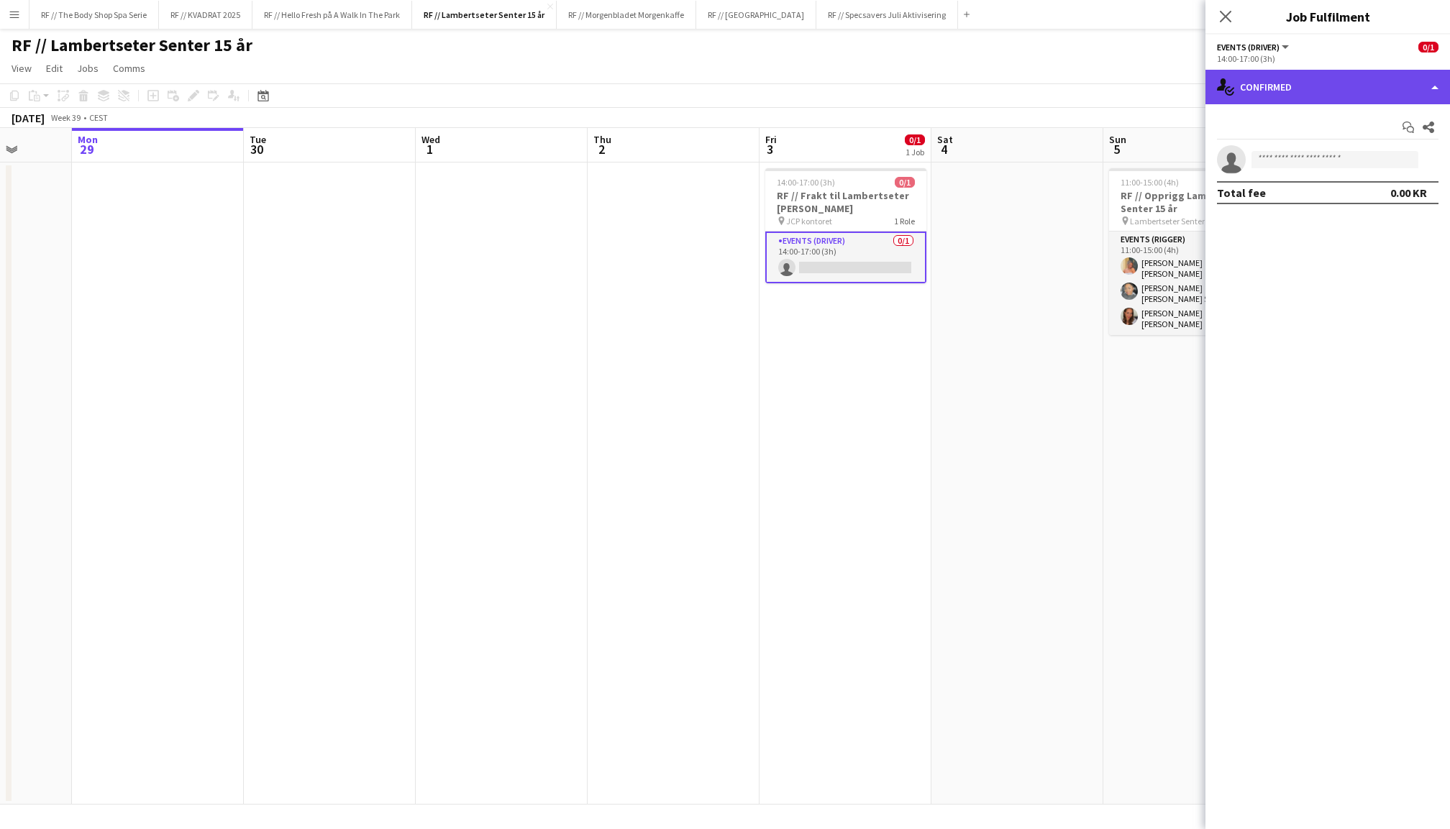
click at [1283, 85] on div "single-neutral-actions-check-2 Confirmed" at bounding box center [1328, 87] width 245 height 35
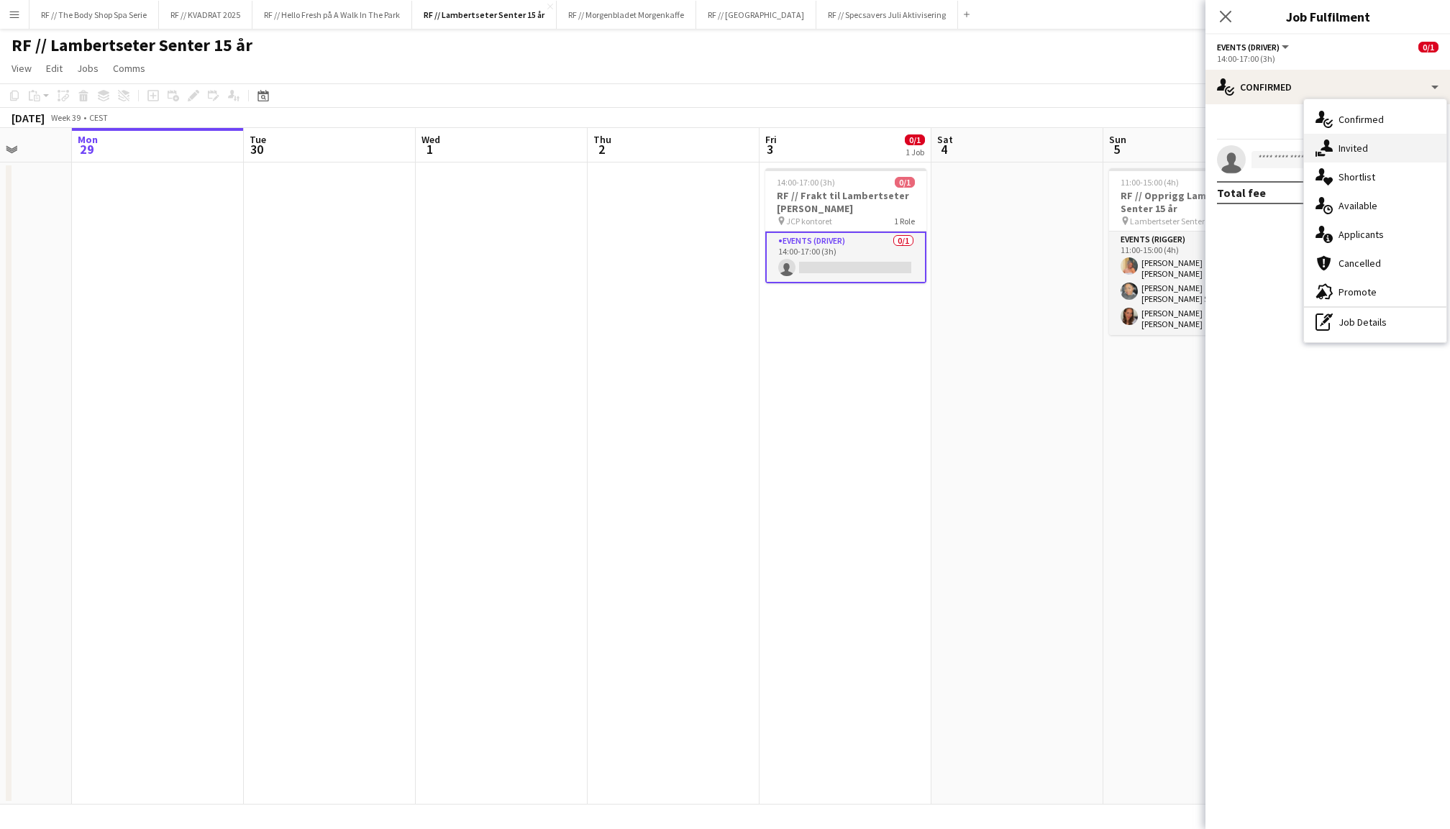
click at [1340, 150] on span "Invited" at bounding box center [1353, 148] width 29 height 13
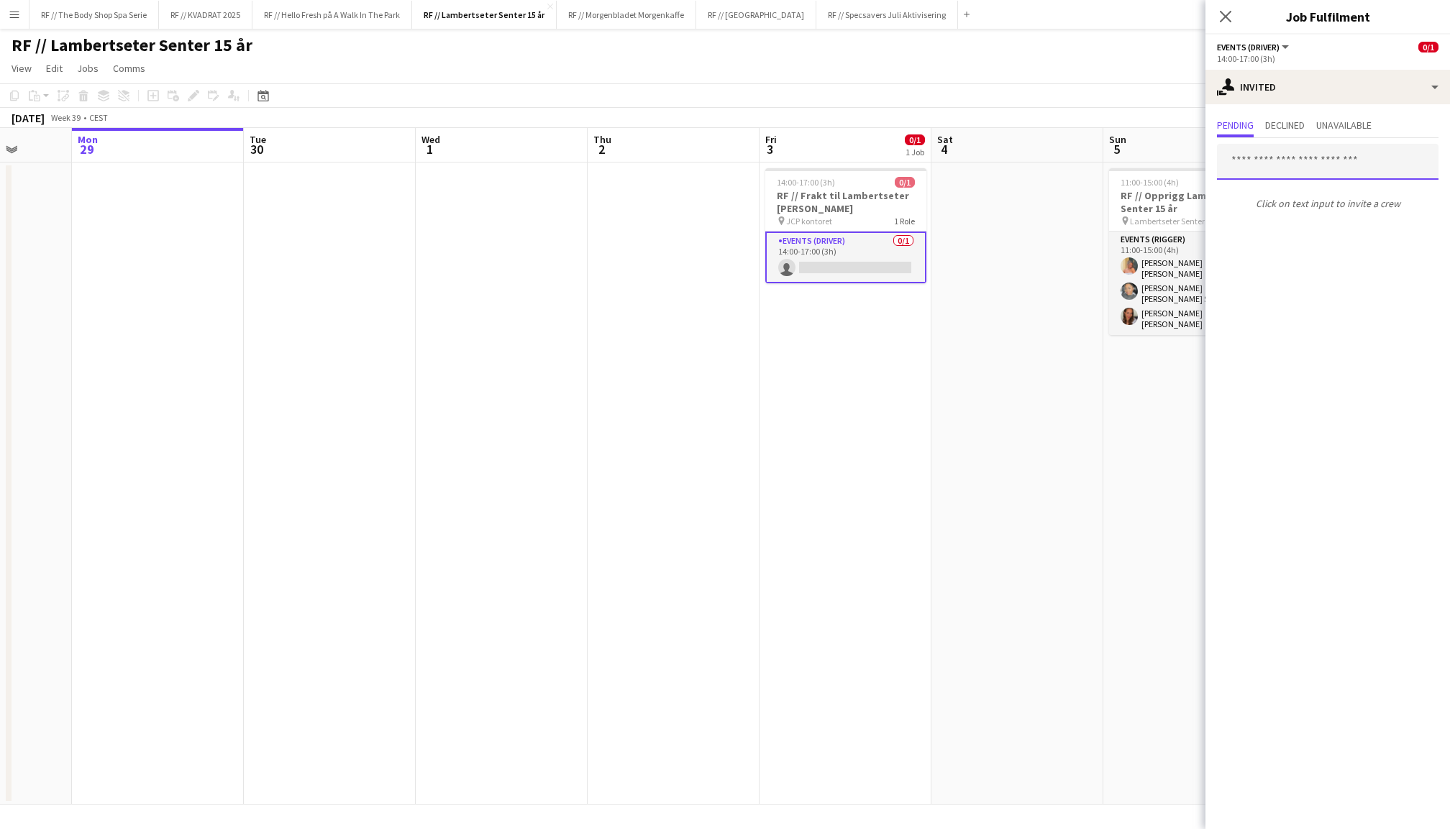
click at [1281, 162] on input "text" at bounding box center [1328, 162] width 222 height 36
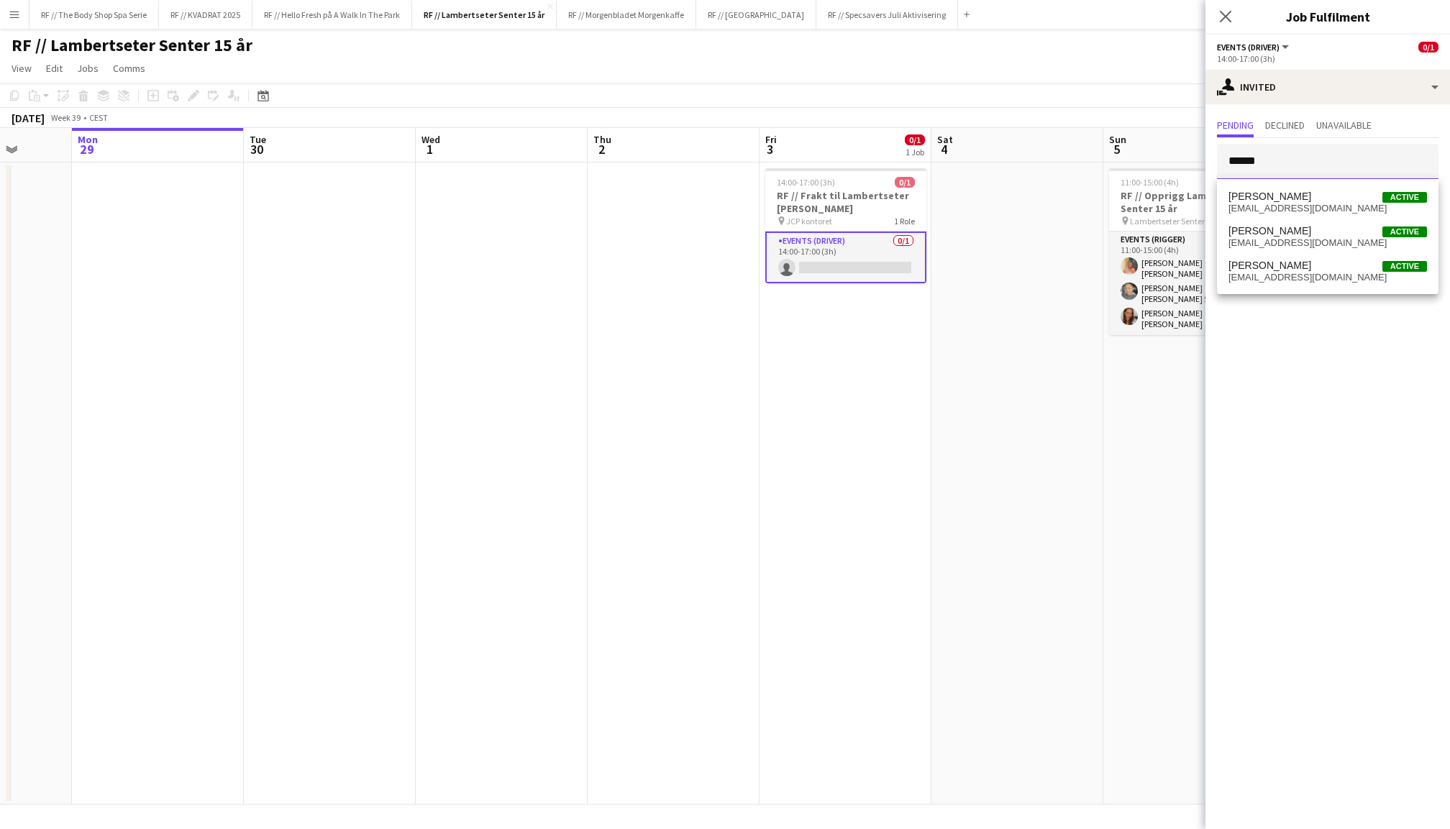
type input "******"
drag, startPoint x: 1296, startPoint y: 181, endPoint x: 1304, endPoint y: 256, distance: 75.2
click at [1304, 256] on mat-option "Jørgen Vistung Active jorgenschaanningvistung@gmail.com" at bounding box center [1328, 271] width 222 height 35
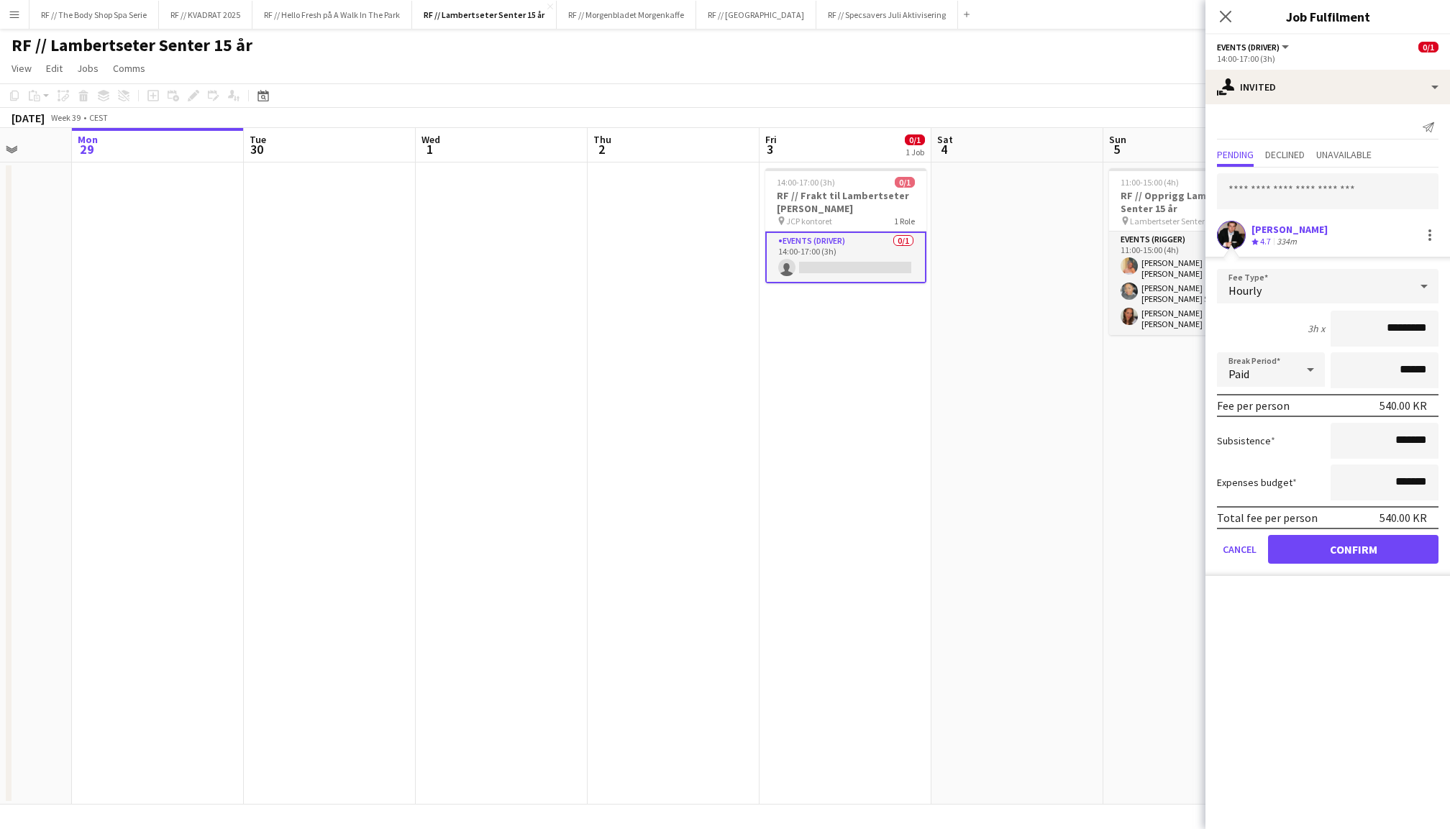
click at [1351, 548] on button "Confirm" at bounding box center [1353, 549] width 171 height 29
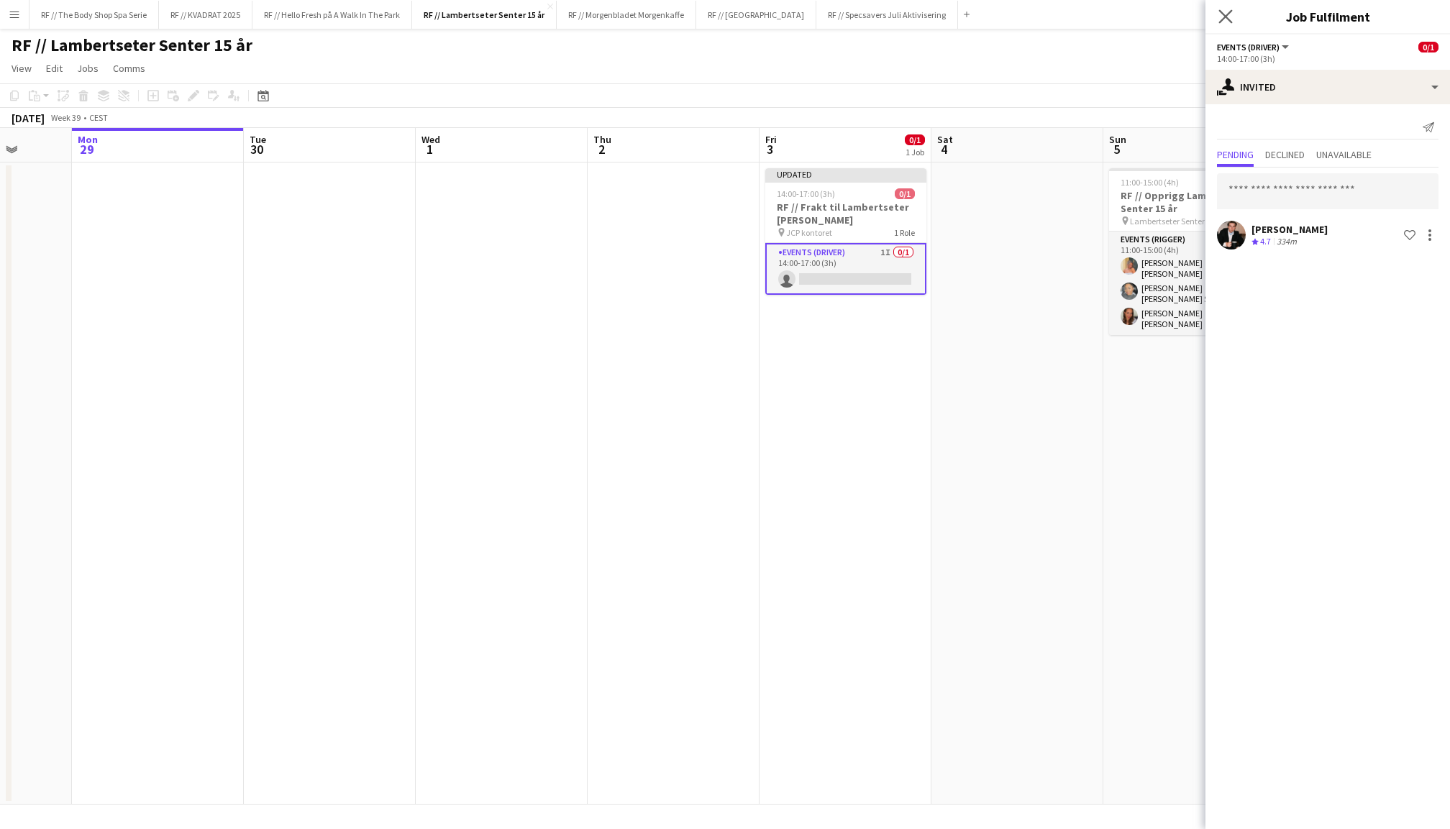
click at [1224, 9] on app-icon "Close pop-in" at bounding box center [1226, 16] width 21 height 21
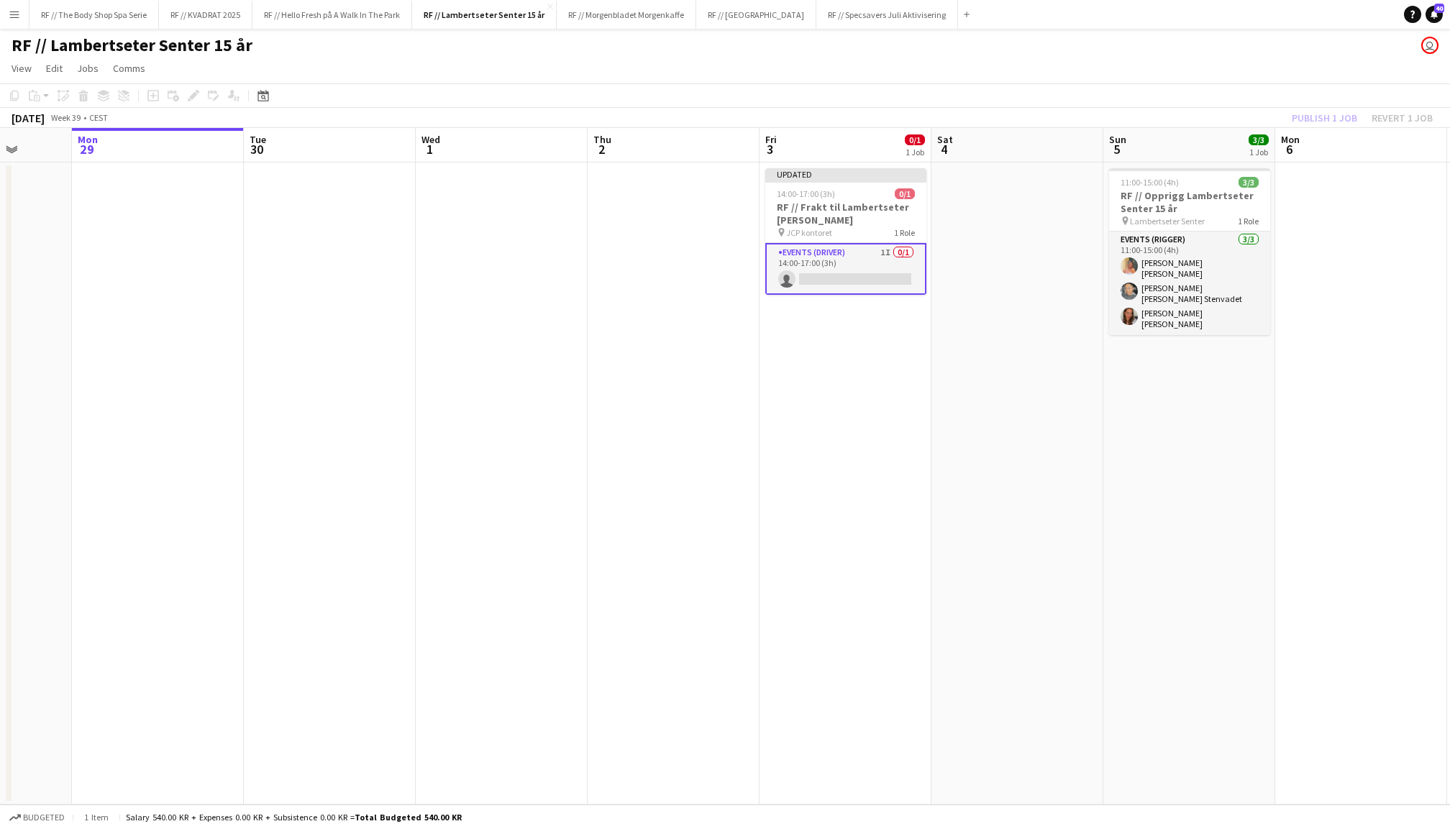
click at [1324, 119] on div "Publish 1 job Revert 1 job" at bounding box center [1363, 118] width 176 height 19
click at [1324, 119] on button "Publish 1 job" at bounding box center [1324, 118] width 77 height 19
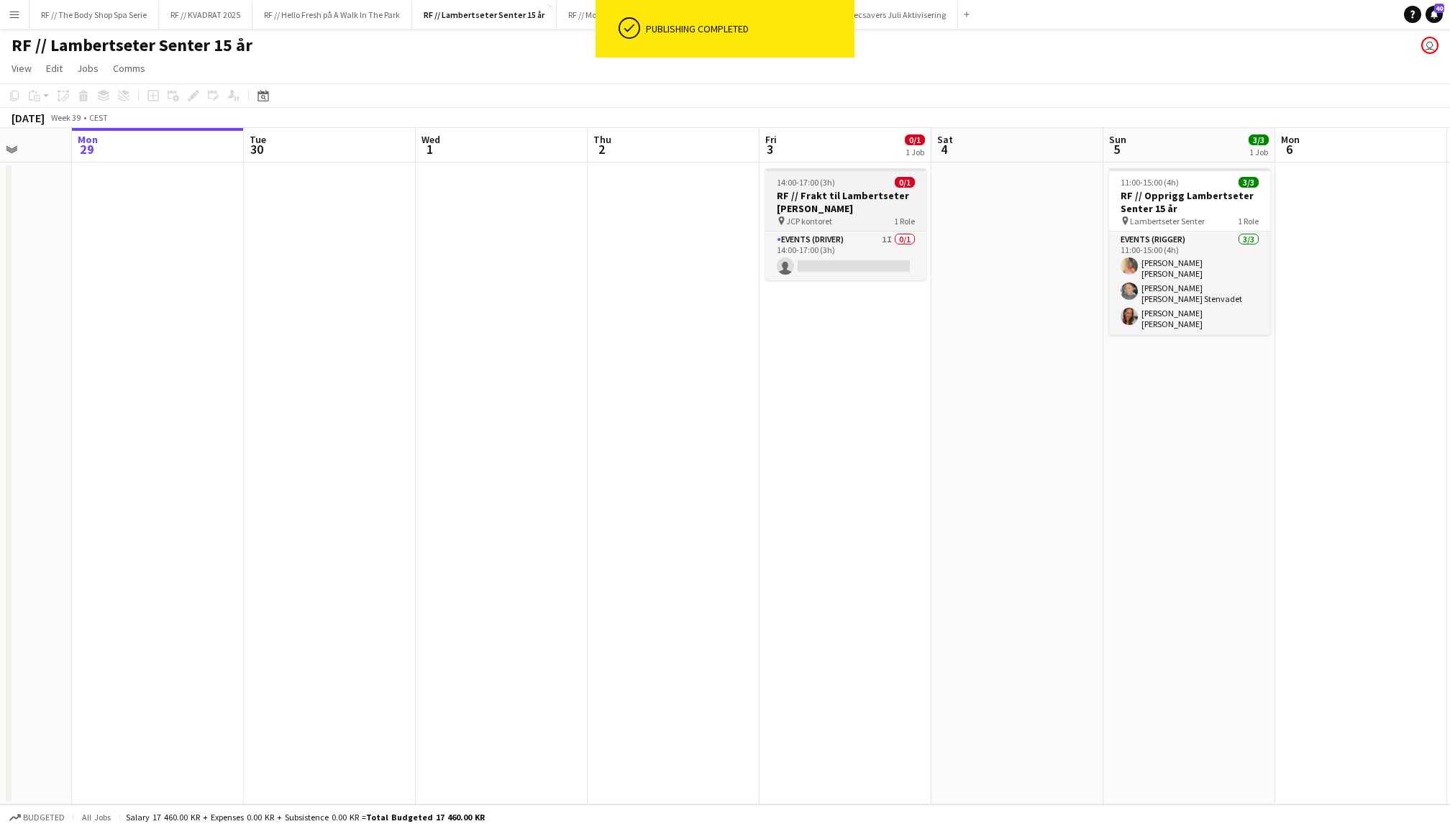
click at [826, 190] on h3 "RF // Frakt til Lambertseter Senter" at bounding box center [845, 202] width 161 height 26
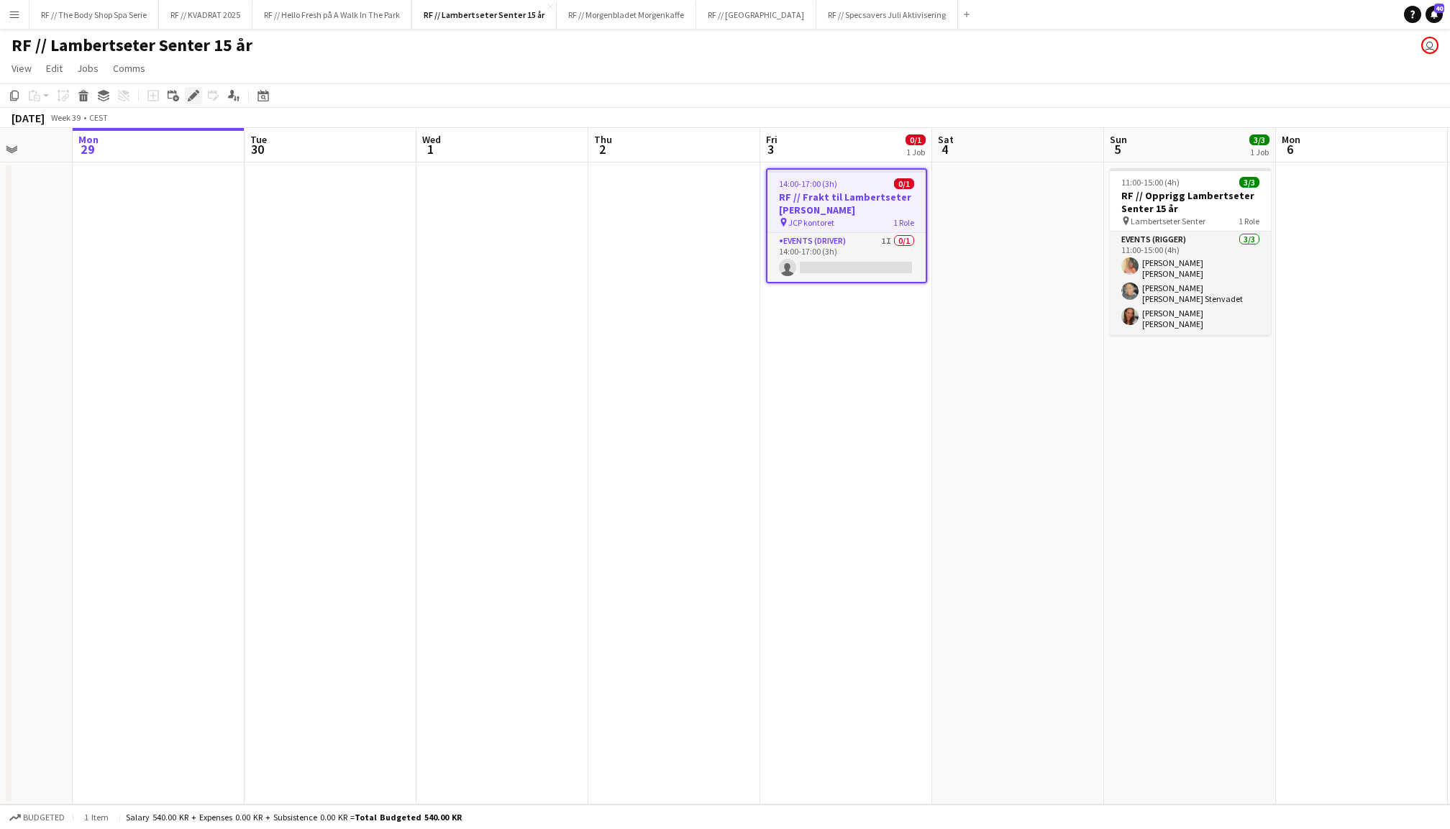
click at [190, 95] on icon "Edit" at bounding box center [194, 96] width 12 height 12
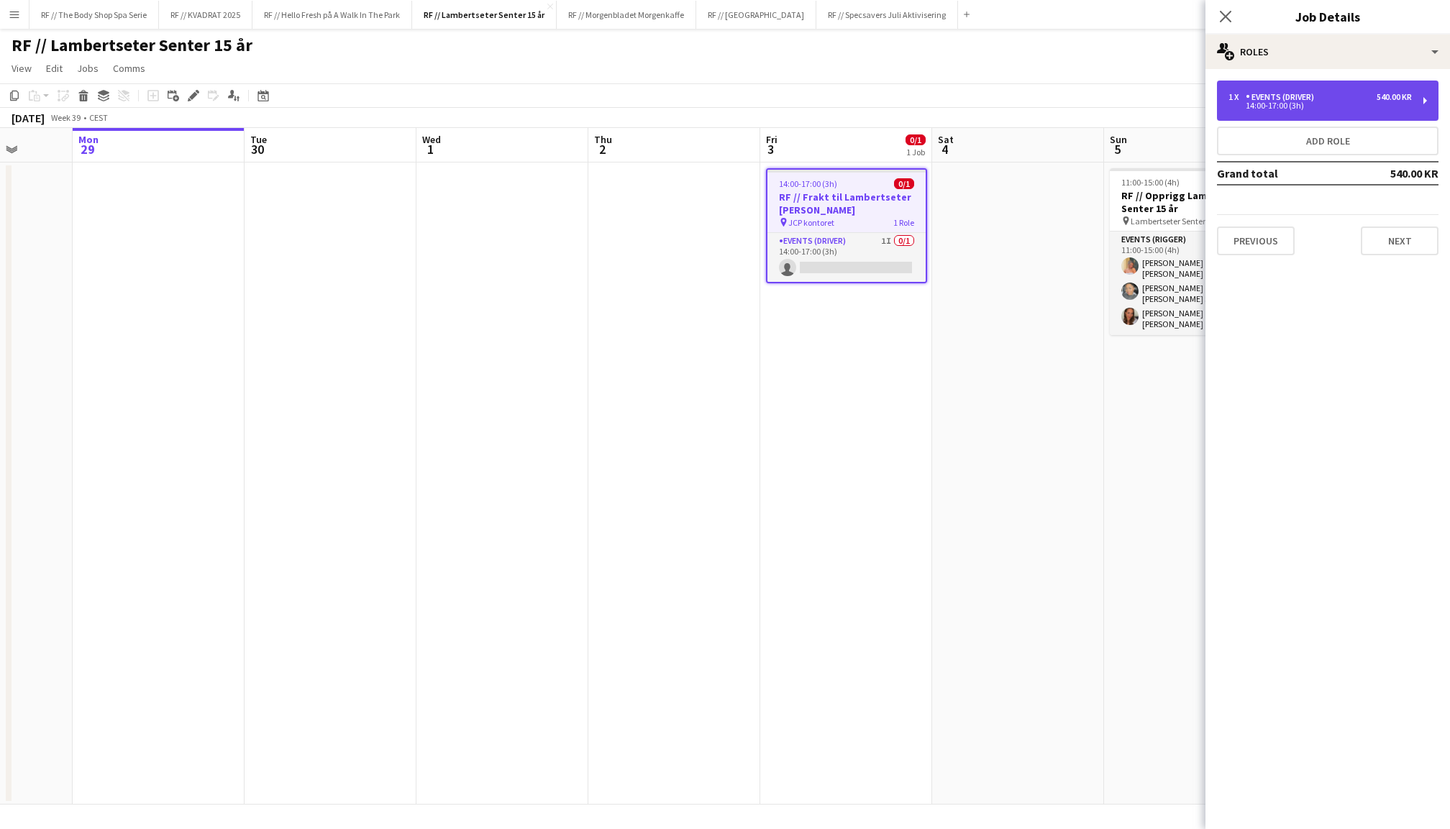
click at [1255, 104] on div "14:00-17:00 (3h)" at bounding box center [1320, 105] width 183 height 7
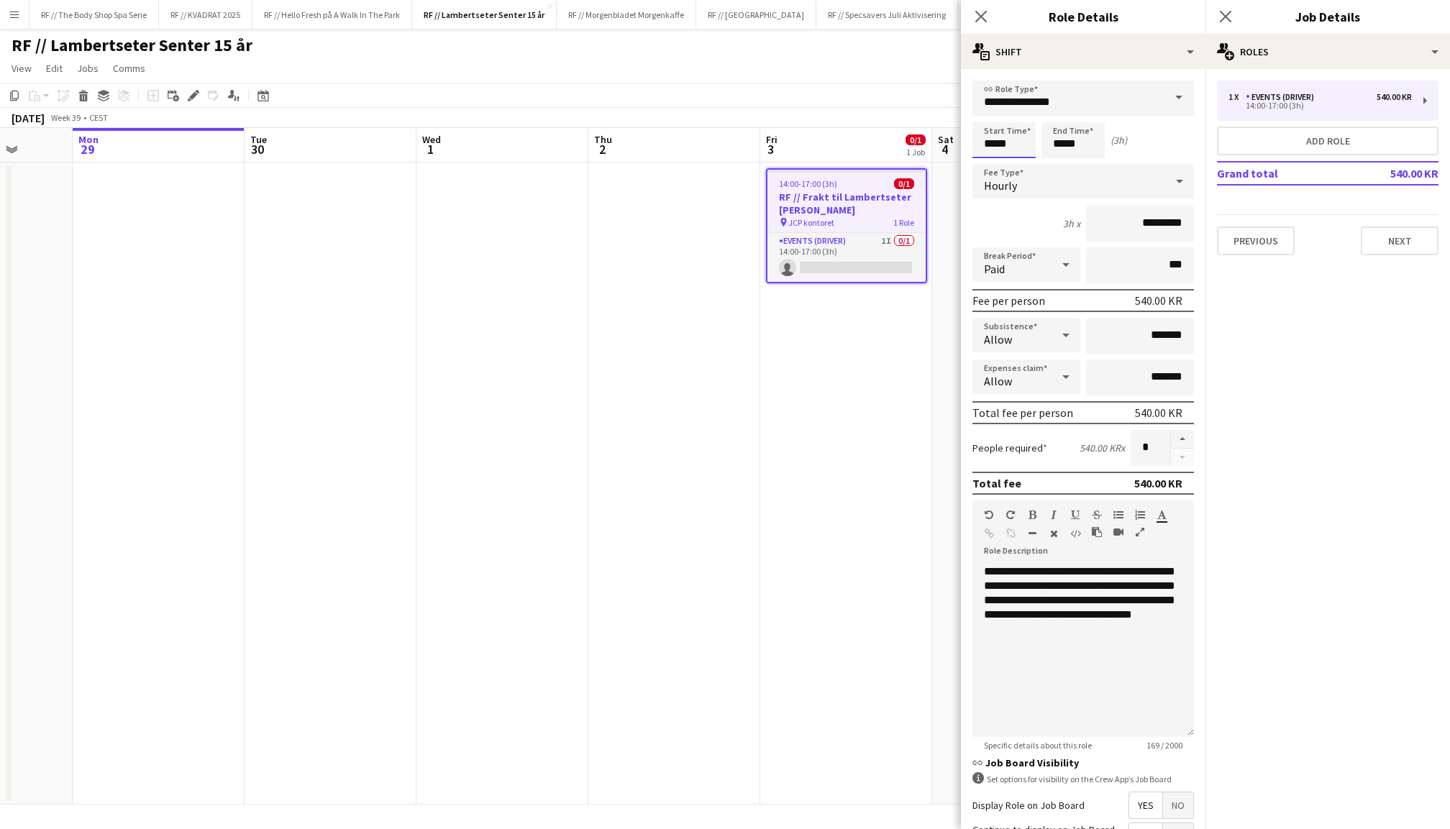
click at [996, 142] on input "*****" at bounding box center [1004, 140] width 63 height 36
type input "*****"
click at [991, 112] on div at bounding box center [990, 115] width 29 height 14
click at [1057, 142] on input "*****" at bounding box center [1073, 140] width 63 height 36
type input "*****"
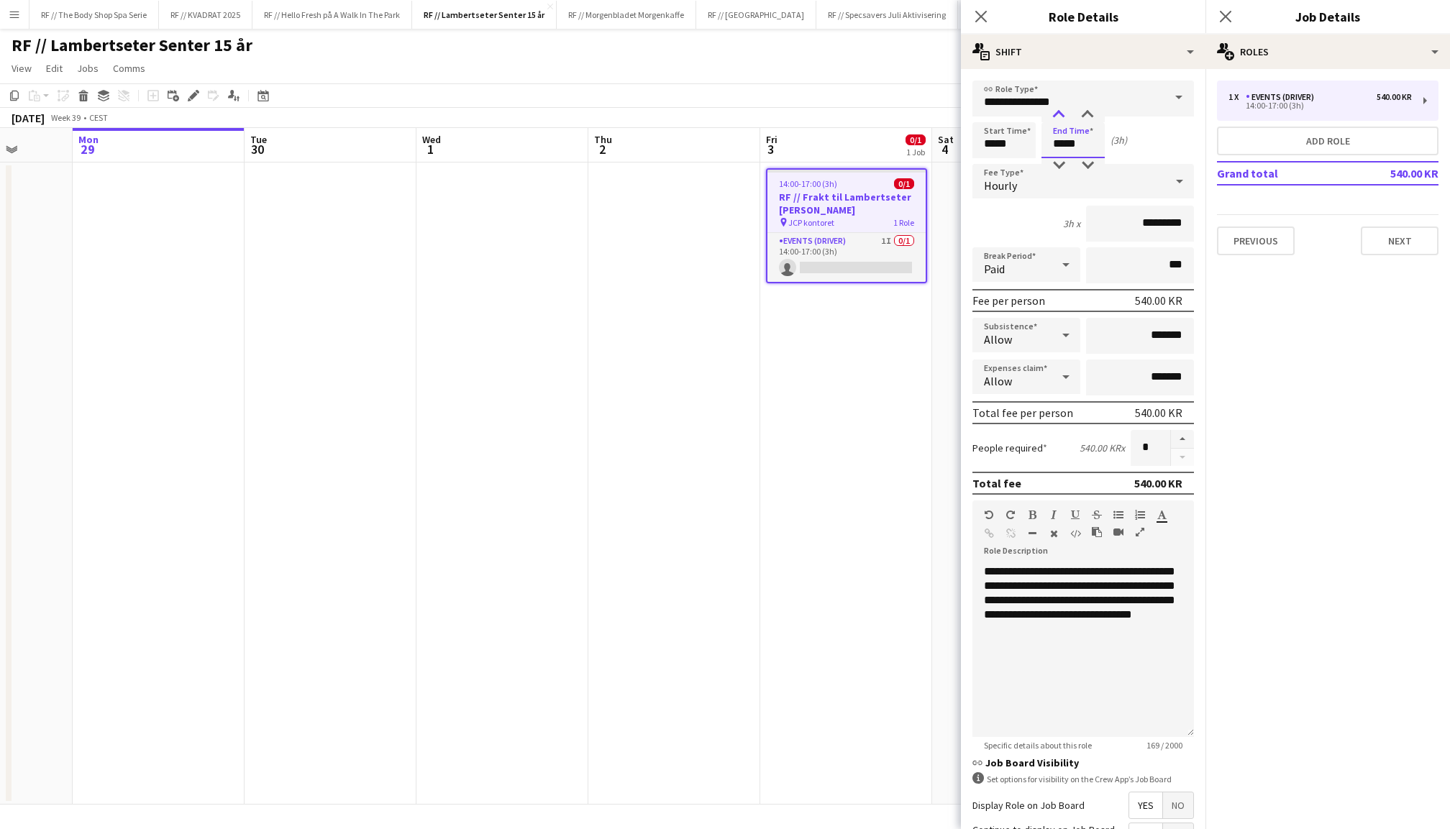
click at [1056, 119] on div at bounding box center [1059, 115] width 29 height 14
click at [1226, 16] on icon at bounding box center [1226, 16] width 14 height 14
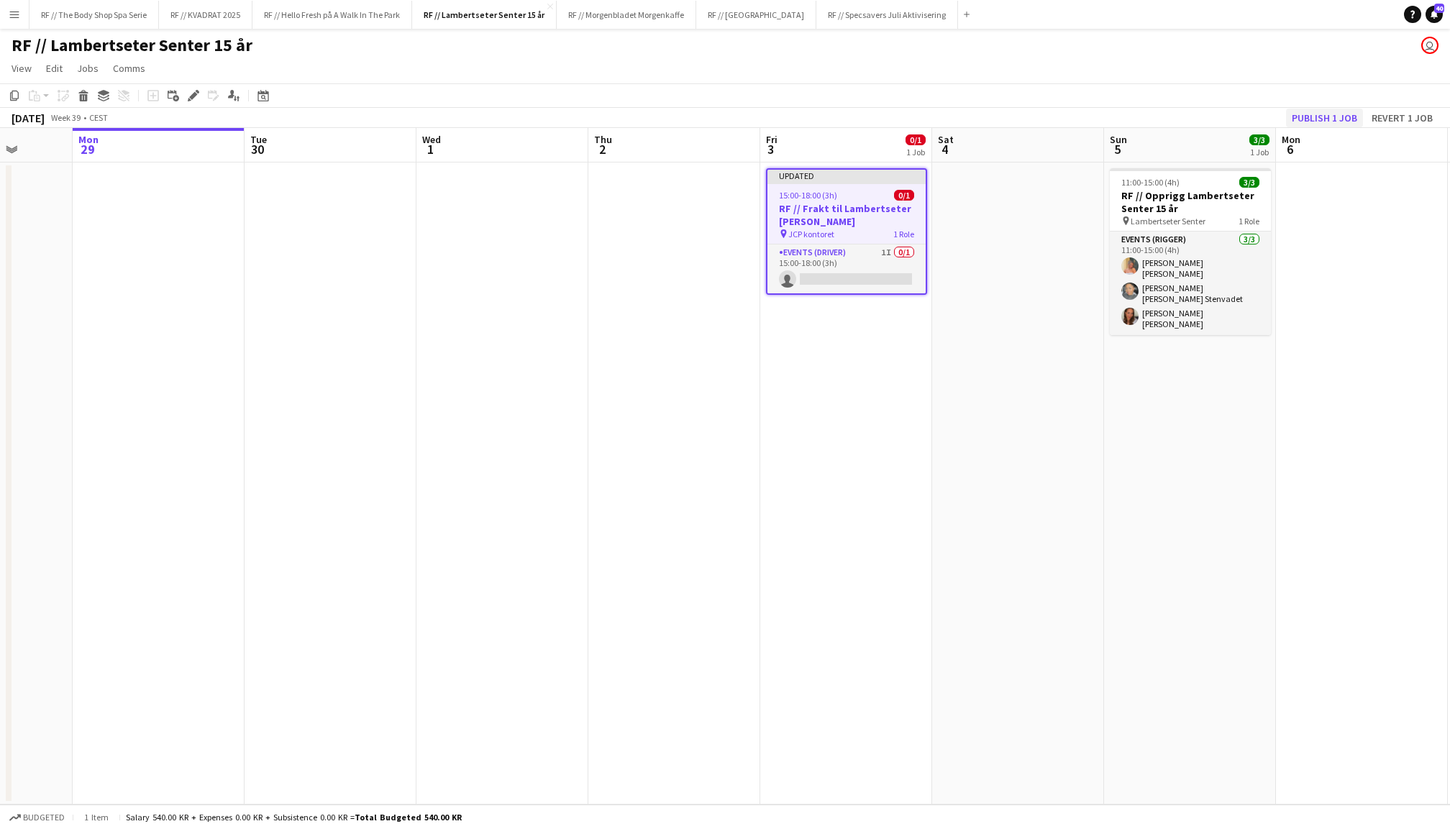
click at [1325, 116] on button "Publish 1 job" at bounding box center [1324, 118] width 77 height 19
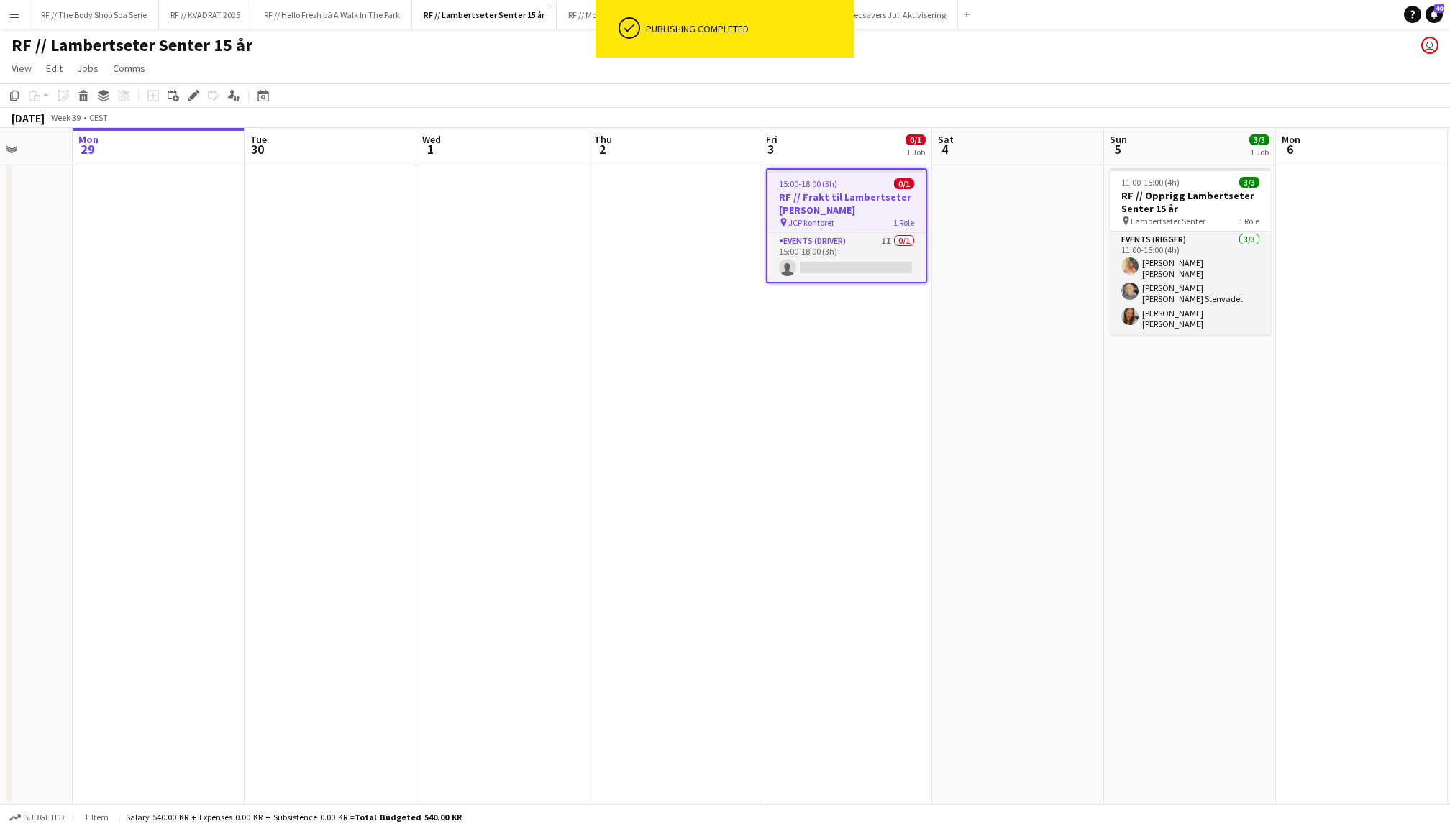
click at [993, 250] on app-date-cell at bounding box center [1018, 484] width 172 height 642
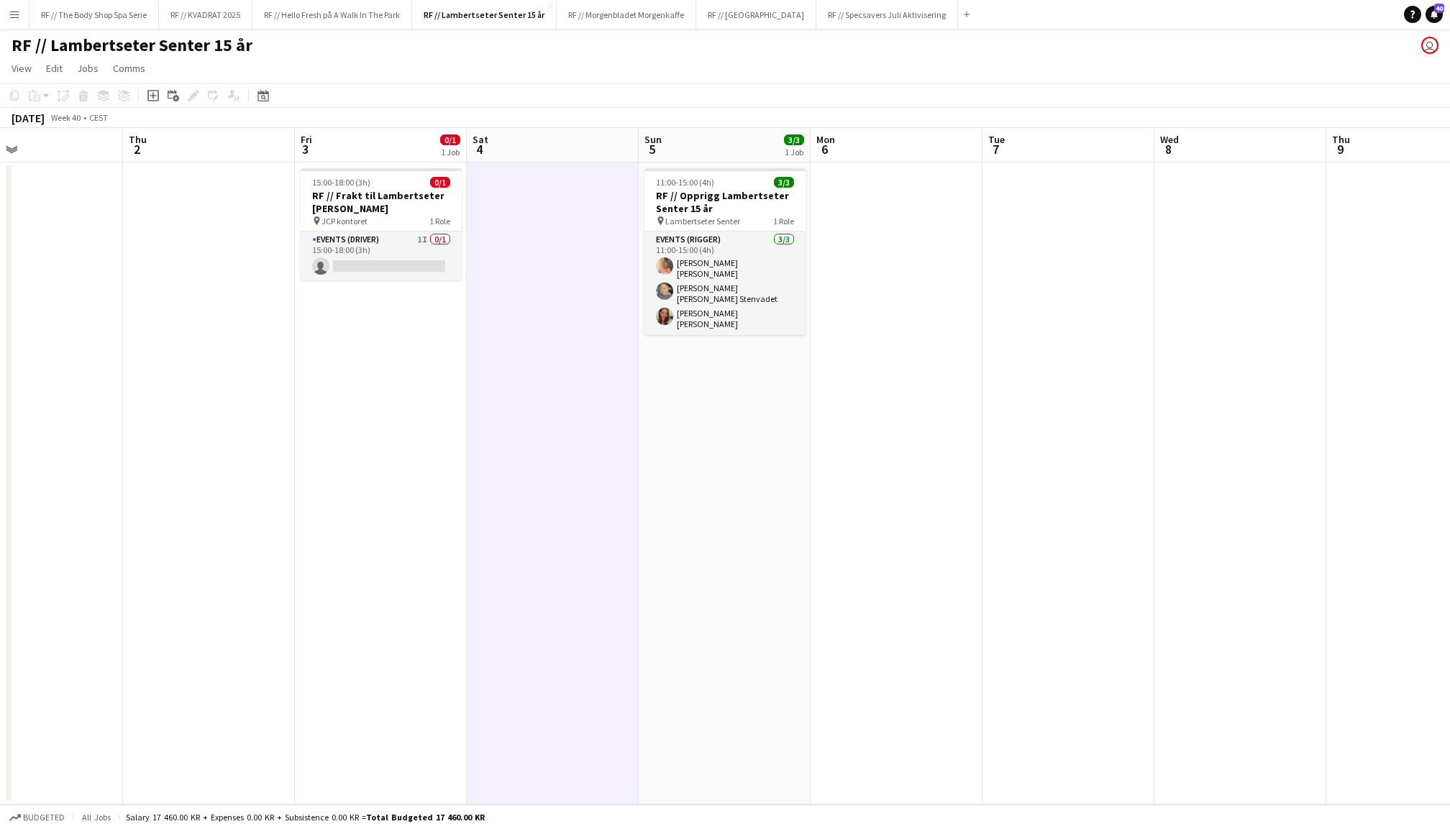
scroll to position [0, 570]
click at [925, 271] on app-date-cell at bounding box center [892, 484] width 172 height 642
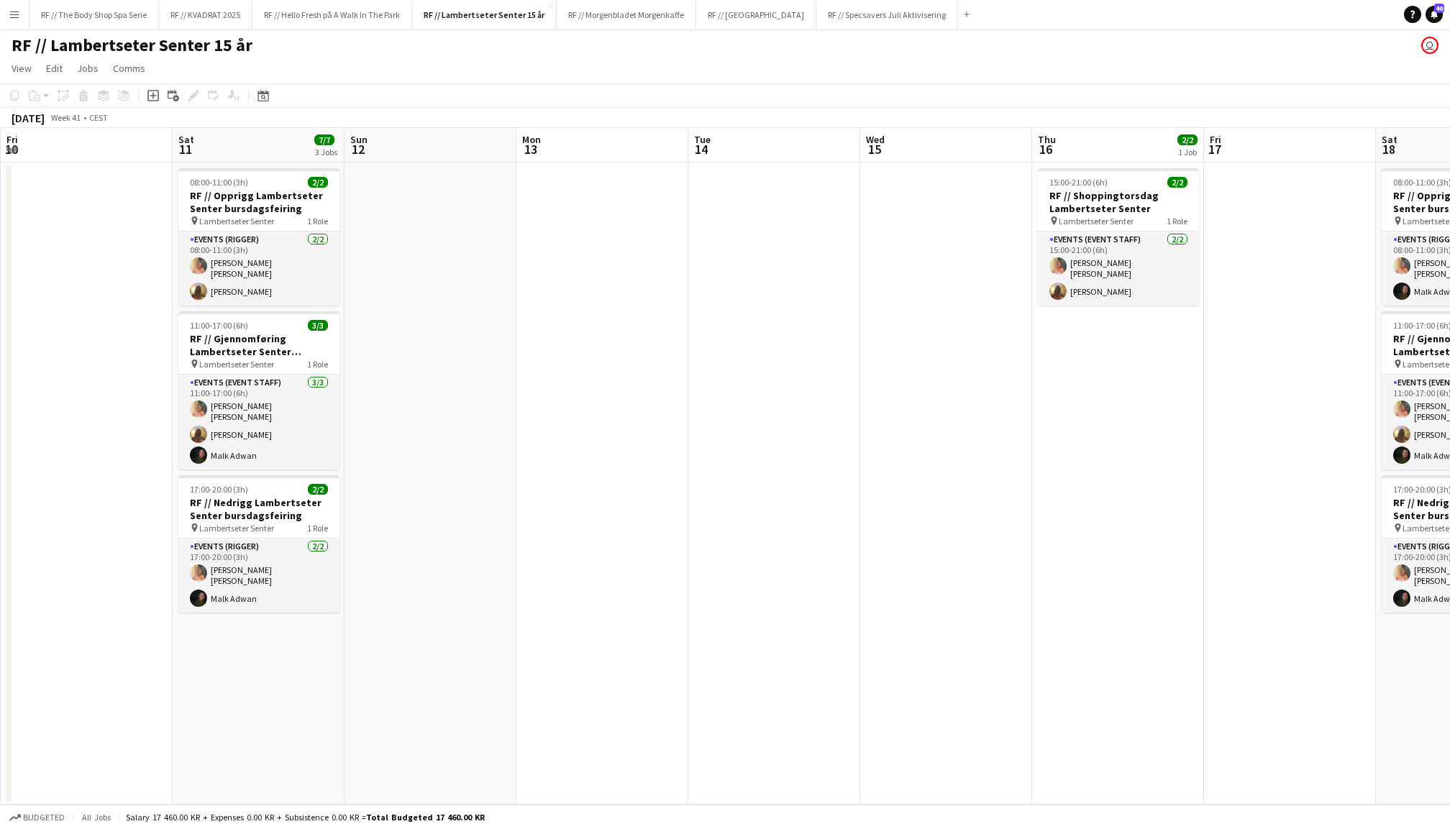
scroll to position [0, 342]
click at [1091, 268] on app-card-role "Events (Event Staff) 2/2 15:00-21:00 (6h) Hannah Ludivia Rotbæk Meling Emily Fj…" at bounding box center [1119, 269] width 161 height 74
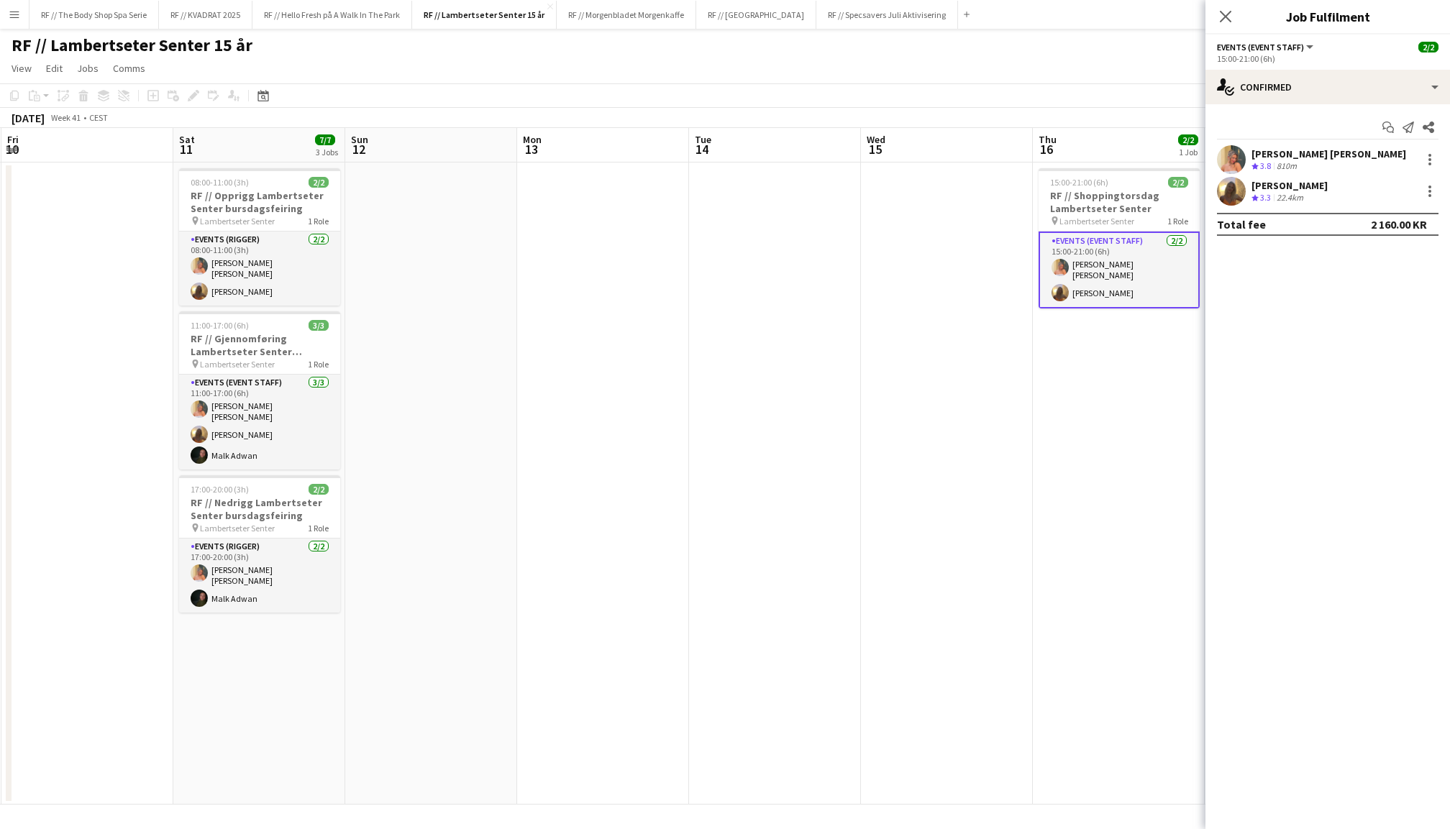
click at [1233, 182] on app-user-avatar at bounding box center [1231, 191] width 29 height 29
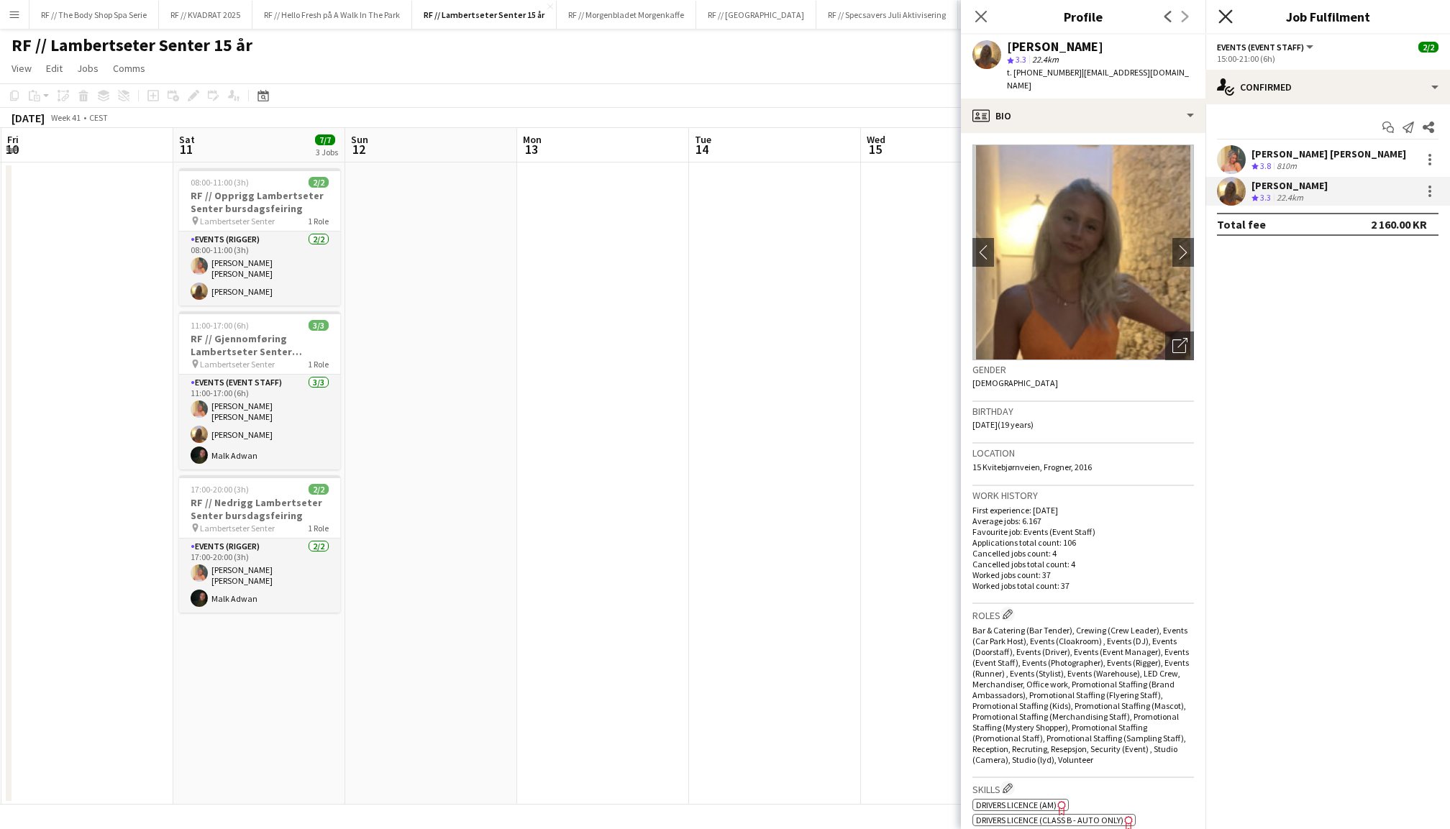
click at [1224, 14] on icon at bounding box center [1226, 16] width 14 height 14
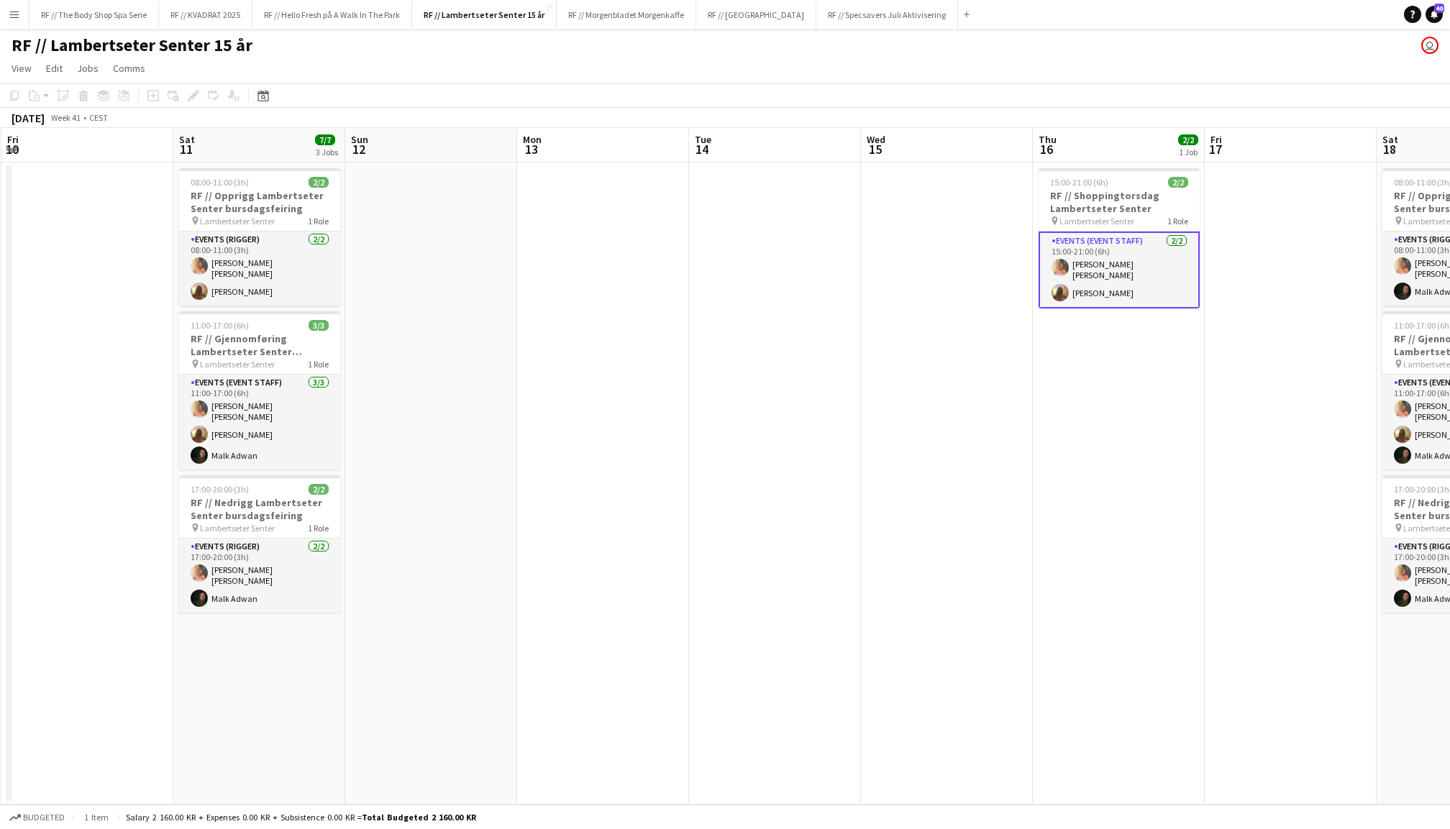
click at [765, 446] on app-date-cell at bounding box center [775, 484] width 172 height 642
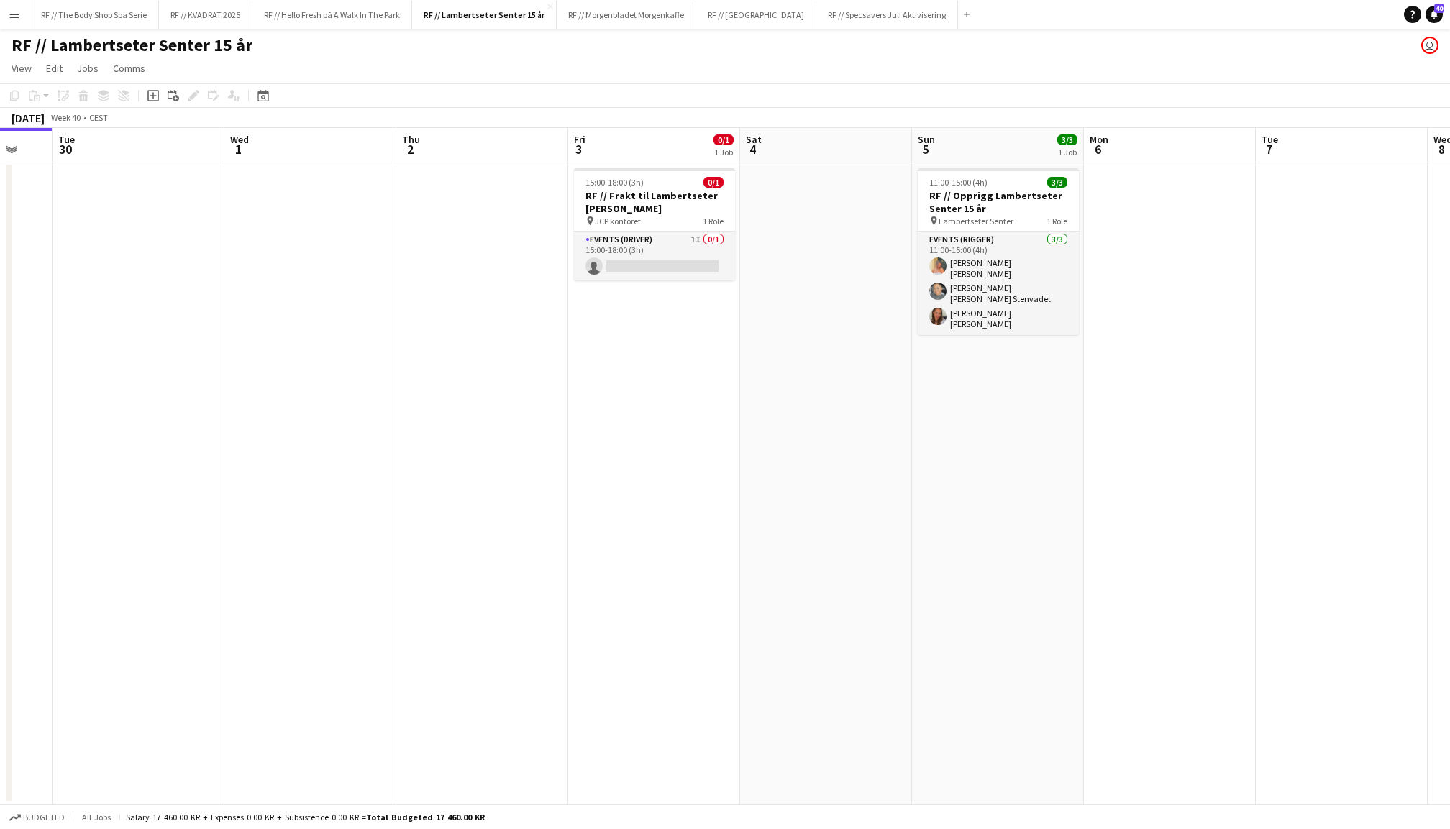
scroll to position [0, 291]
click at [649, 194] on h3 "RF // Frakt til Lambertseter Senter" at bounding box center [655, 202] width 161 height 26
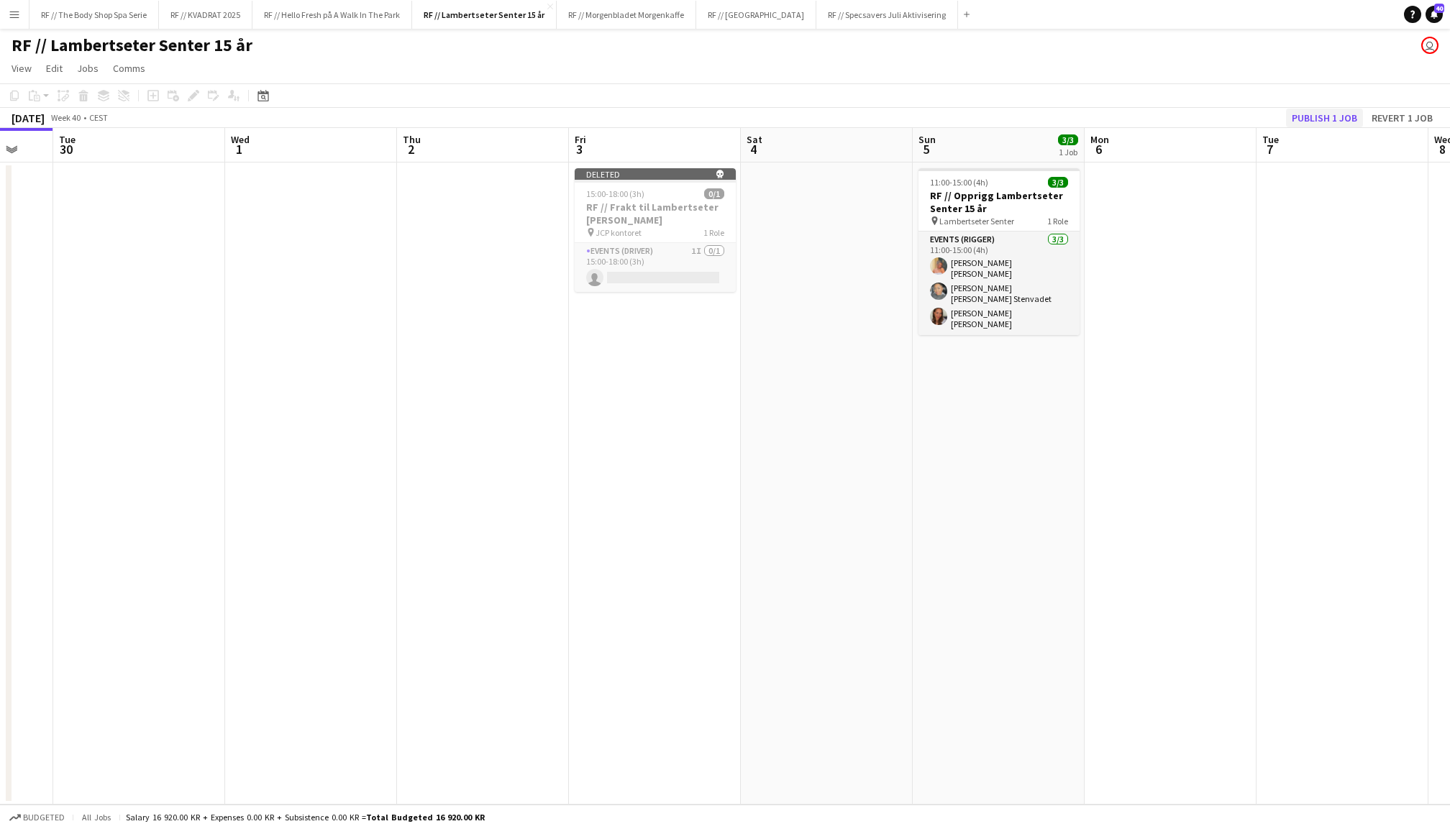
click at [1329, 116] on button "Publish 1 job" at bounding box center [1324, 118] width 77 height 19
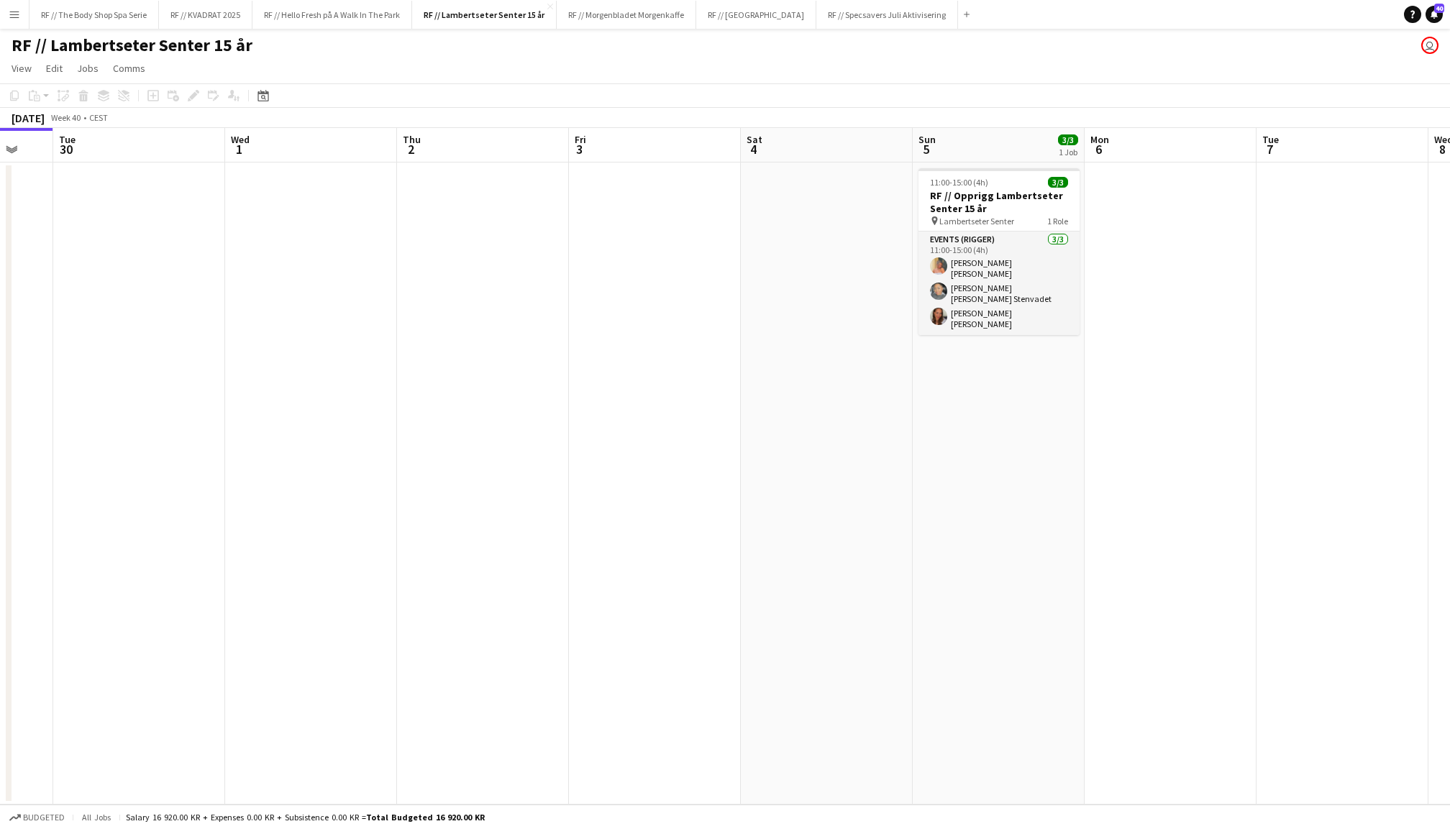
click at [1190, 242] on app-date-cell at bounding box center [1171, 484] width 172 height 642
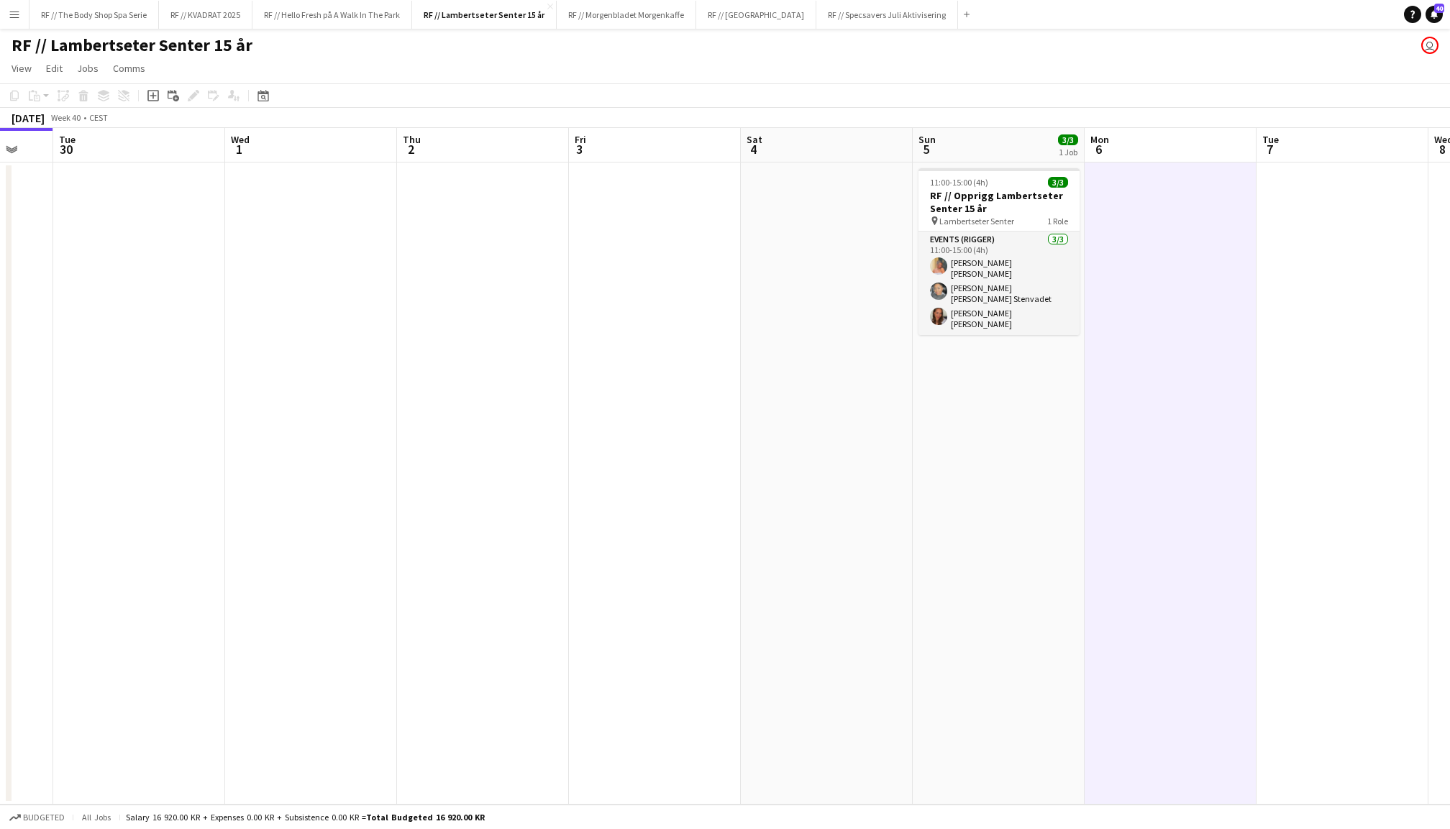
click at [839, 230] on app-date-cell at bounding box center [827, 484] width 172 height 642
